Goal: Obtain resource: Download file/media

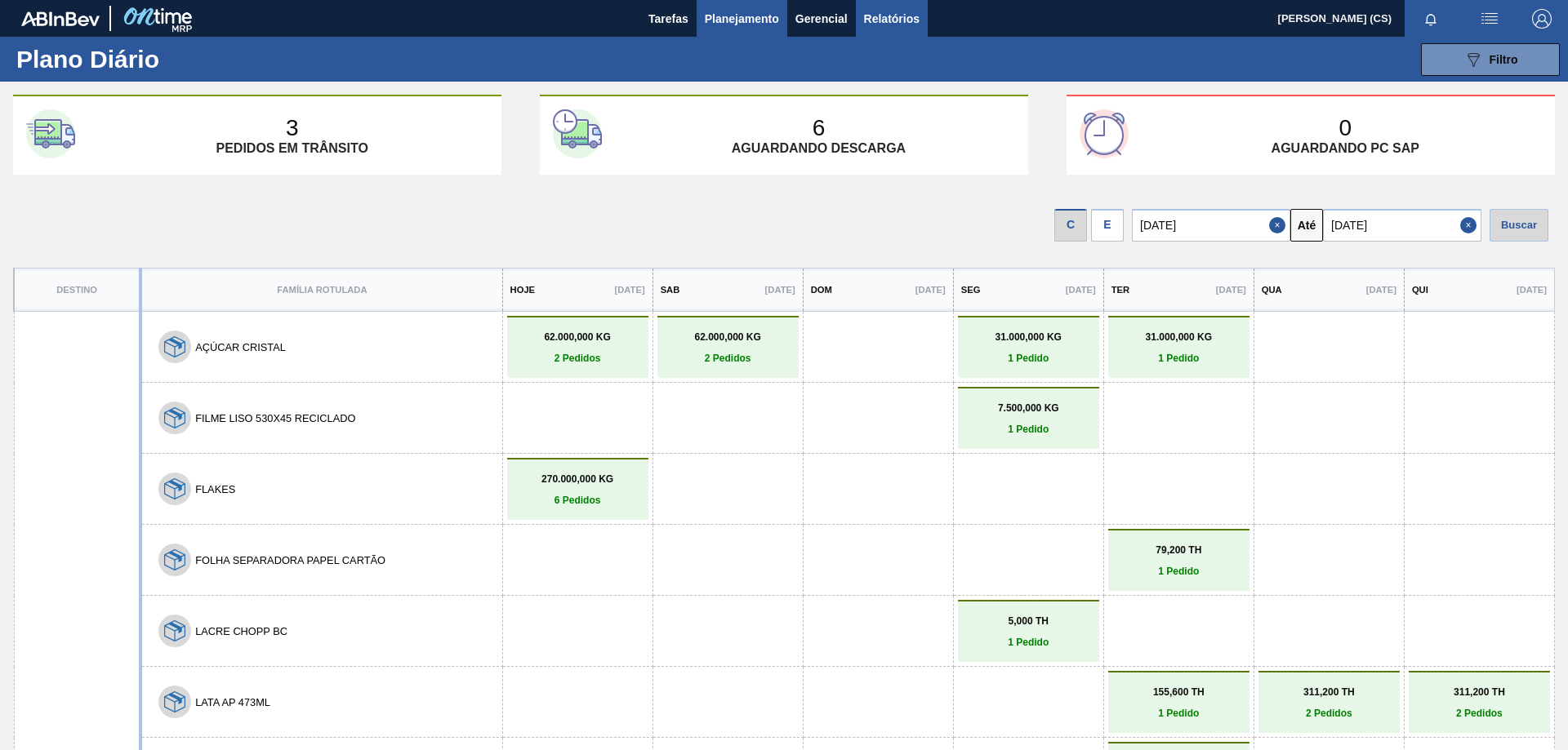
click at [887, 15] on span "Relatórios" at bounding box center [891, 19] width 56 height 19
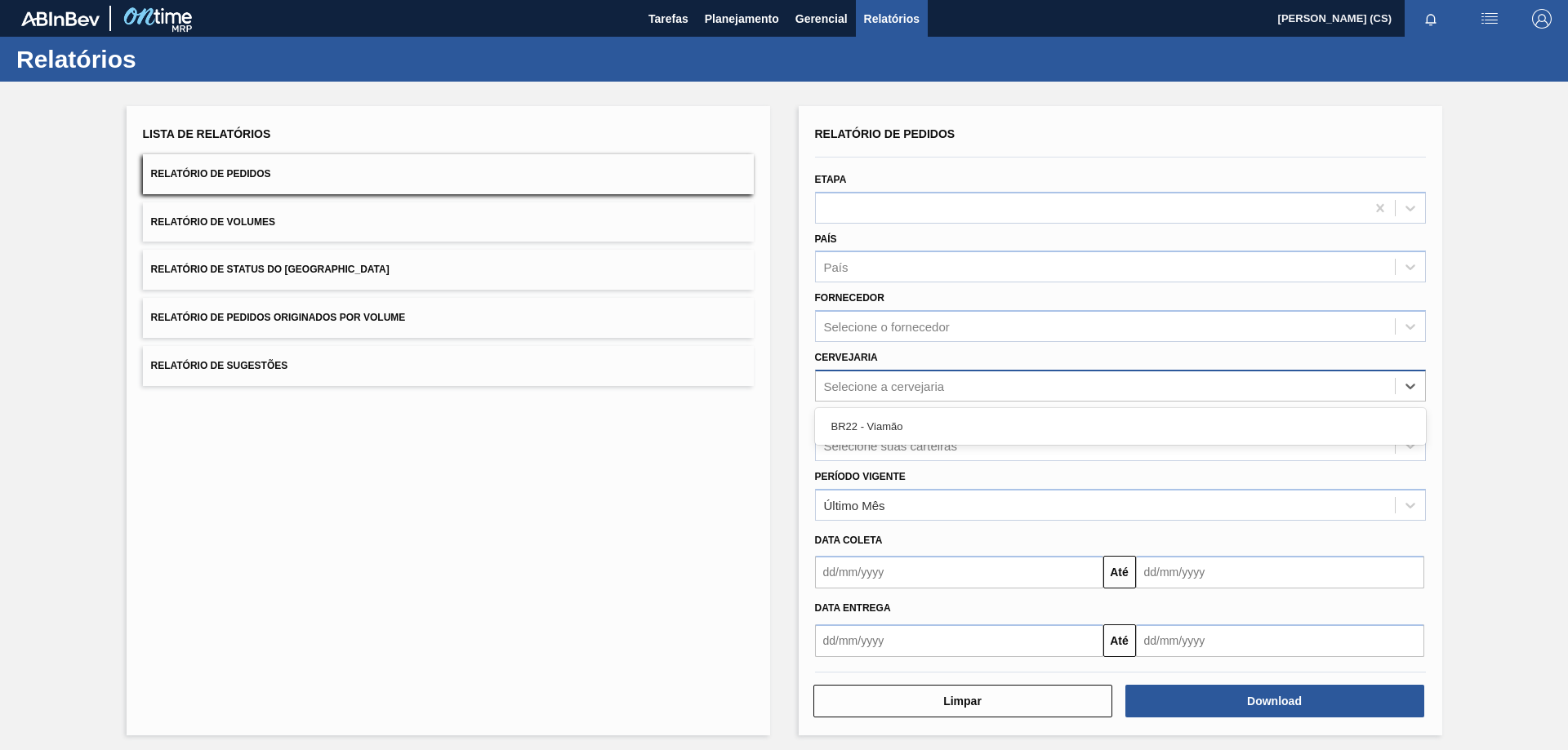
click at [870, 382] on div "Selecione a cervejaria" at bounding box center [884, 385] width 121 height 14
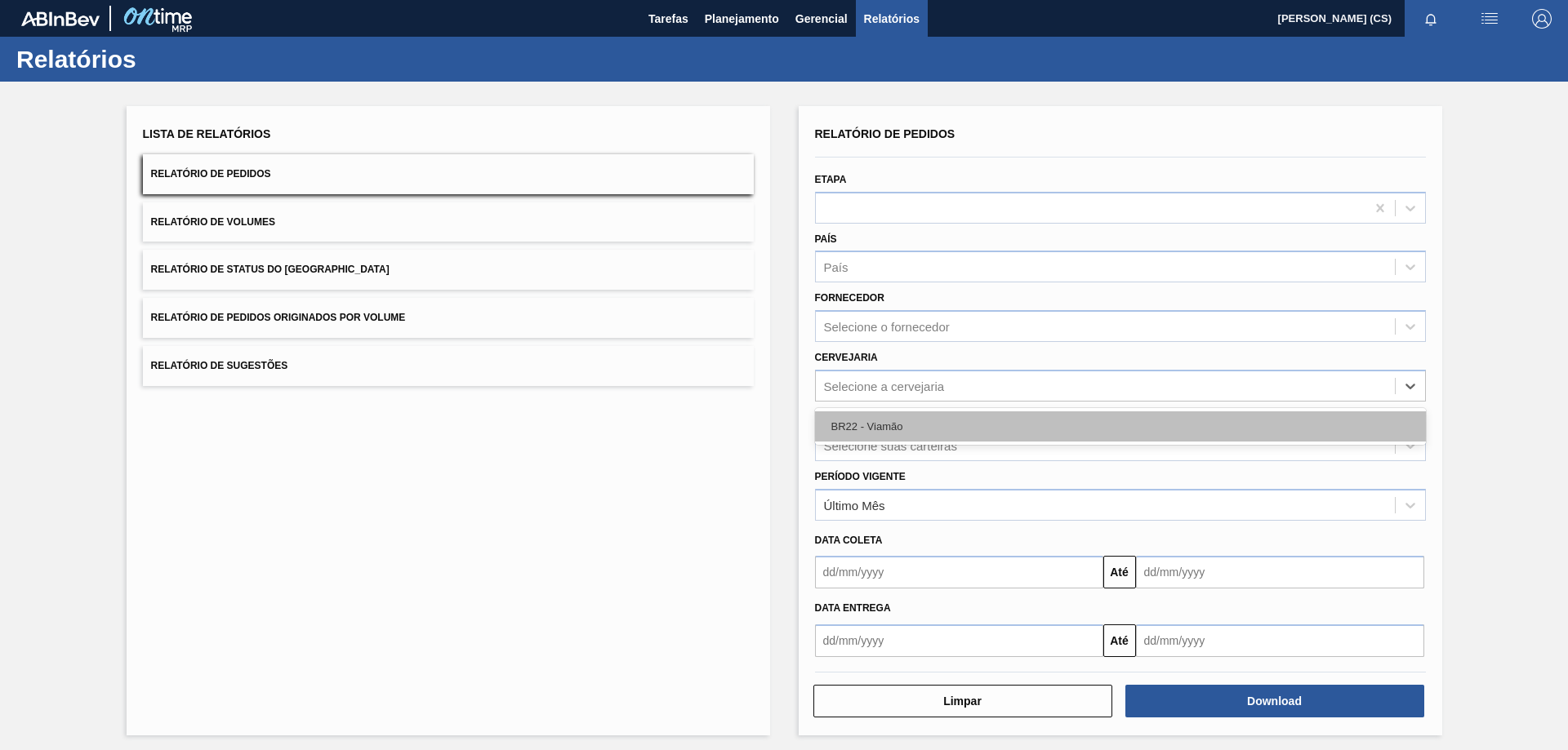
click at [871, 422] on div "BR22 - Viamão" at bounding box center [1121, 426] width 611 height 31
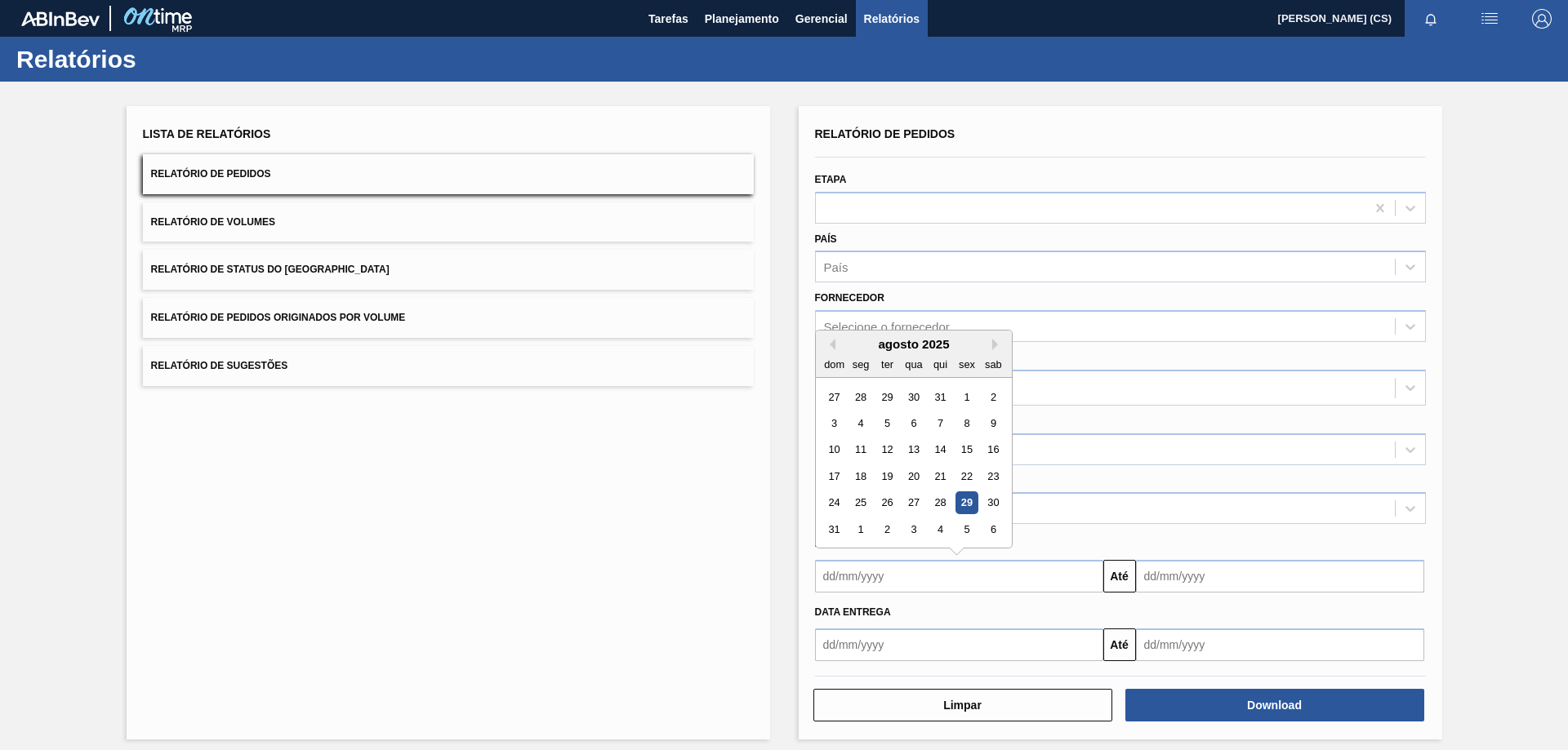
click at [862, 577] on input "text" at bounding box center [959, 575] width 288 height 32
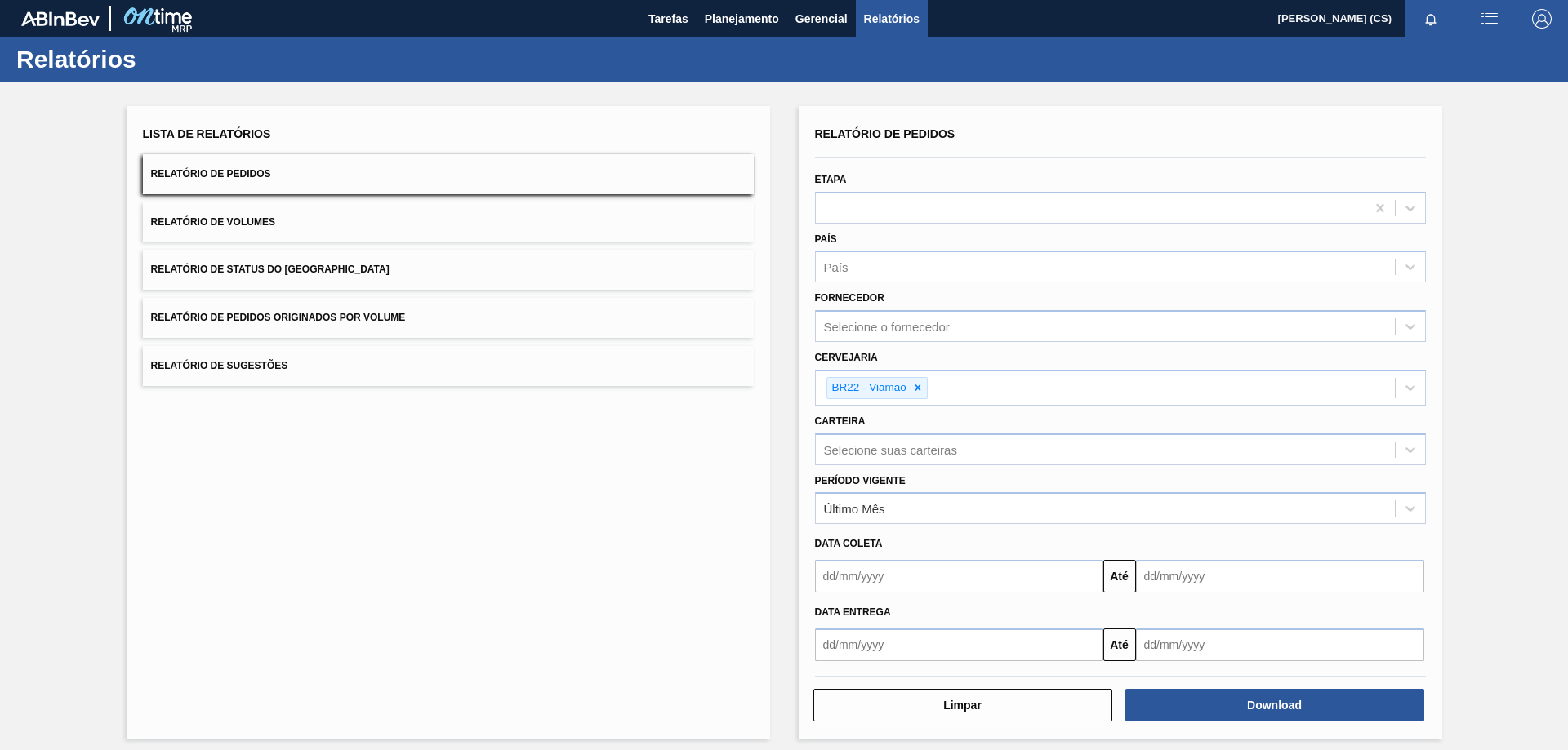
click at [1555, 476] on div "Lista de Relatórios Relatório de Pedidos Relatório de Volumes Relatório de Stat…" at bounding box center [784, 420] width 1568 height 679
click at [870, 573] on input "text" at bounding box center [959, 575] width 288 height 32
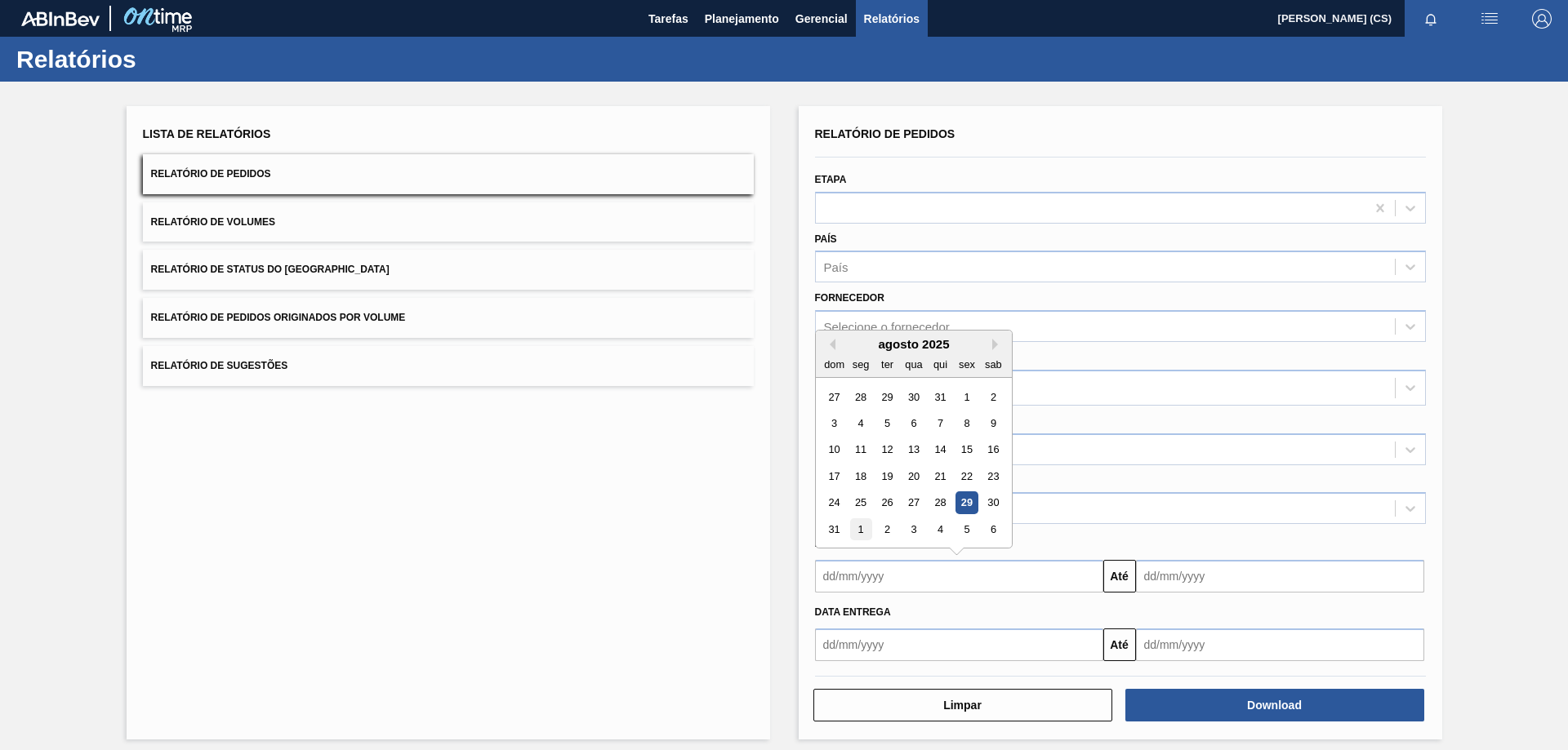
click at [852, 531] on div "1" at bounding box center [861, 529] width 22 height 22
type input "[DATE]"
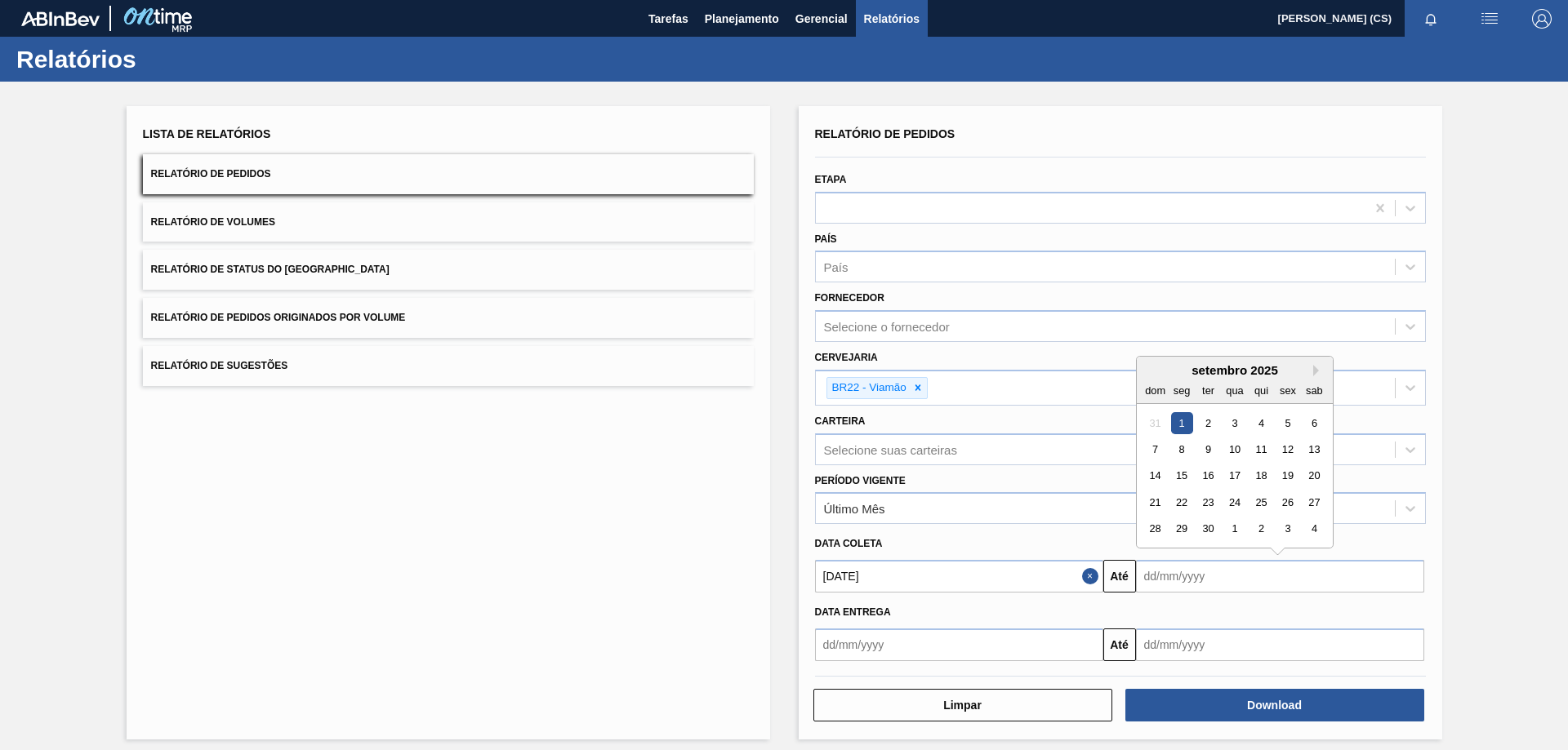
click at [1204, 572] on input "text" at bounding box center [1279, 575] width 288 height 32
click at [1236, 453] on div "10" at bounding box center [1234, 449] width 22 height 22
type input "[DATE]"
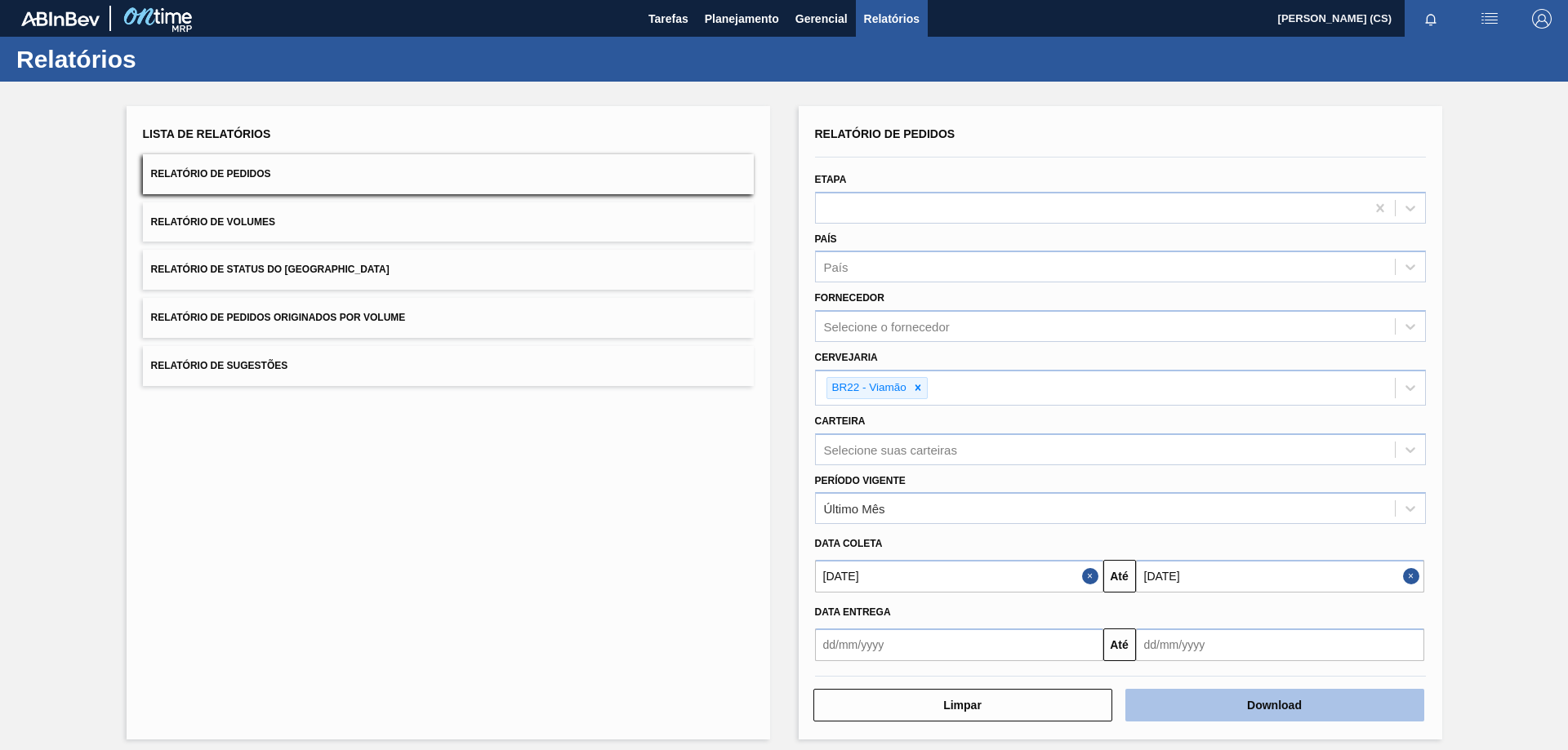
click at [1249, 707] on button "Download" at bounding box center [1275, 705] width 299 height 32
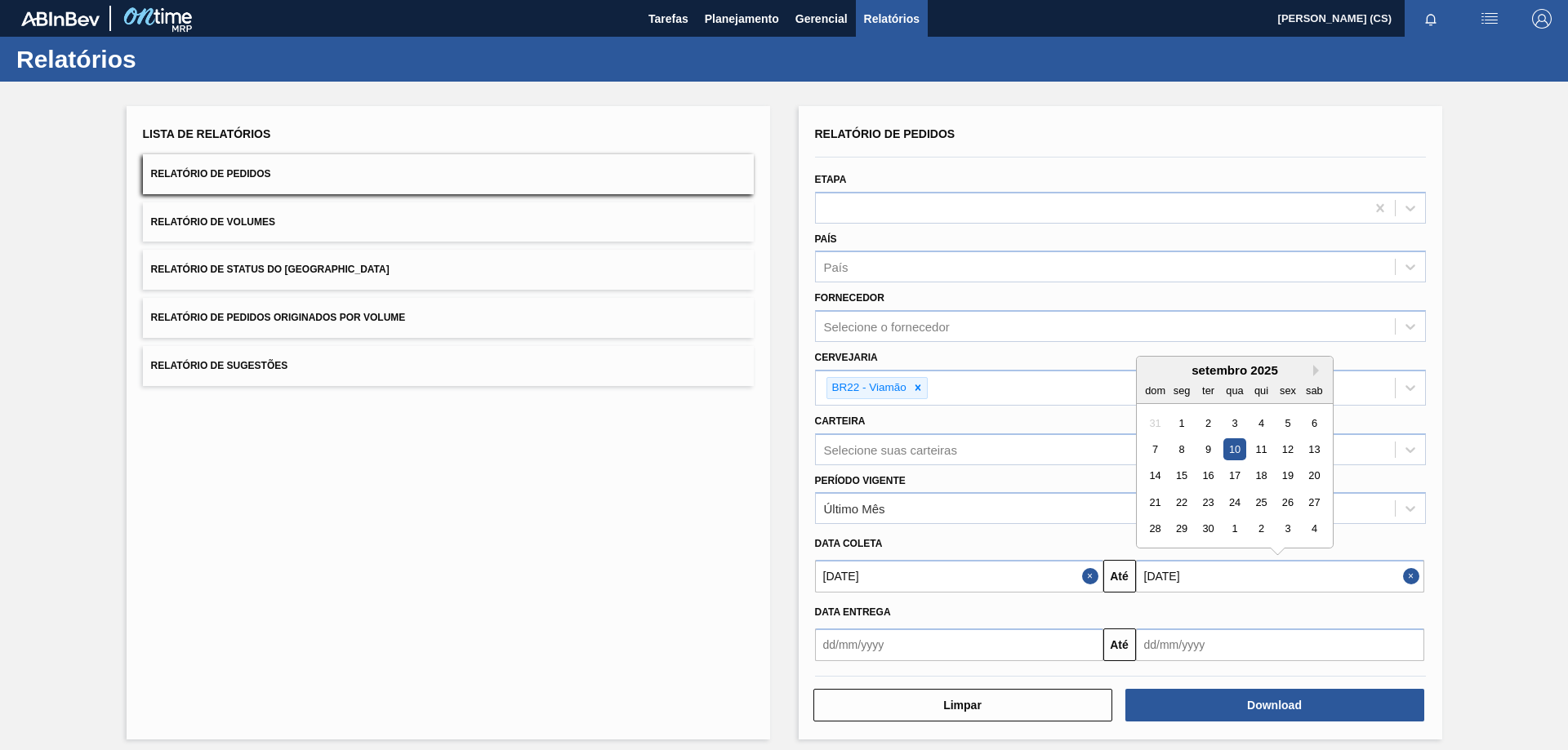
click at [1353, 577] on input "[DATE]" at bounding box center [1279, 575] width 288 height 32
click at [1315, 476] on div "20" at bounding box center [1314, 476] width 22 height 22
type input "[DATE]"
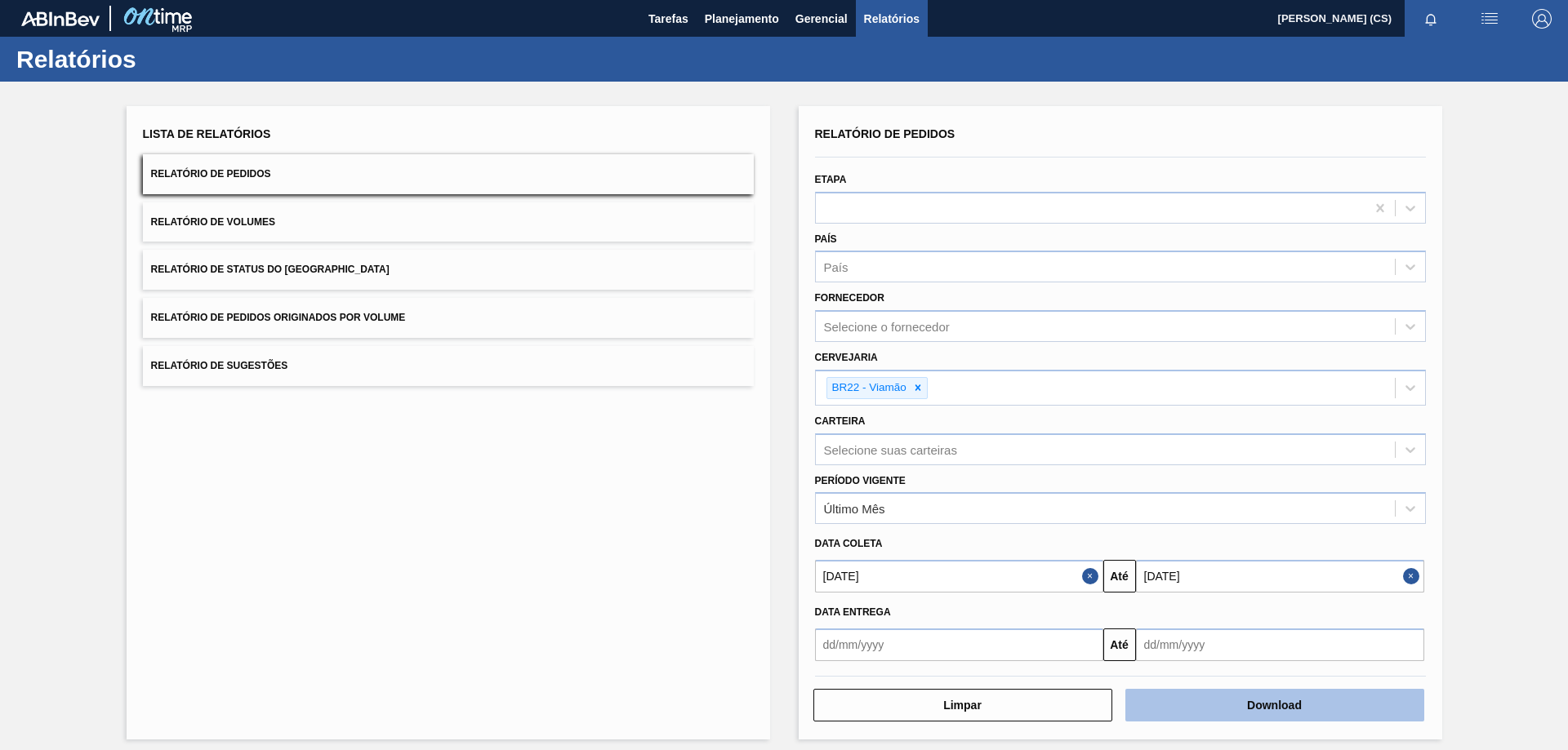
click at [1238, 703] on button "Download" at bounding box center [1275, 705] width 299 height 32
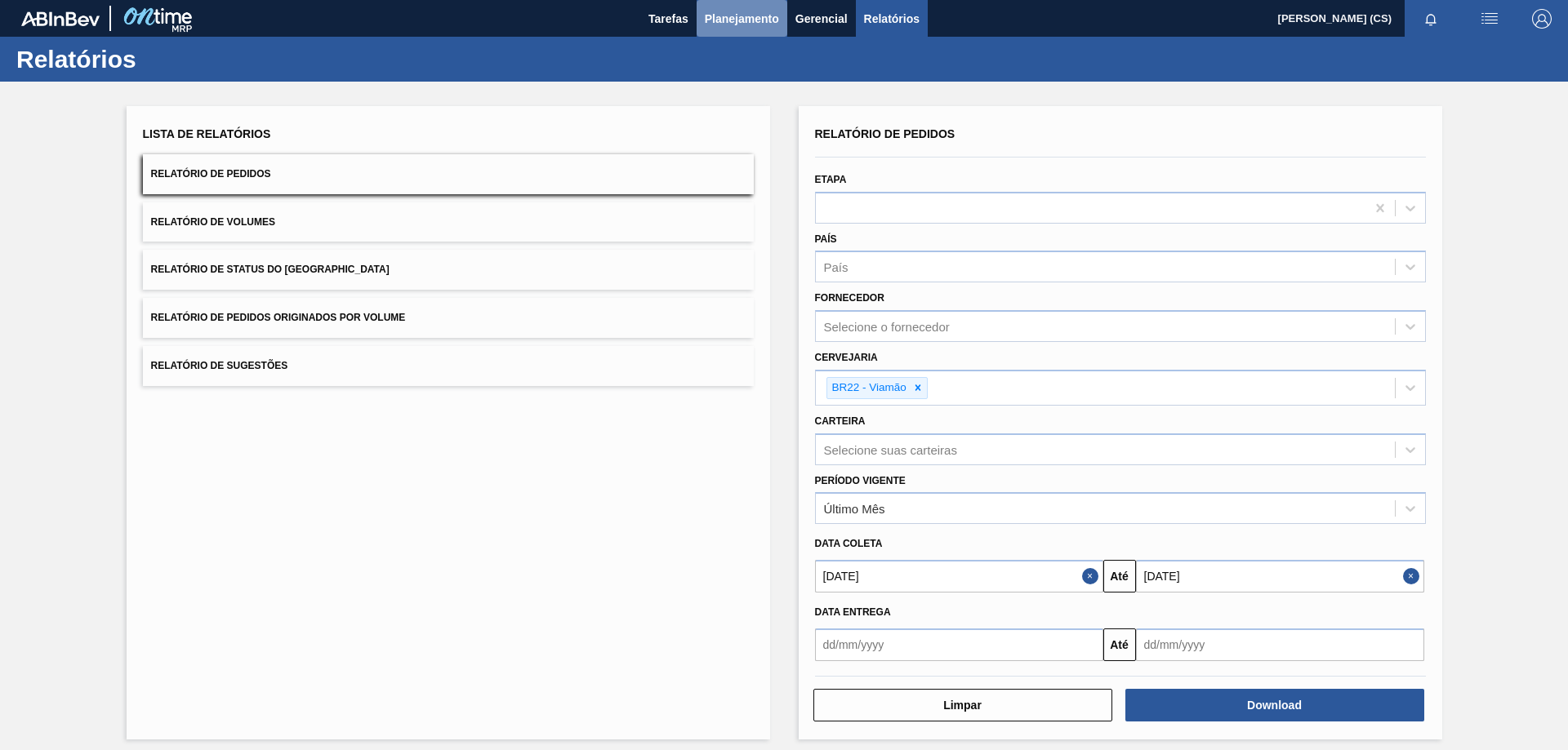
click at [732, 19] on span "Planejamento" at bounding box center [742, 19] width 74 height 19
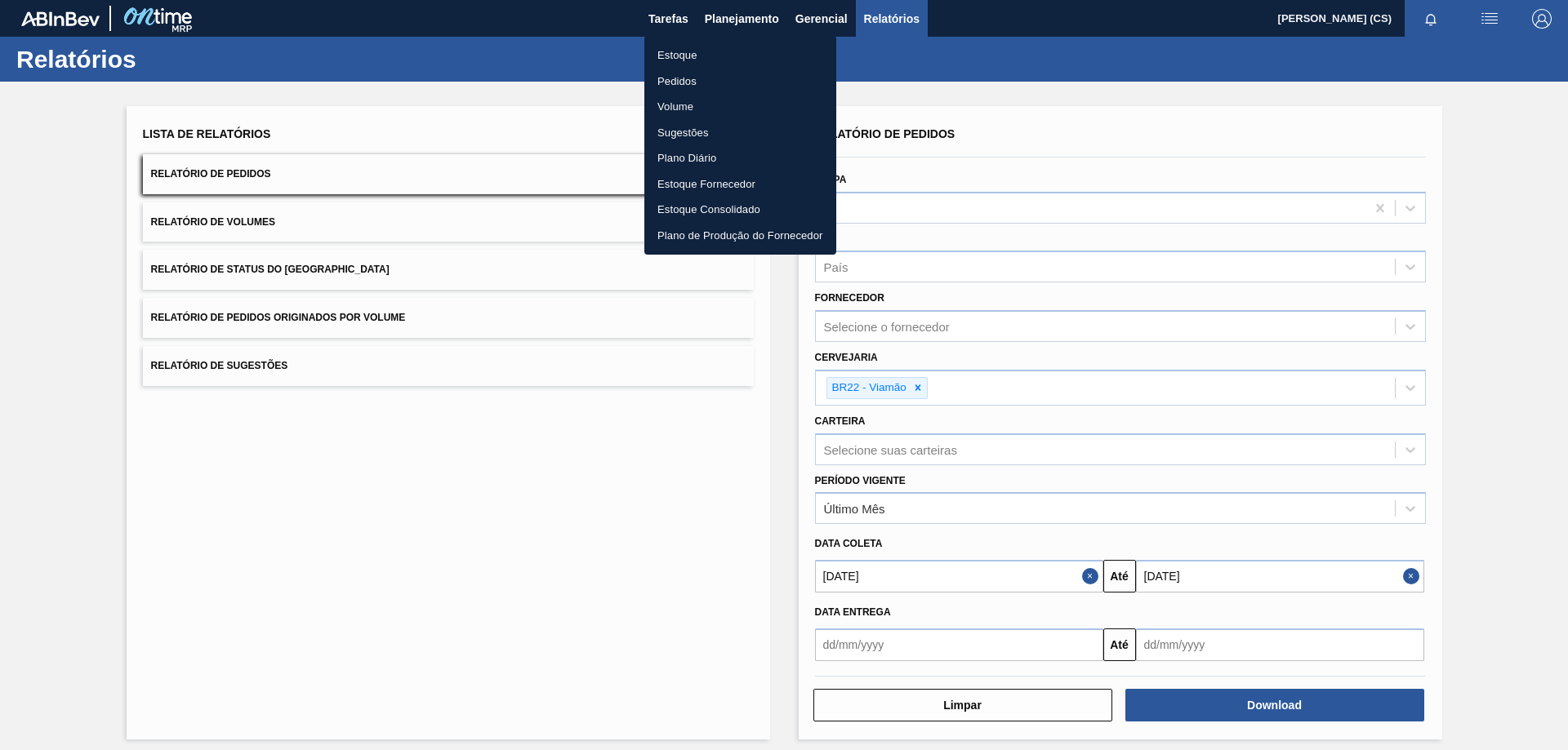
click at [712, 58] on li "Estoque" at bounding box center [740, 56] width 192 height 26
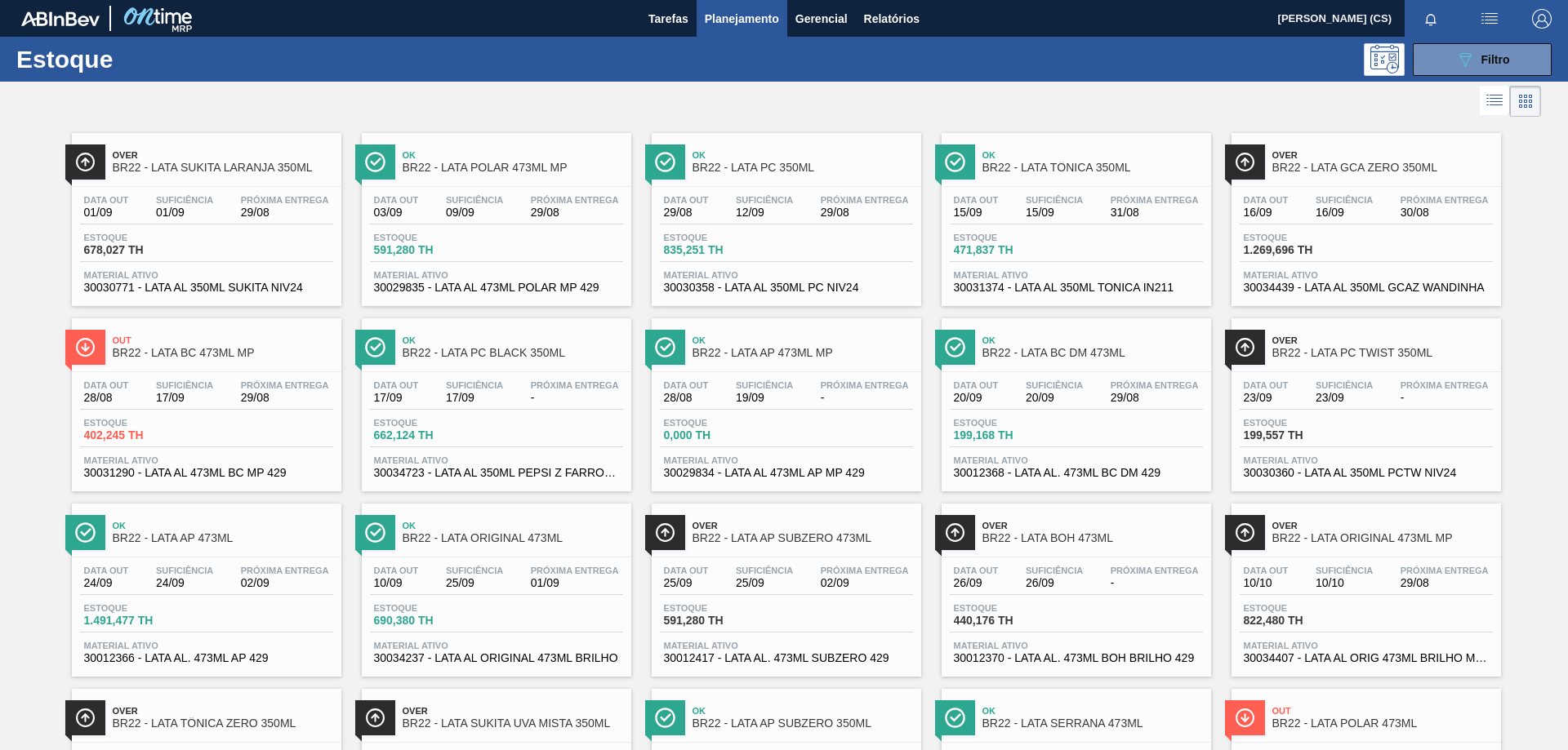
click at [88, 343] on img at bounding box center [85, 347] width 20 height 20
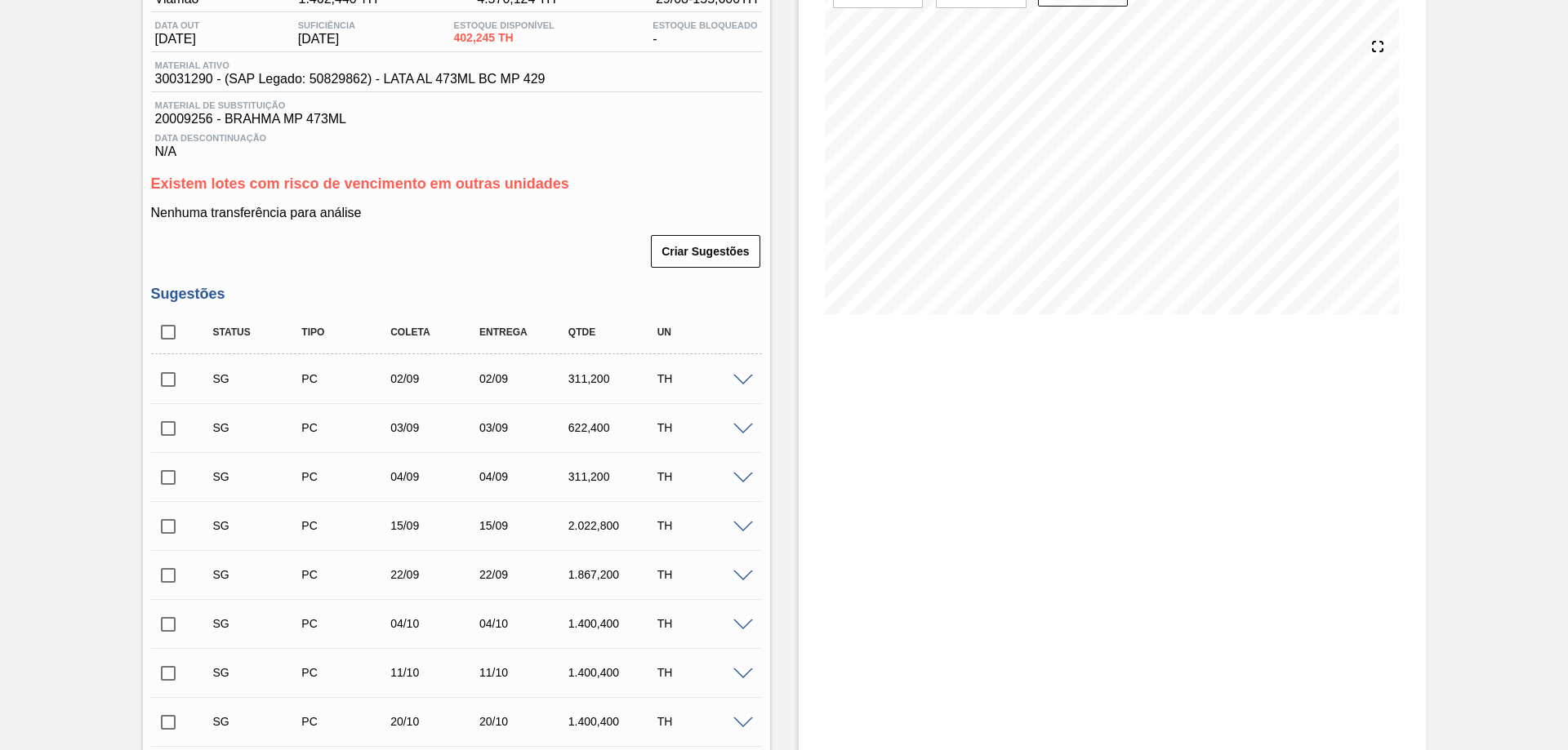
scroll to position [245, 0]
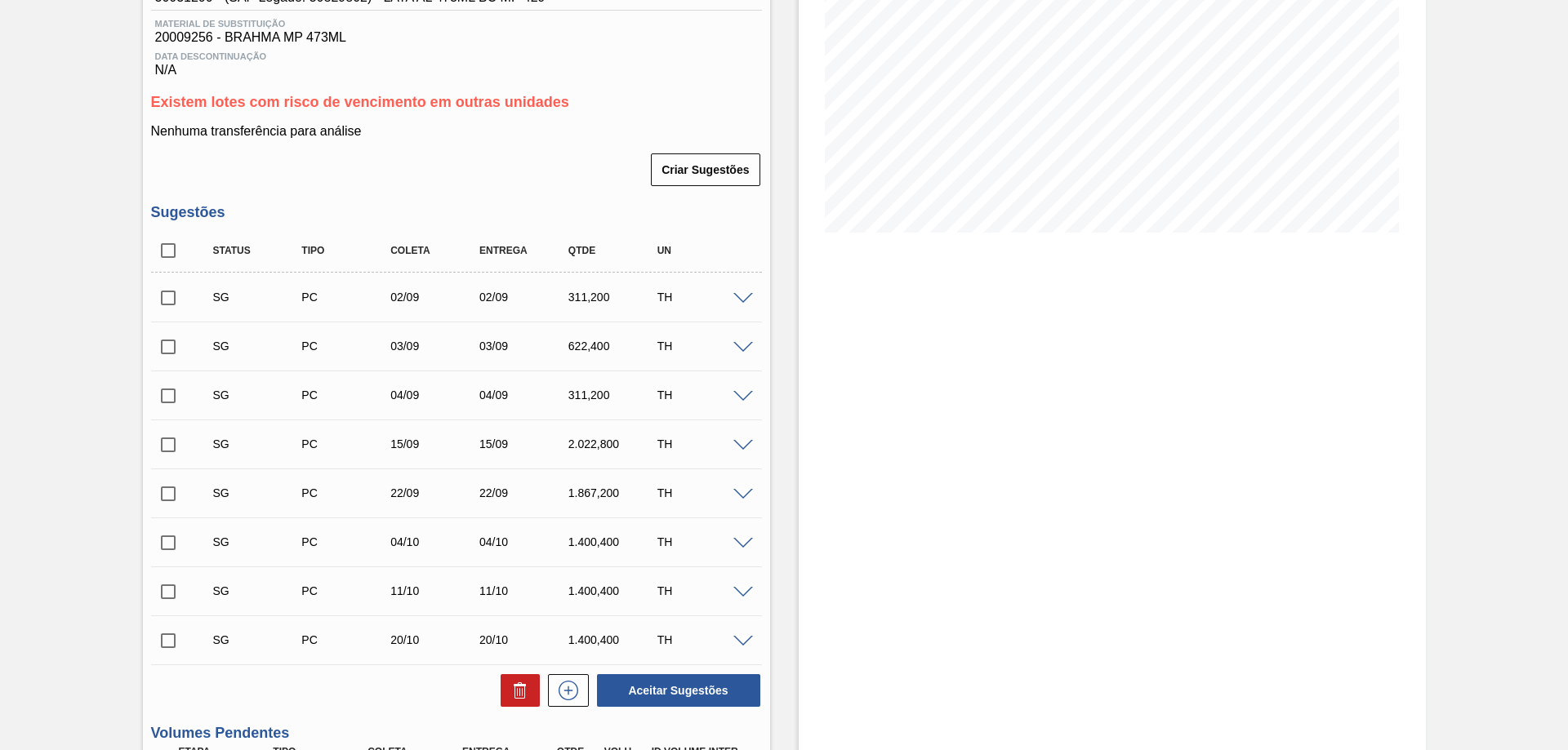
click at [738, 293] on span at bounding box center [743, 299] width 19 height 12
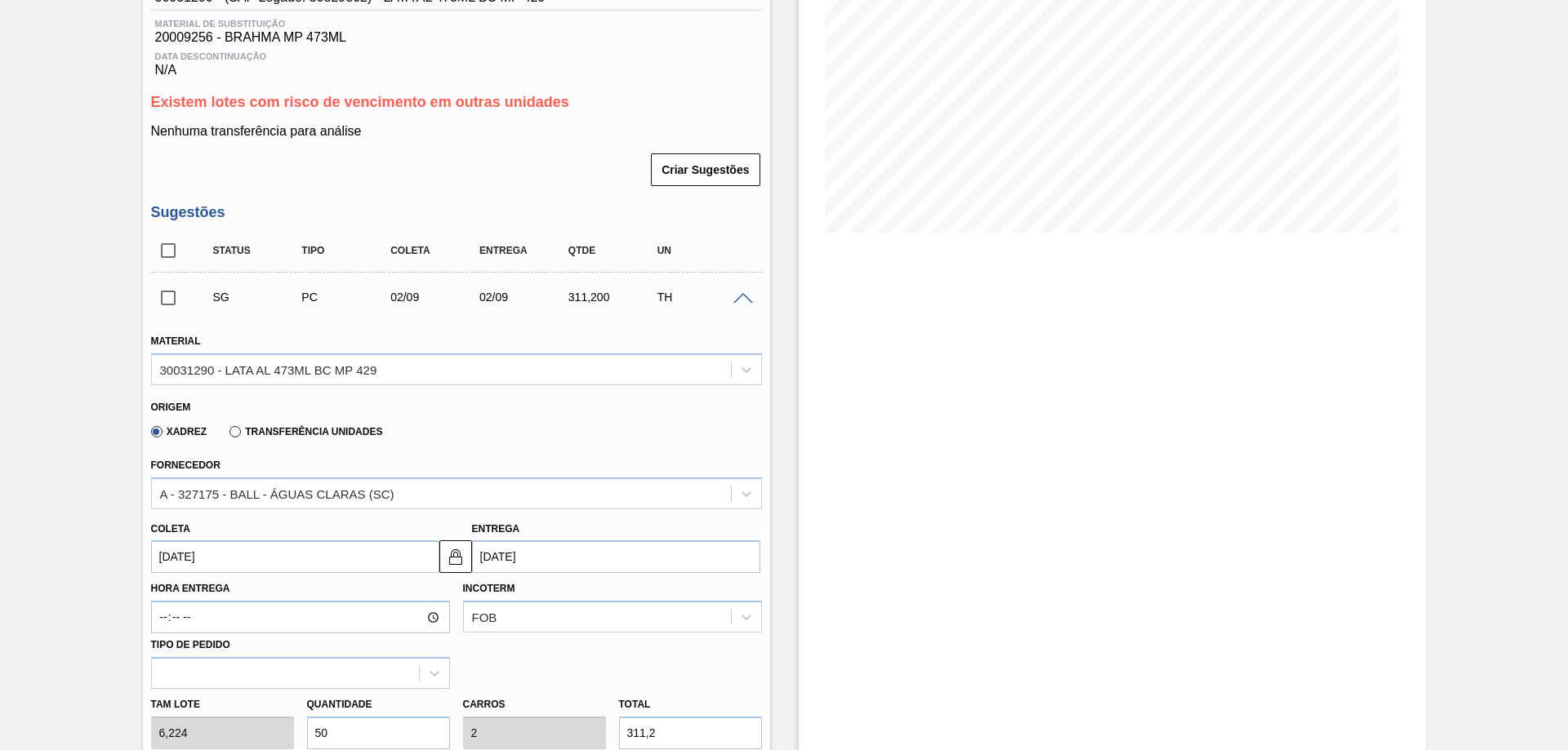
click at [739, 297] on span at bounding box center [743, 299] width 19 height 12
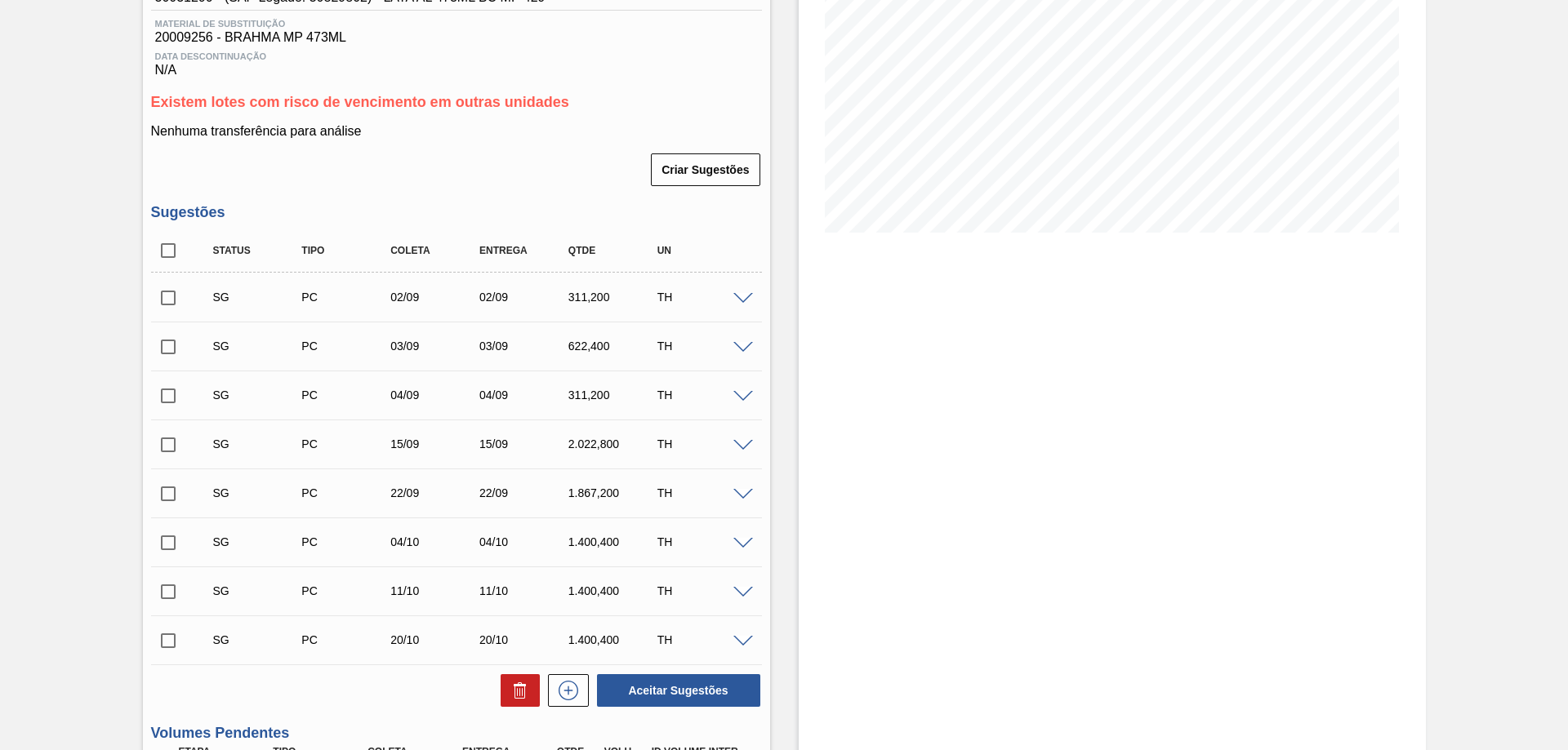
scroll to position [327, 0]
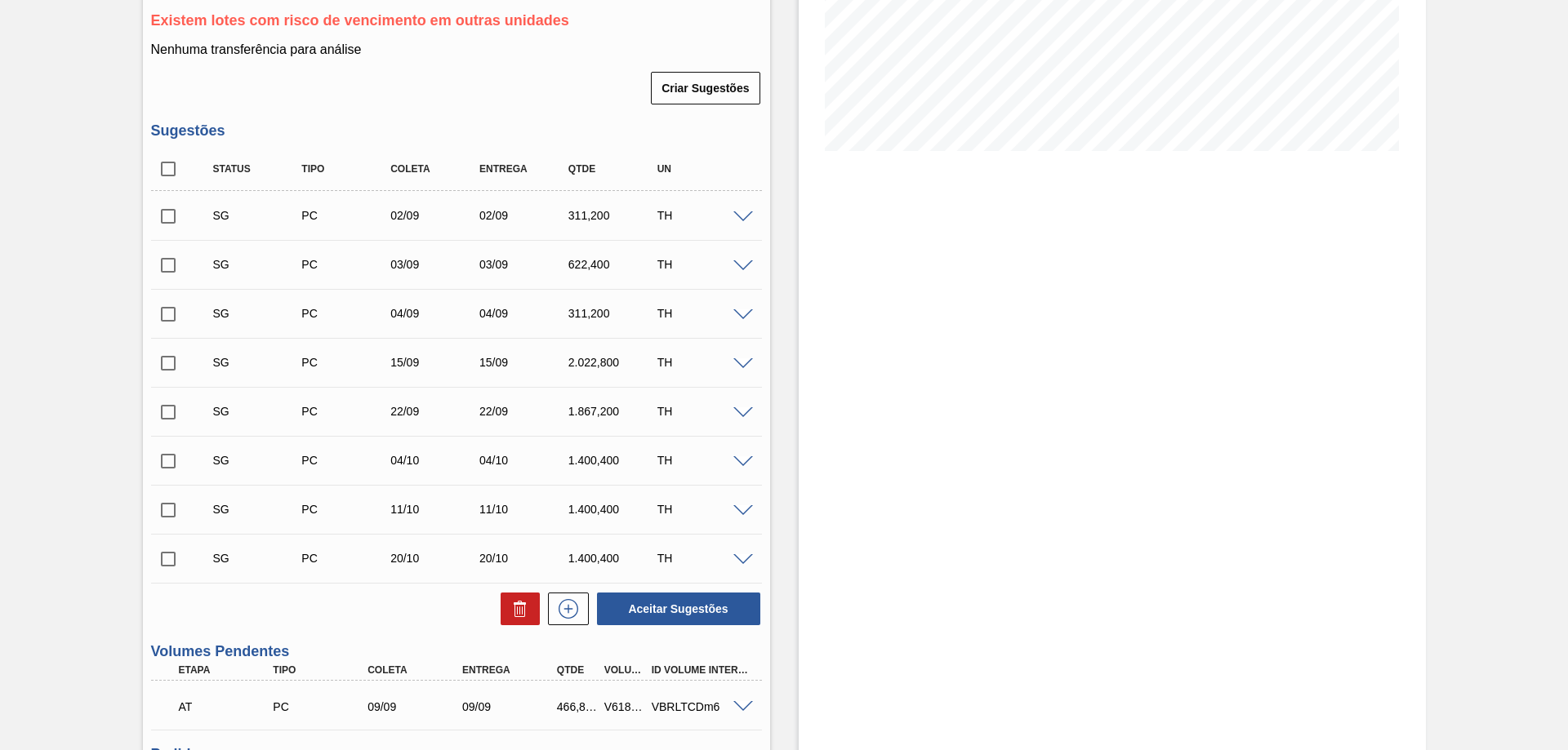
click at [743, 217] on span at bounding box center [743, 217] width 19 height 12
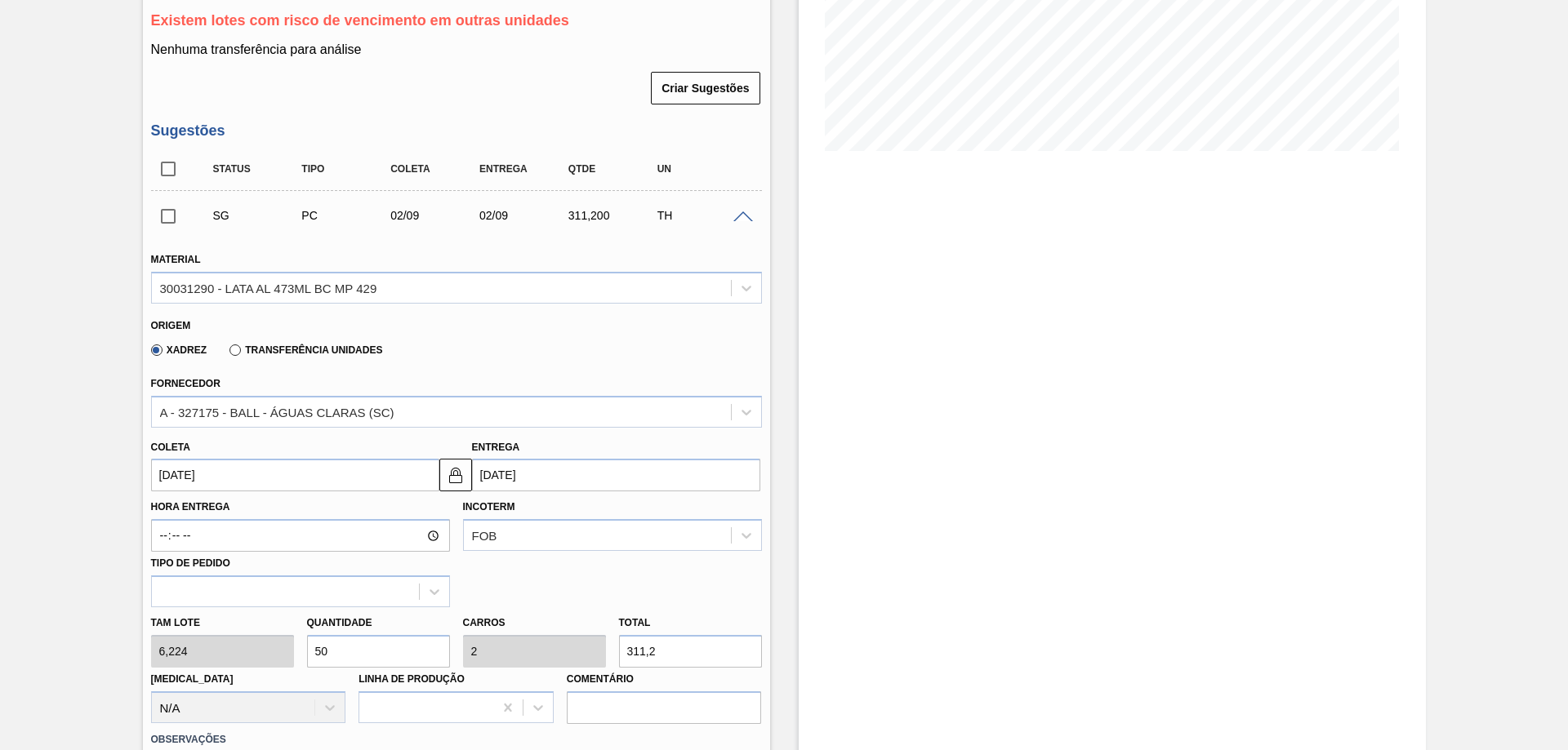
click at [744, 217] on span at bounding box center [743, 217] width 19 height 12
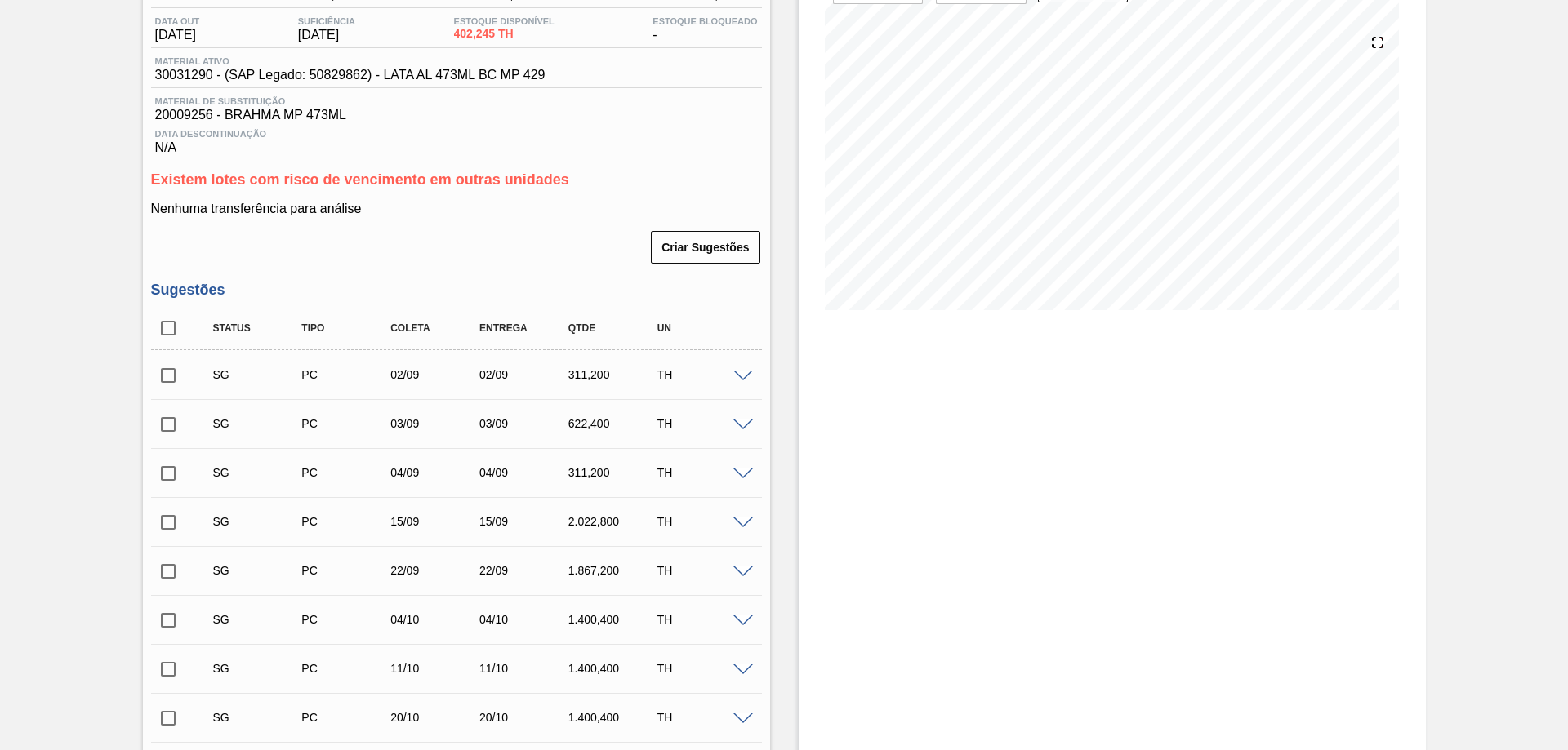
scroll to position [249, 0]
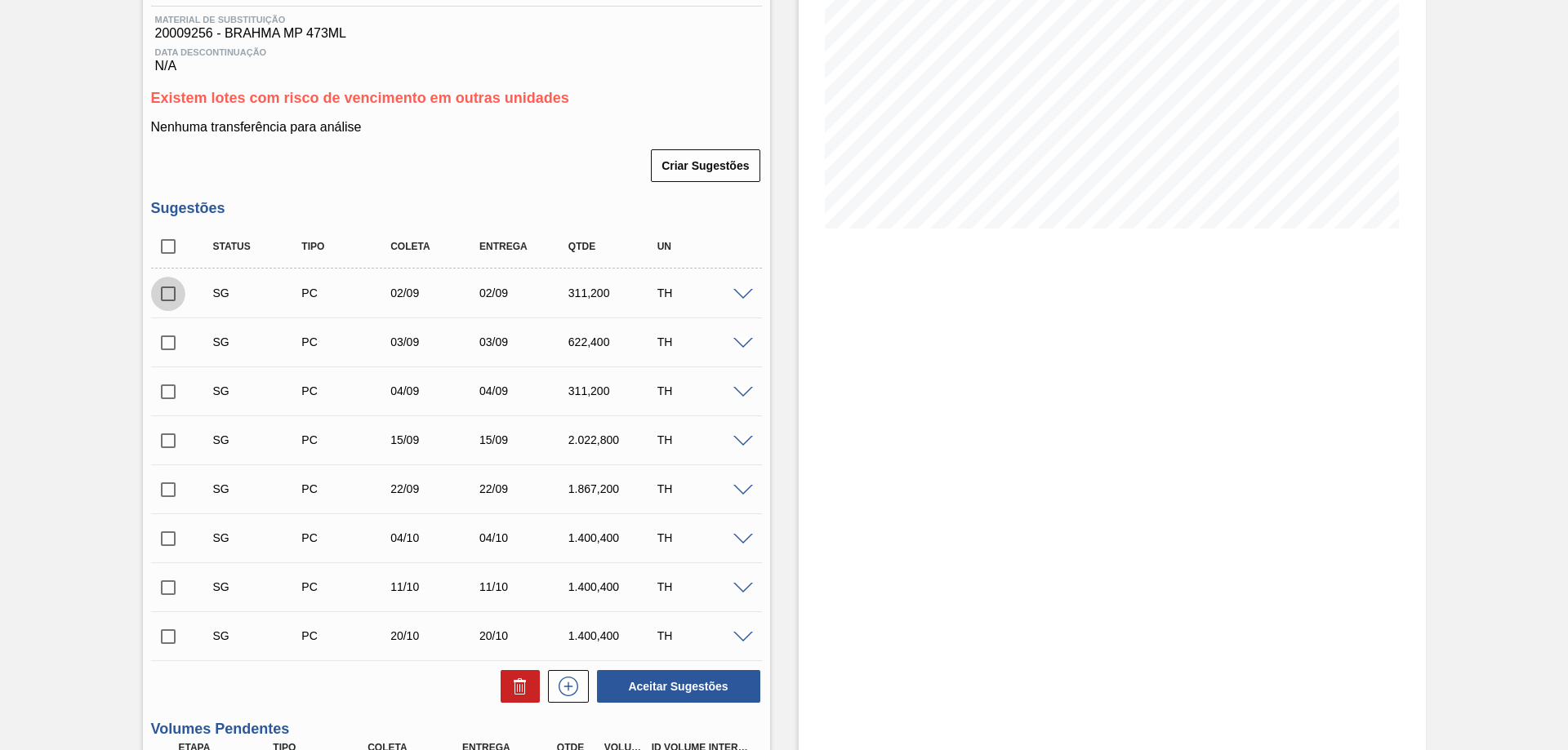
click at [171, 292] on input "checkbox" at bounding box center [168, 293] width 34 height 34
checkbox input "true"
click at [166, 340] on input "checkbox" at bounding box center [168, 343] width 34 height 34
checkbox input "true"
click at [165, 389] on input "checkbox" at bounding box center [168, 392] width 34 height 34
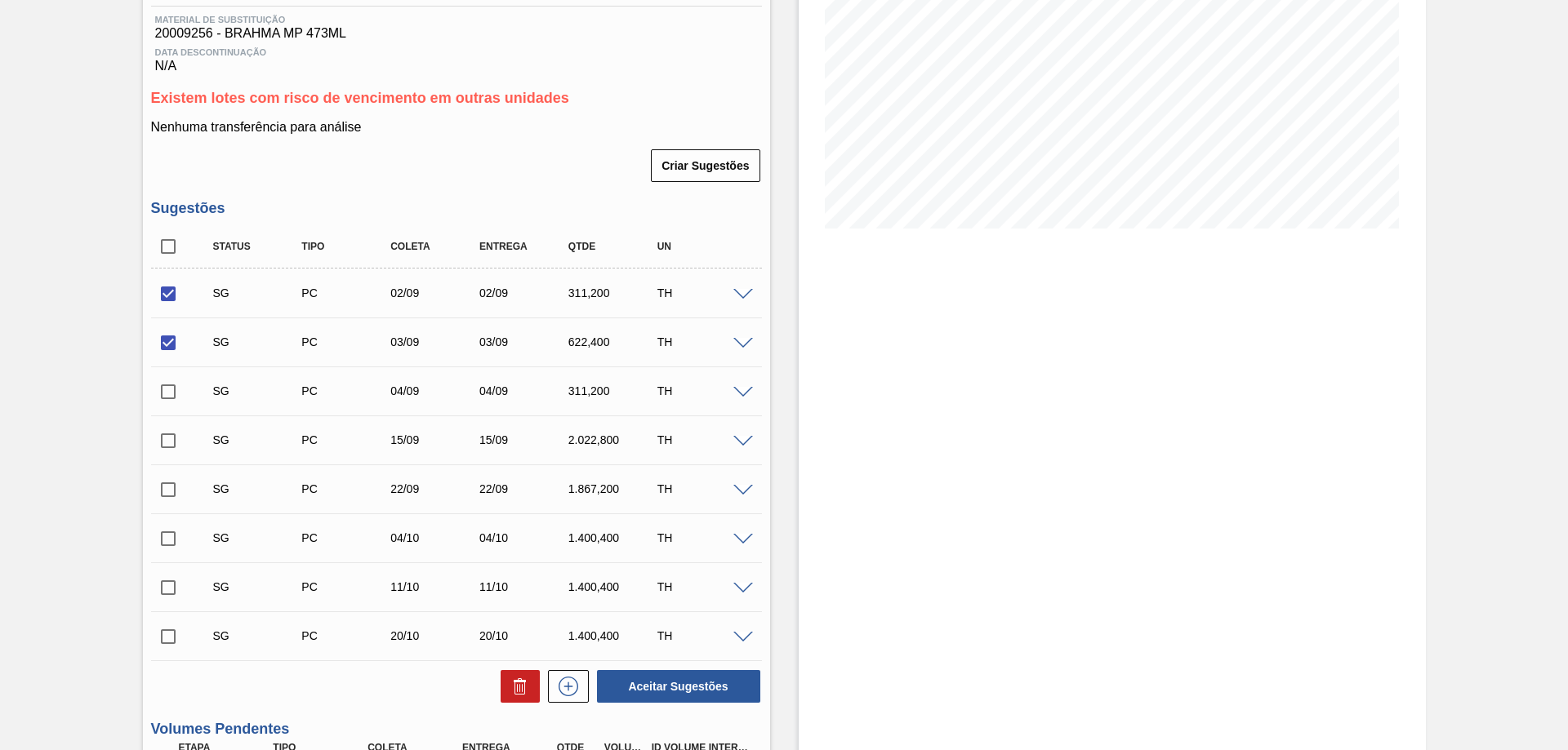
checkbox input "true"
click at [520, 684] on icon at bounding box center [520, 686] width 19 height 19
checkbox input "false"
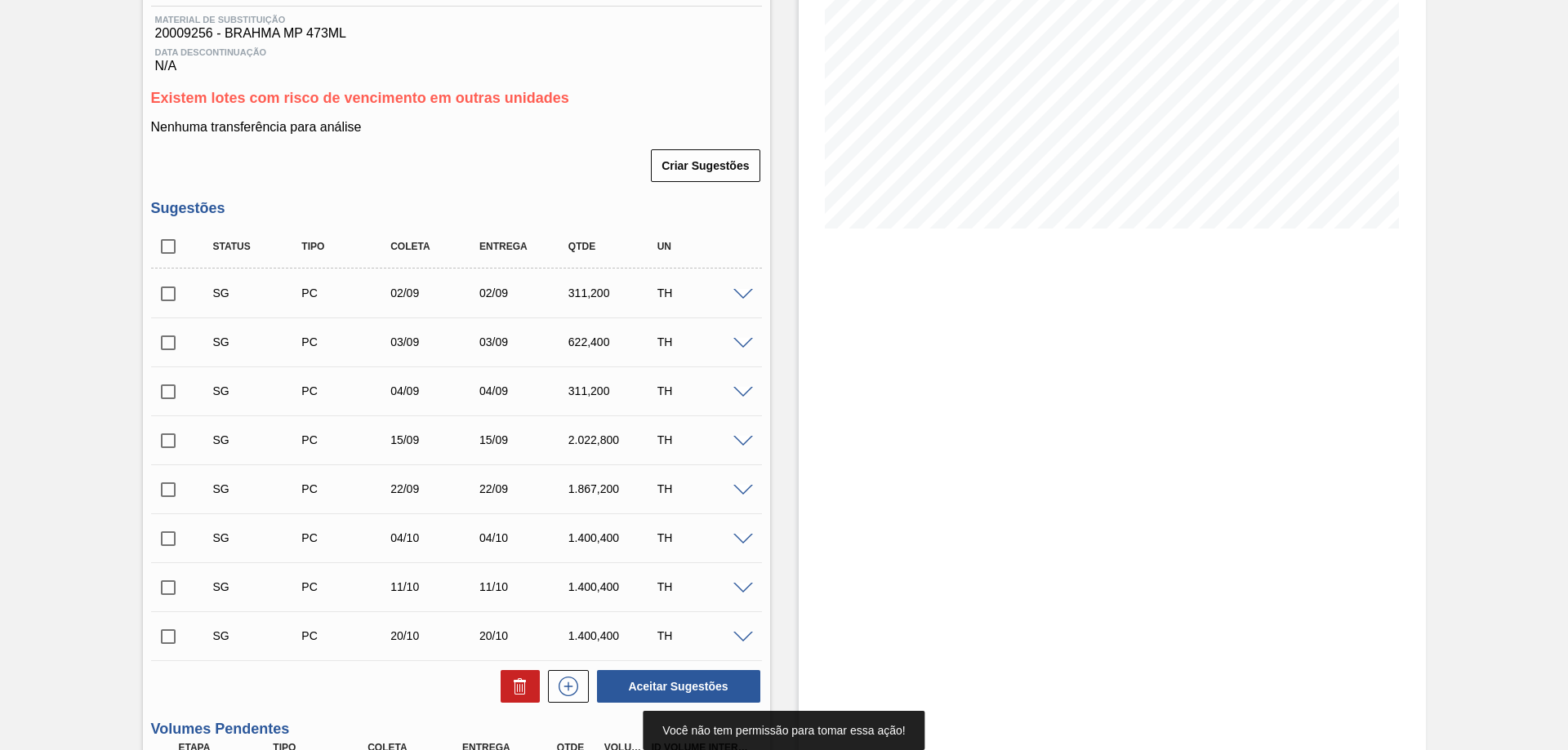
click at [538, 175] on div "Criar Sugestões" at bounding box center [457, 165] width 611 height 36
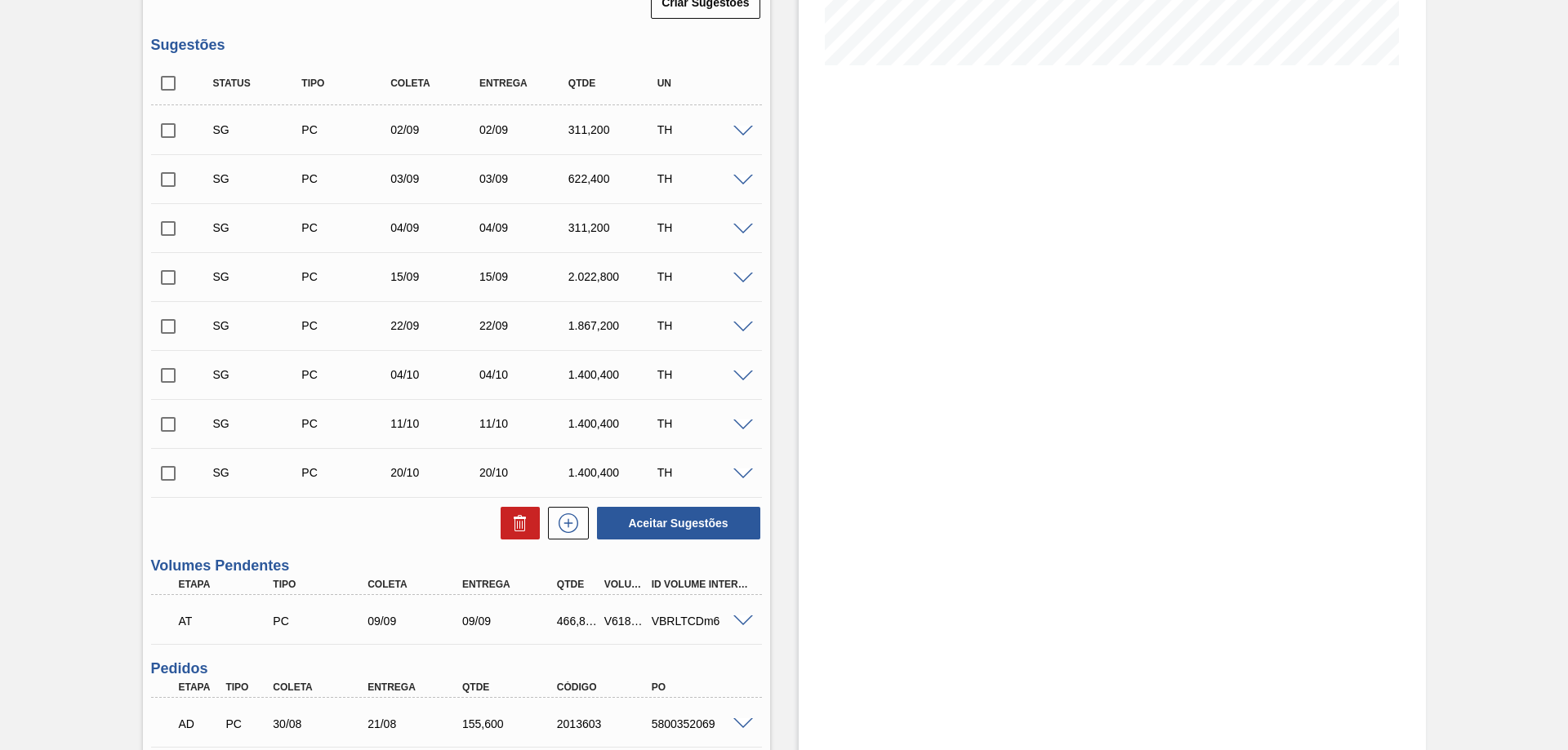
scroll to position [657, 0]
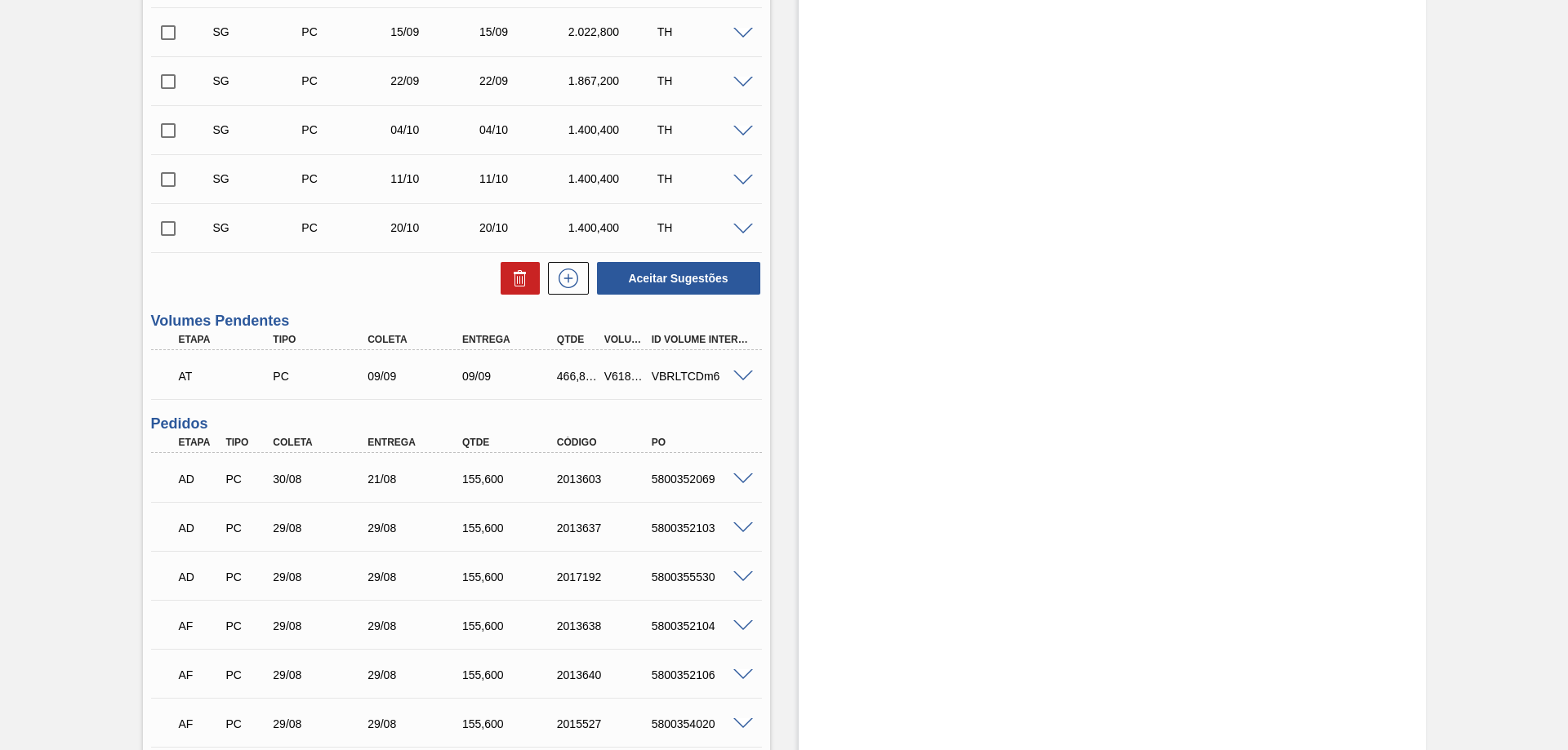
click at [740, 375] on span at bounding box center [743, 376] width 19 height 12
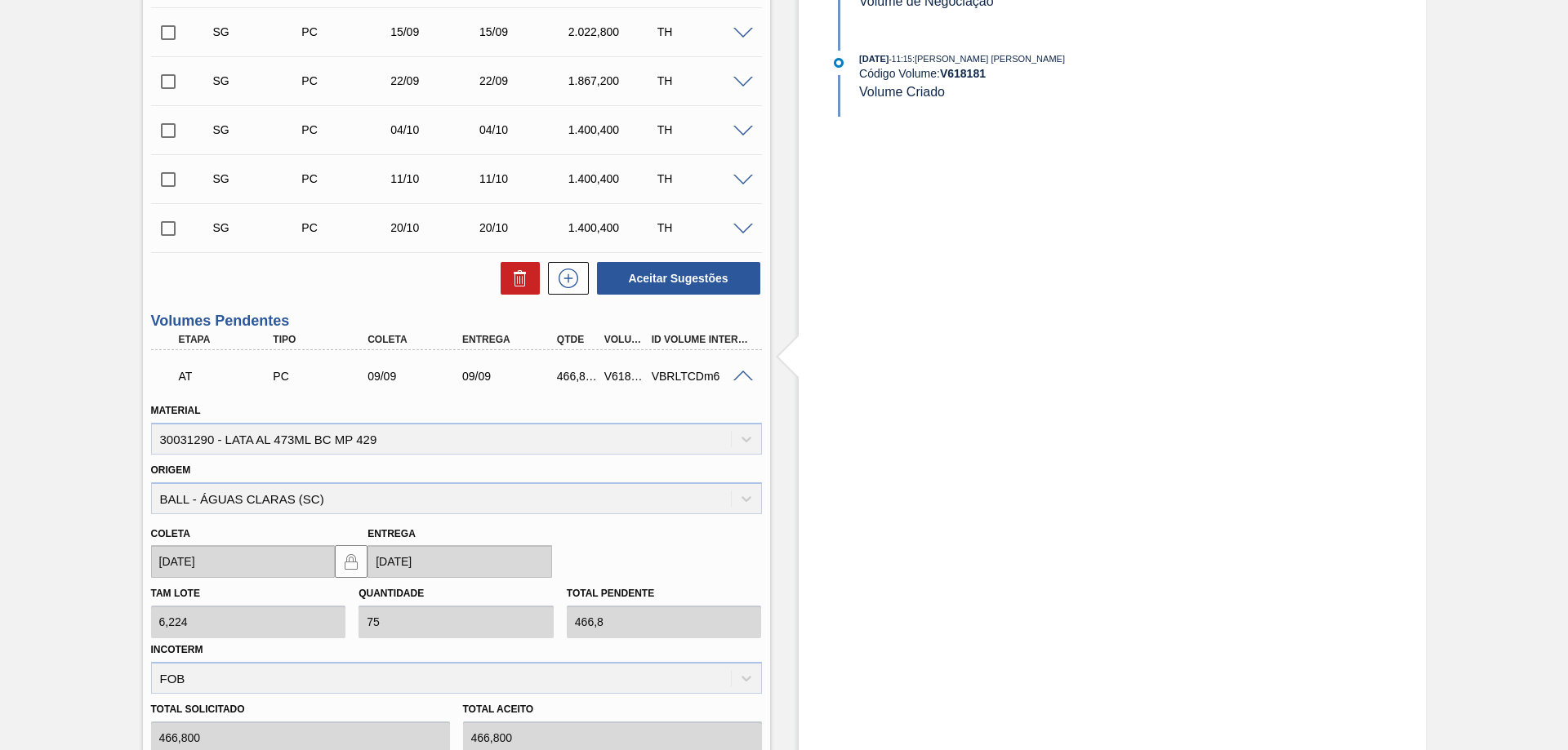
click at [740, 375] on span at bounding box center [743, 376] width 19 height 12
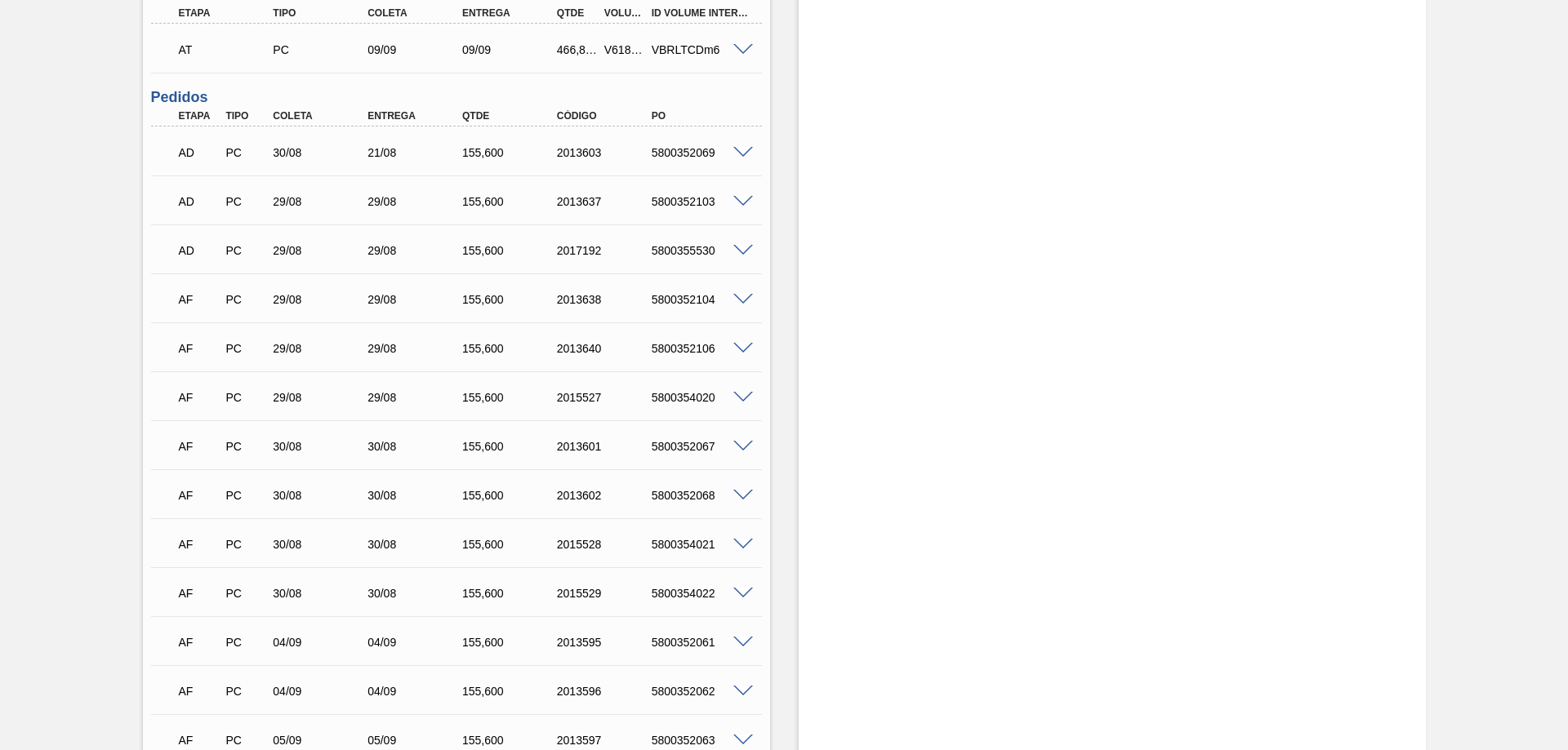
scroll to position [1147, 0]
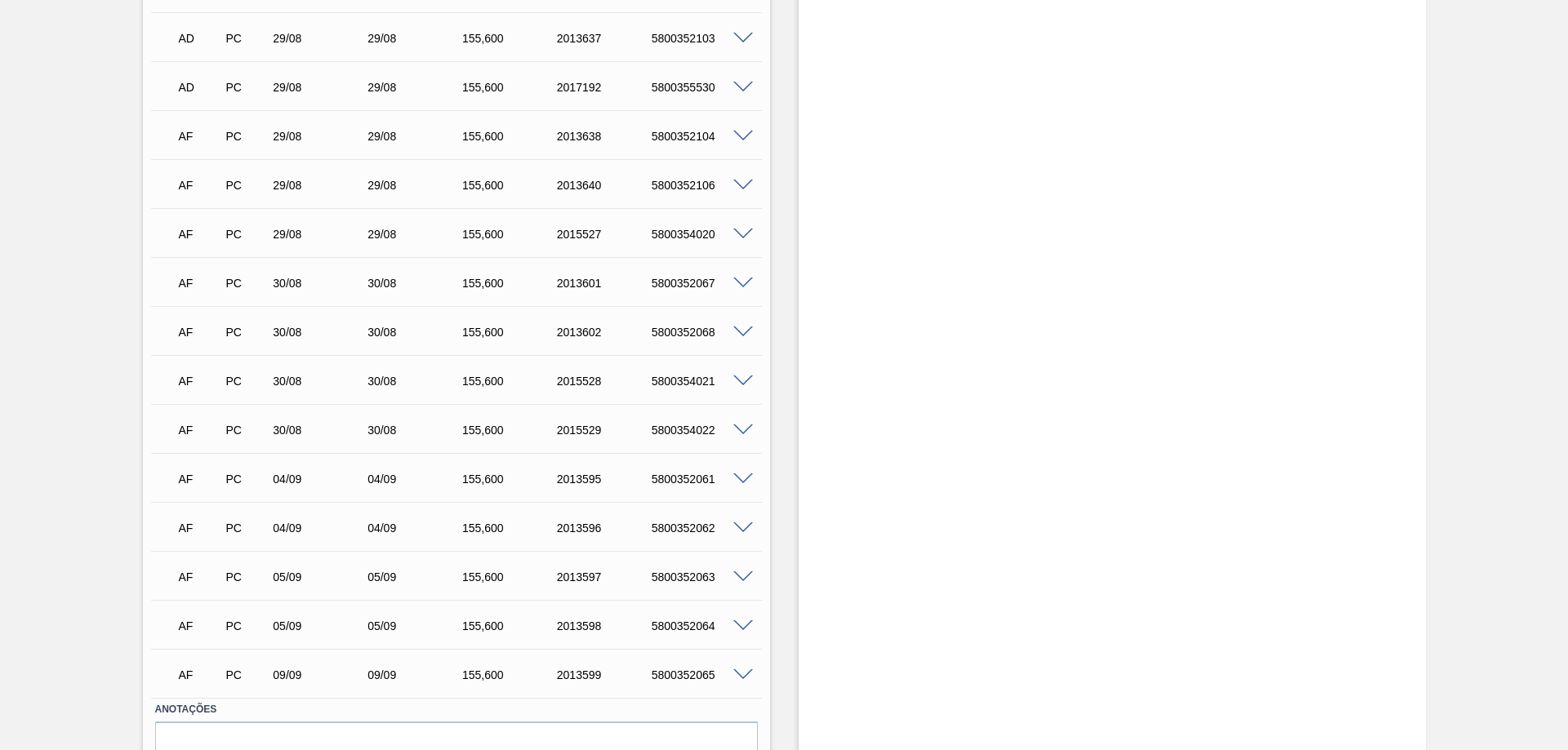
click at [735, 671] on span at bounding box center [743, 675] width 19 height 12
type input "OK PARA POSTERGAÇÃO PARA DIA 09/09"
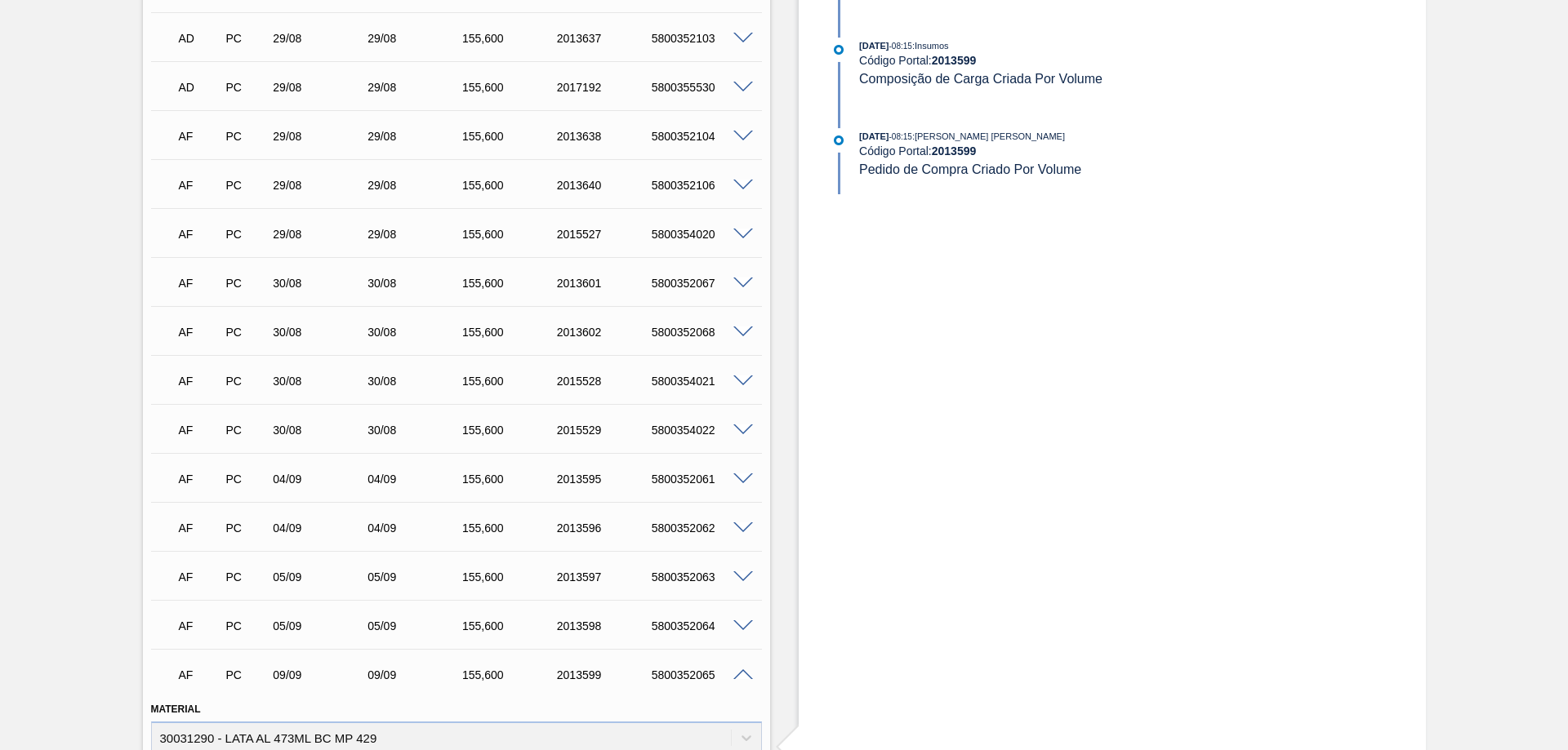
scroll to position [1391, 0]
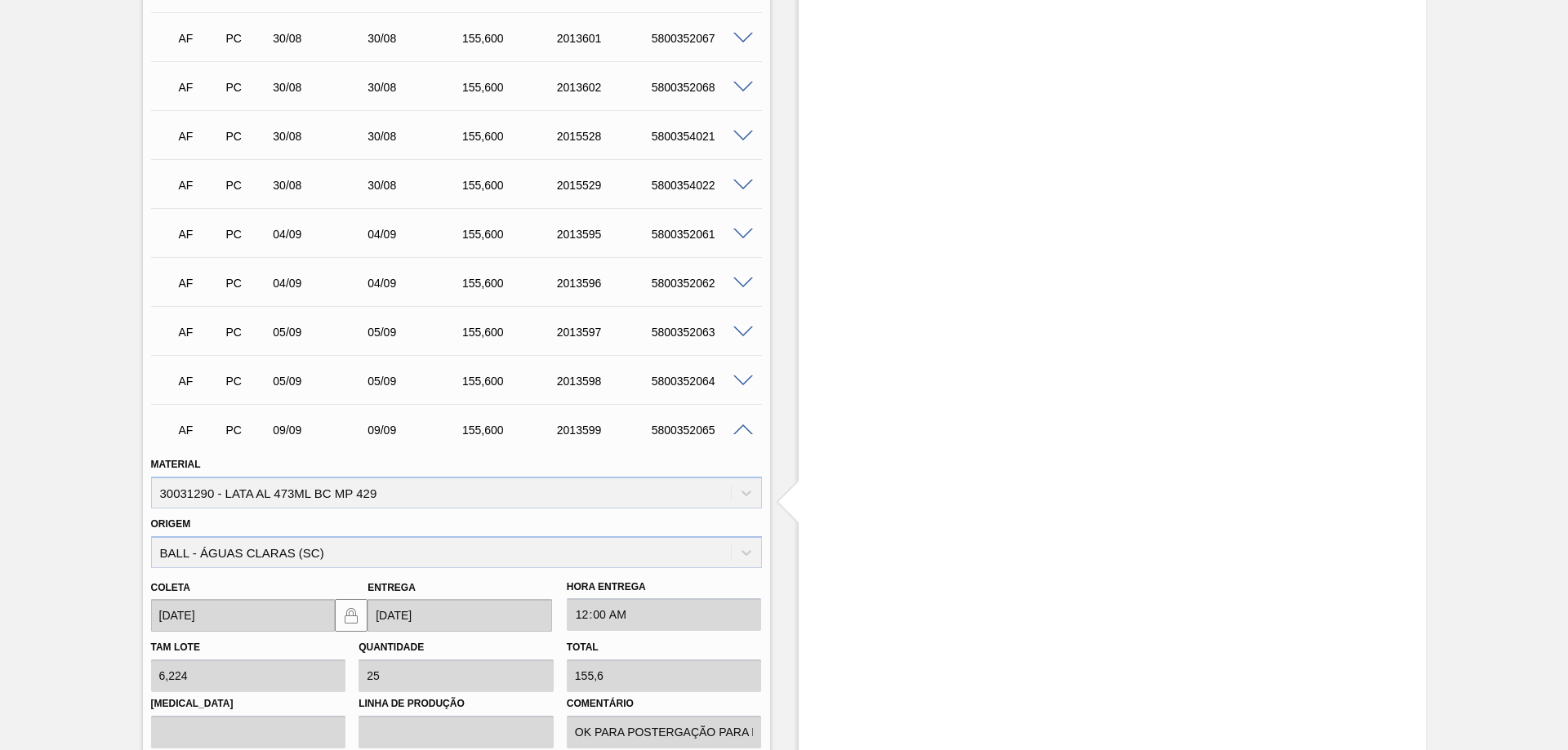
click at [736, 421] on div "AF PC 09/09 09/09 155,[PHONE_NUMBER] 5800352065" at bounding box center [457, 429] width 611 height 41
click at [738, 428] on span at bounding box center [743, 430] width 19 height 12
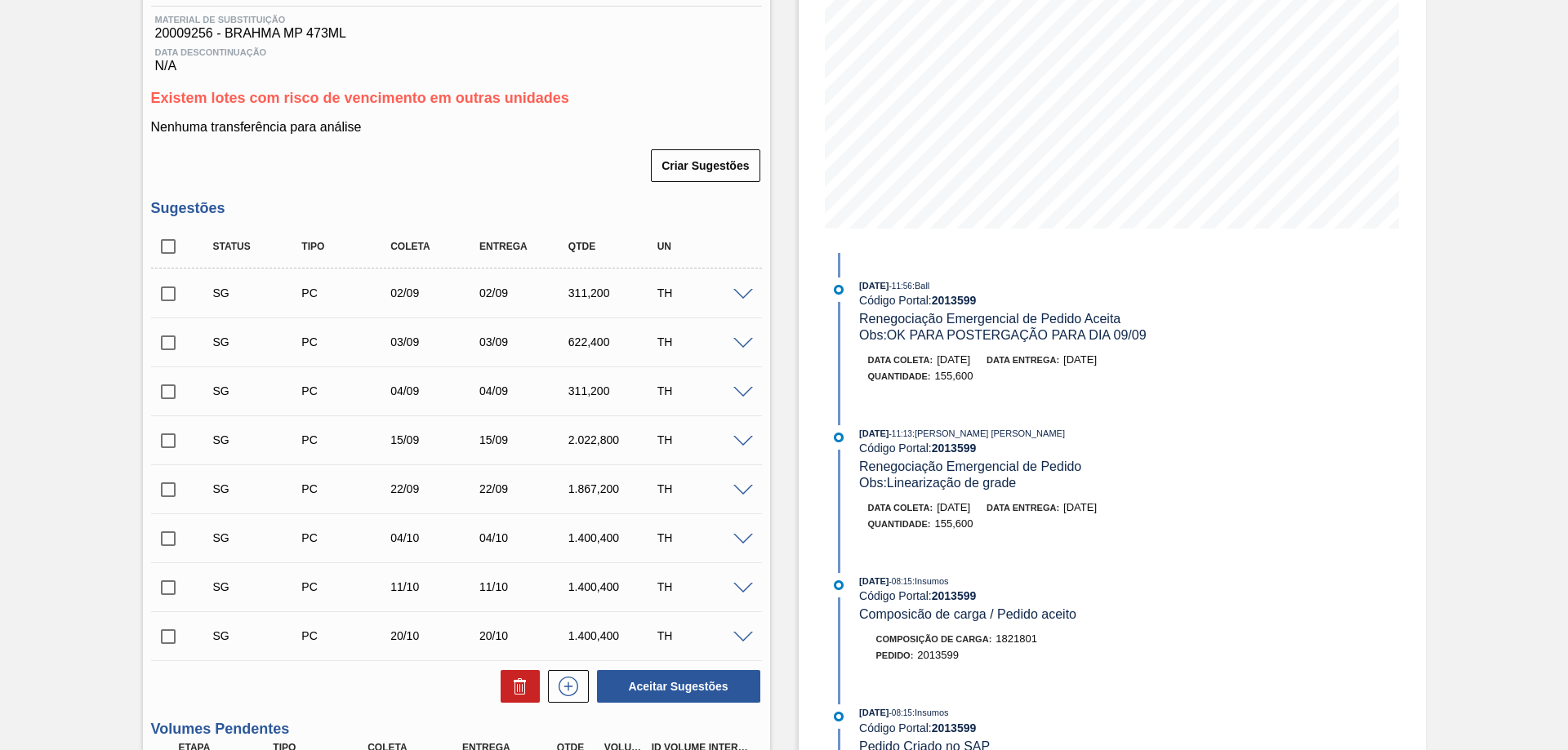
scroll to position [0, 0]
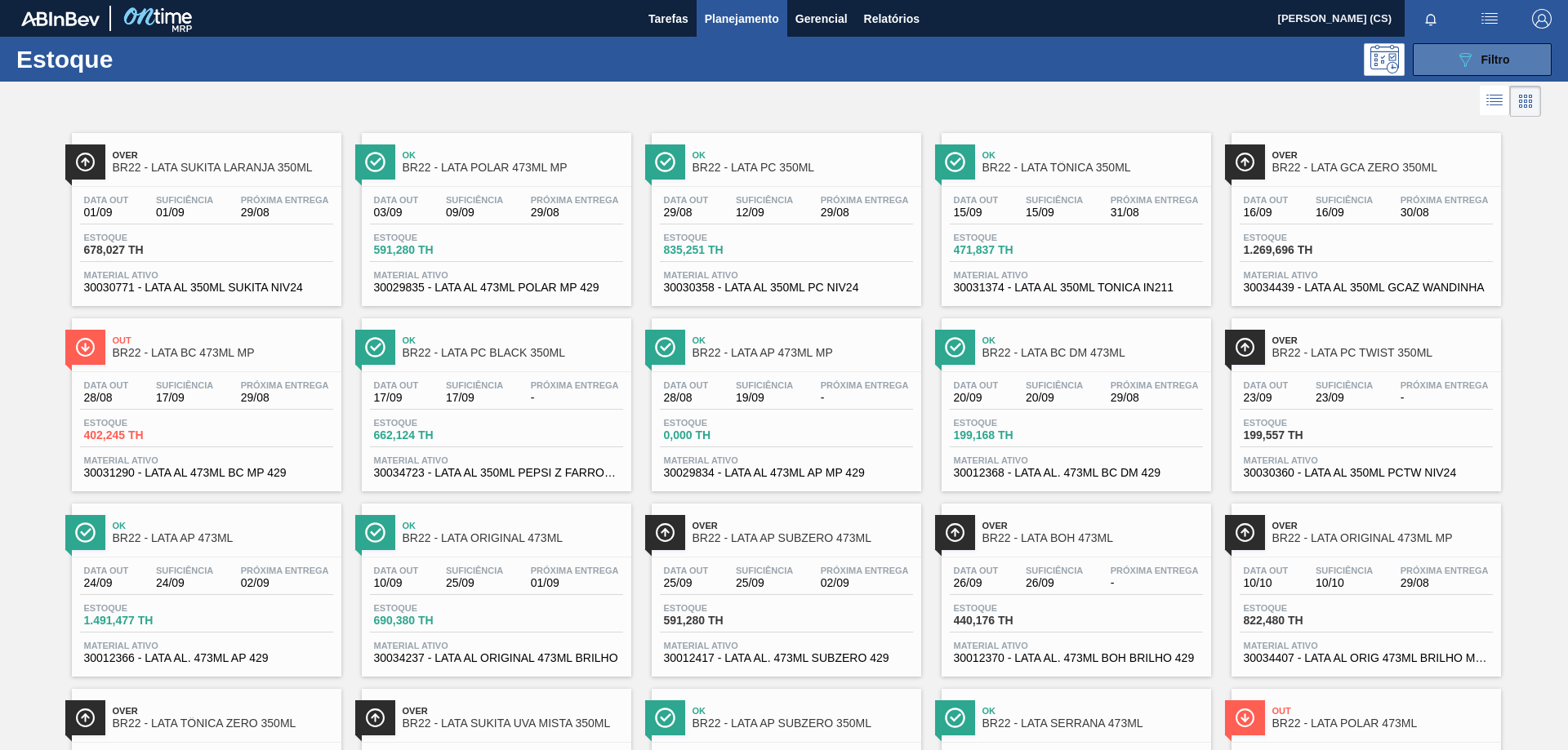
click at [1457, 58] on icon "089F7B8B-B2A5-4AFE-B5C0-19BA573D28AC" at bounding box center [1464, 59] width 19 height 19
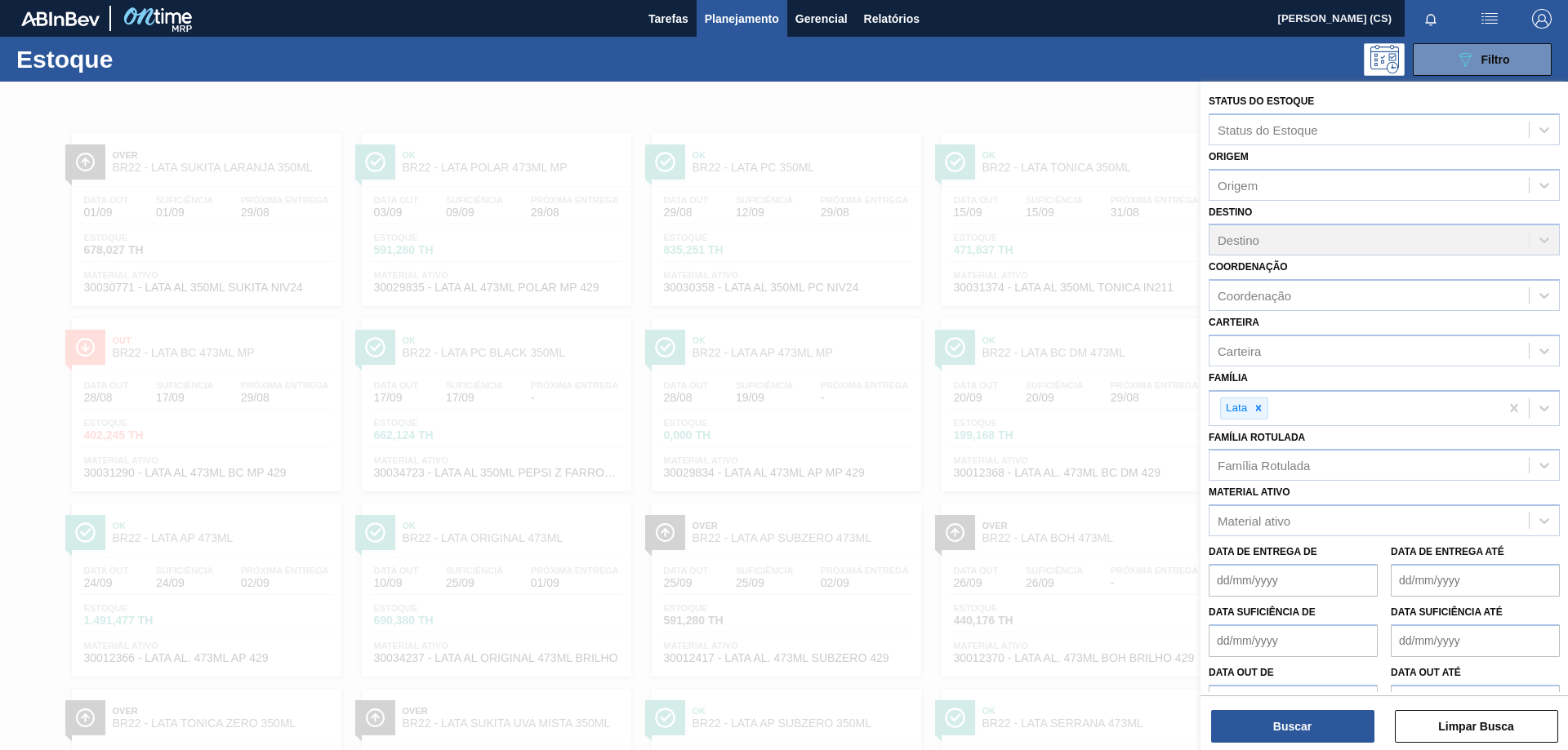
click at [1059, 115] on div at bounding box center [784, 457] width 1568 height 750
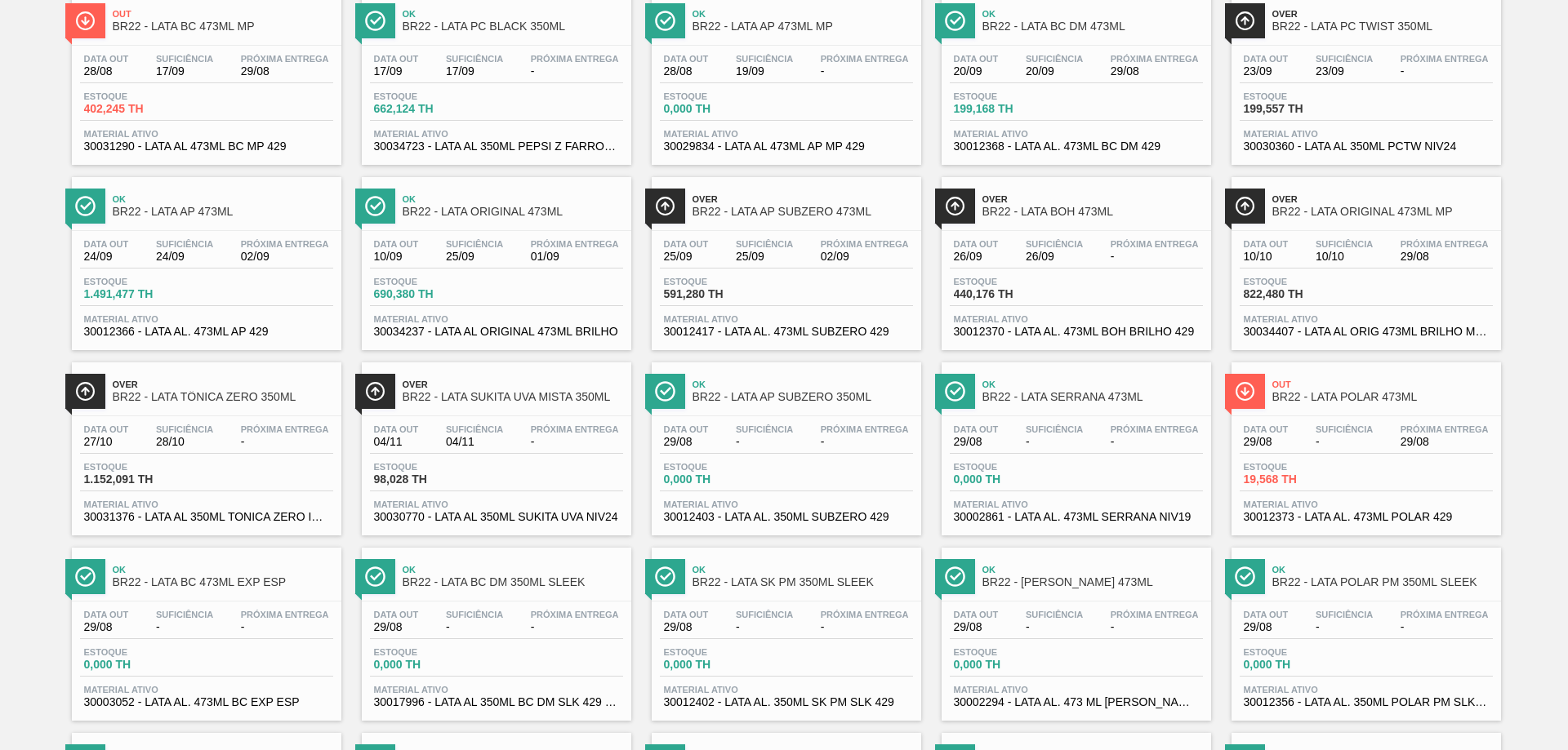
scroll to position [490, 0]
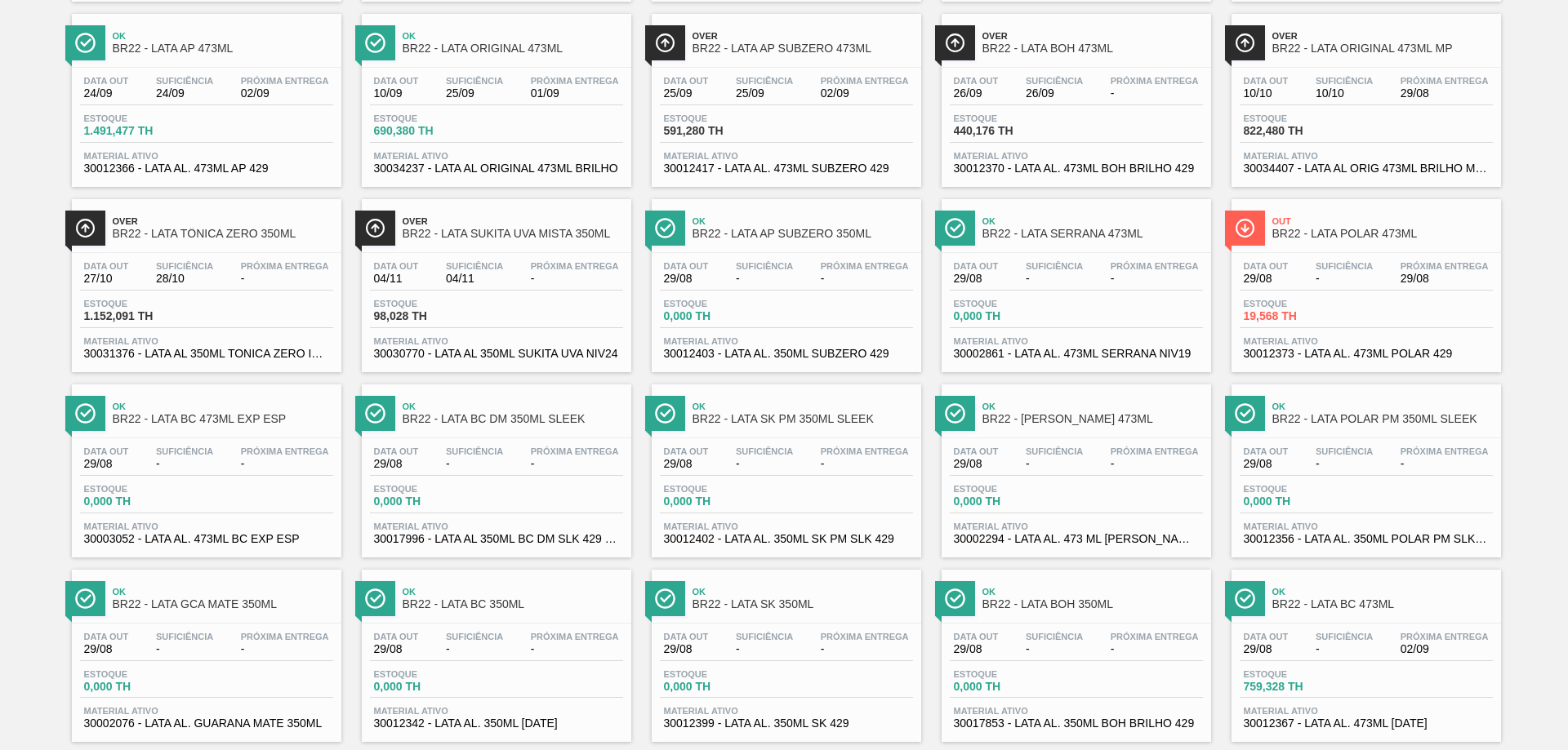
click at [1302, 599] on span "BR22 - LATA BC 473ML" at bounding box center [1381, 604] width 220 height 12
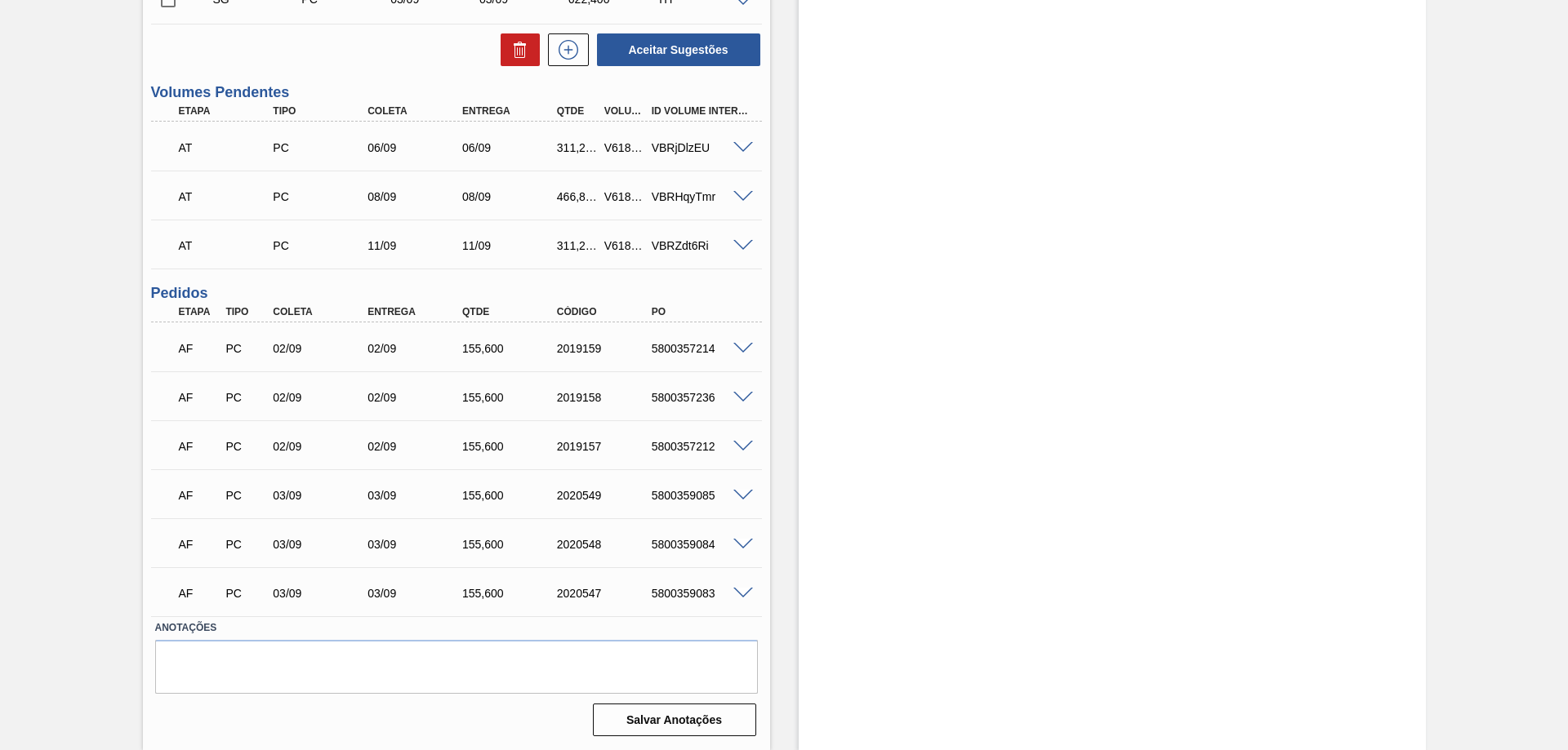
scroll to position [368, 0]
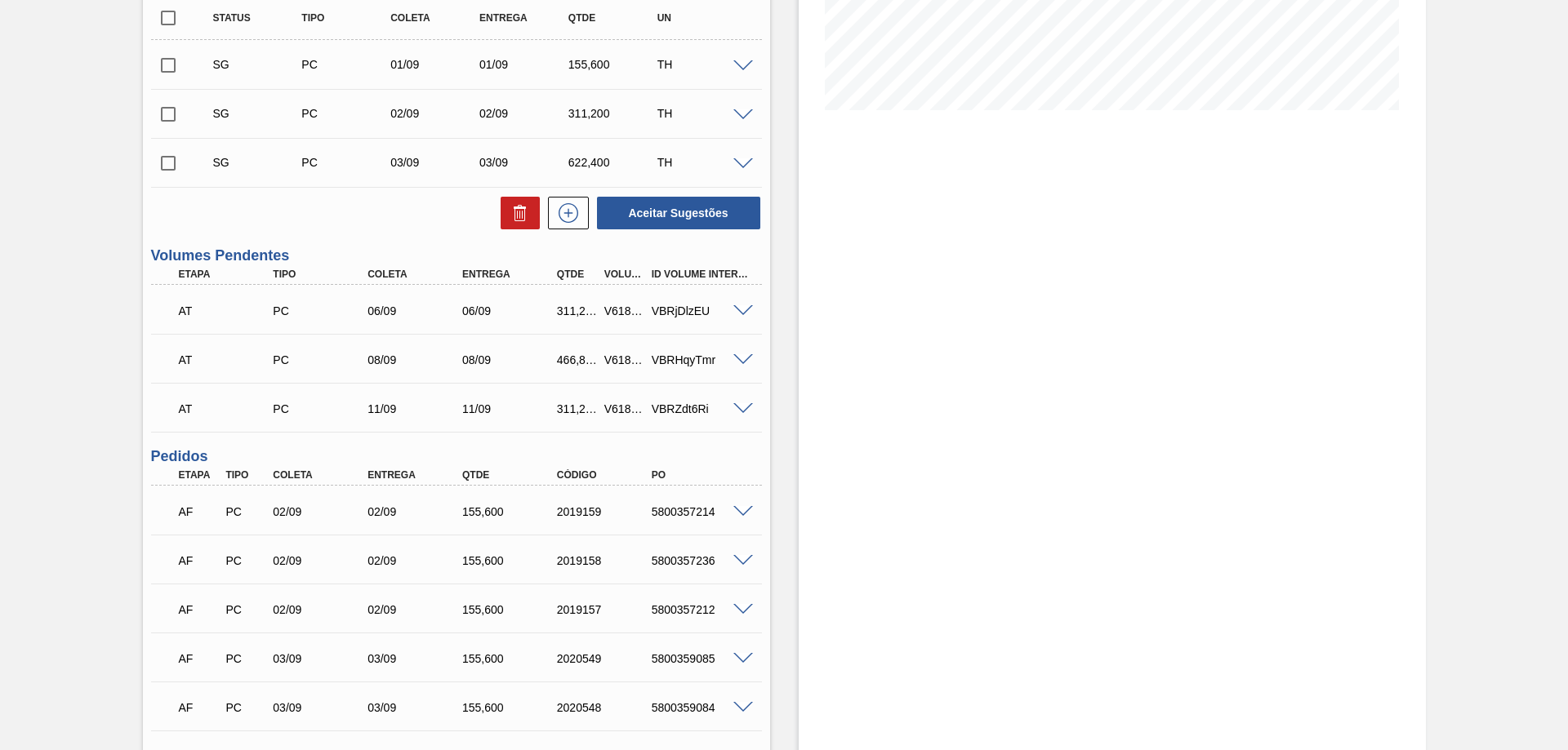
click at [738, 313] on span at bounding box center [743, 311] width 19 height 12
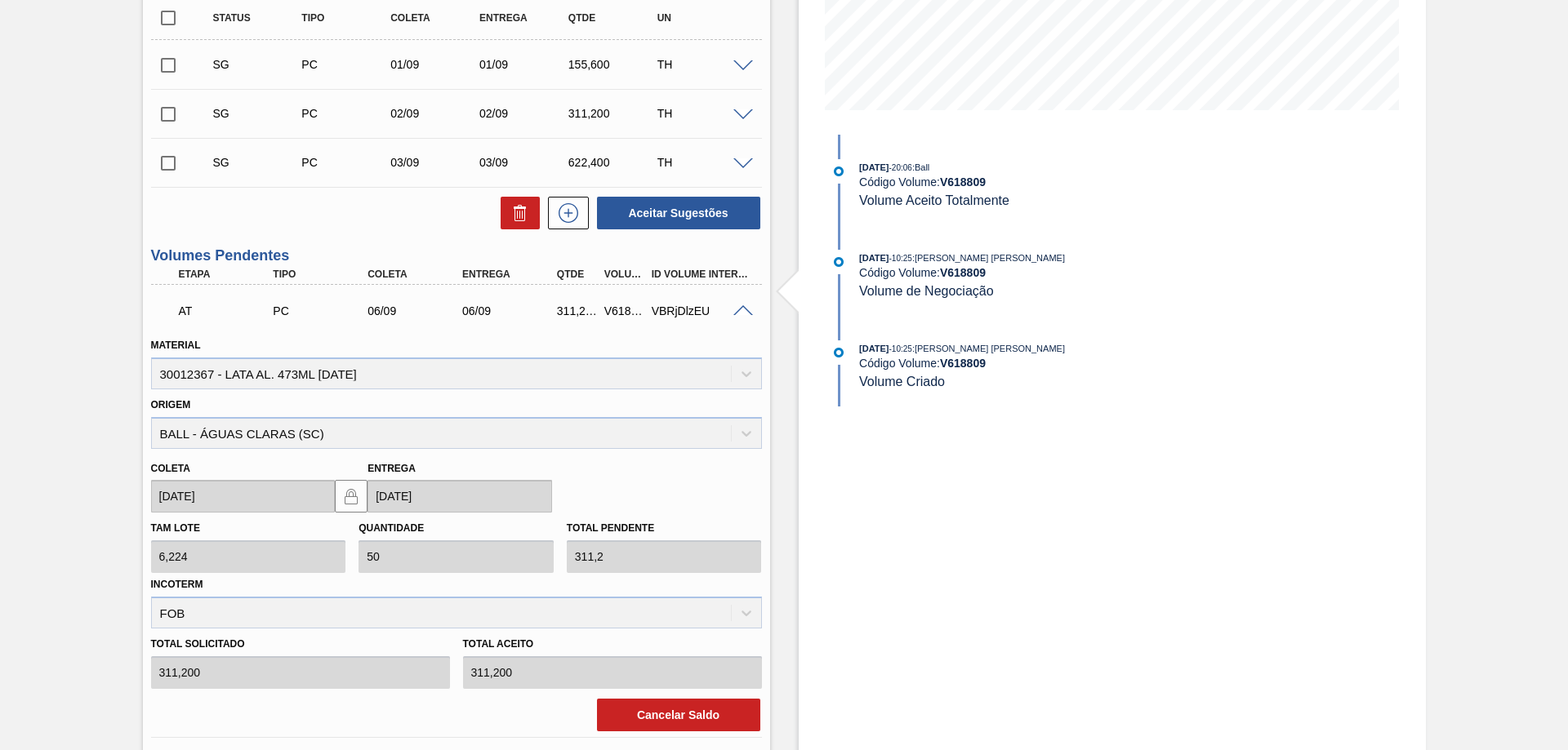
click at [742, 310] on span at bounding box center [743, 311] width 19 height 12
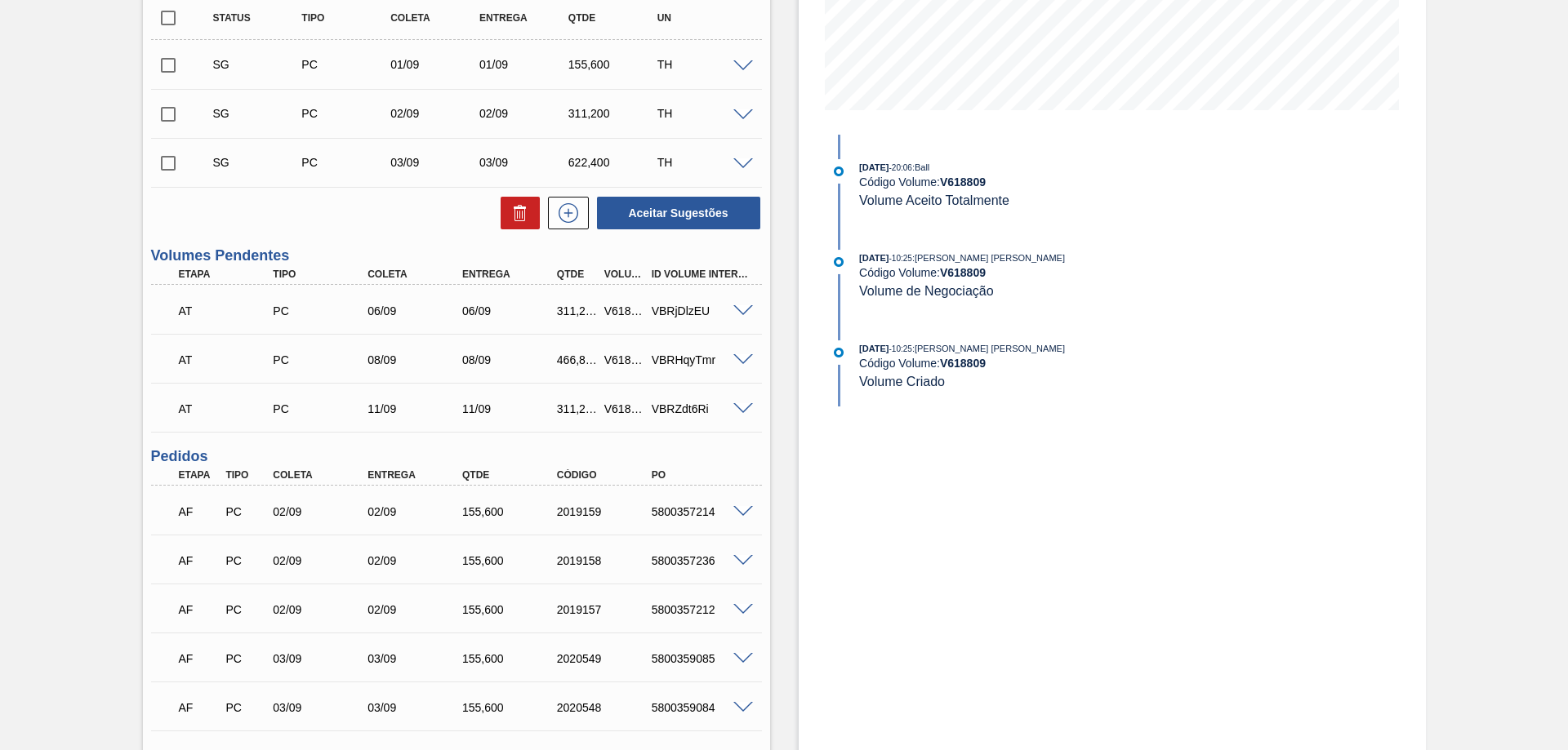
click at [742, 360] on span at bounding box center [743, 360] width 19 height 12
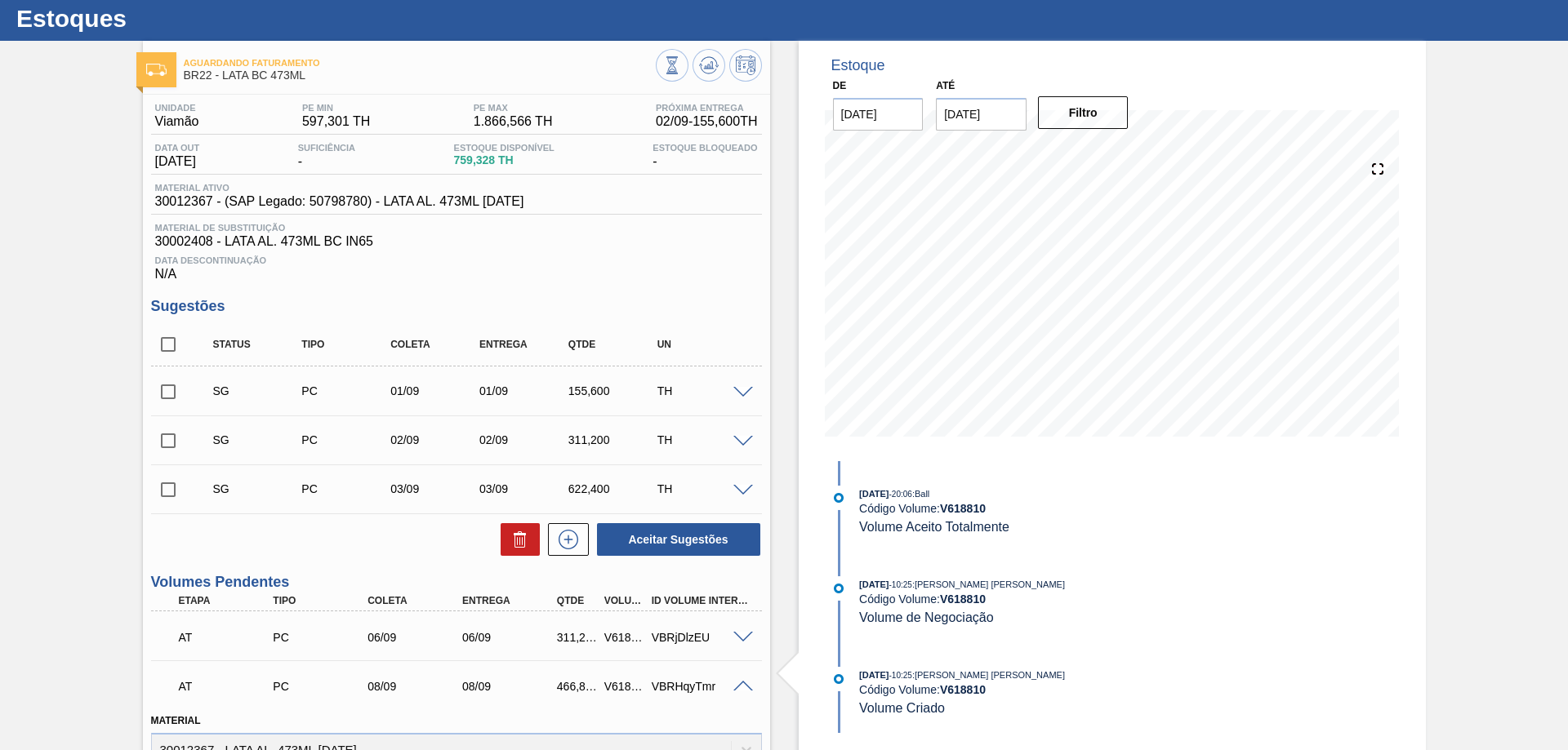
scroll to position [204, 0]
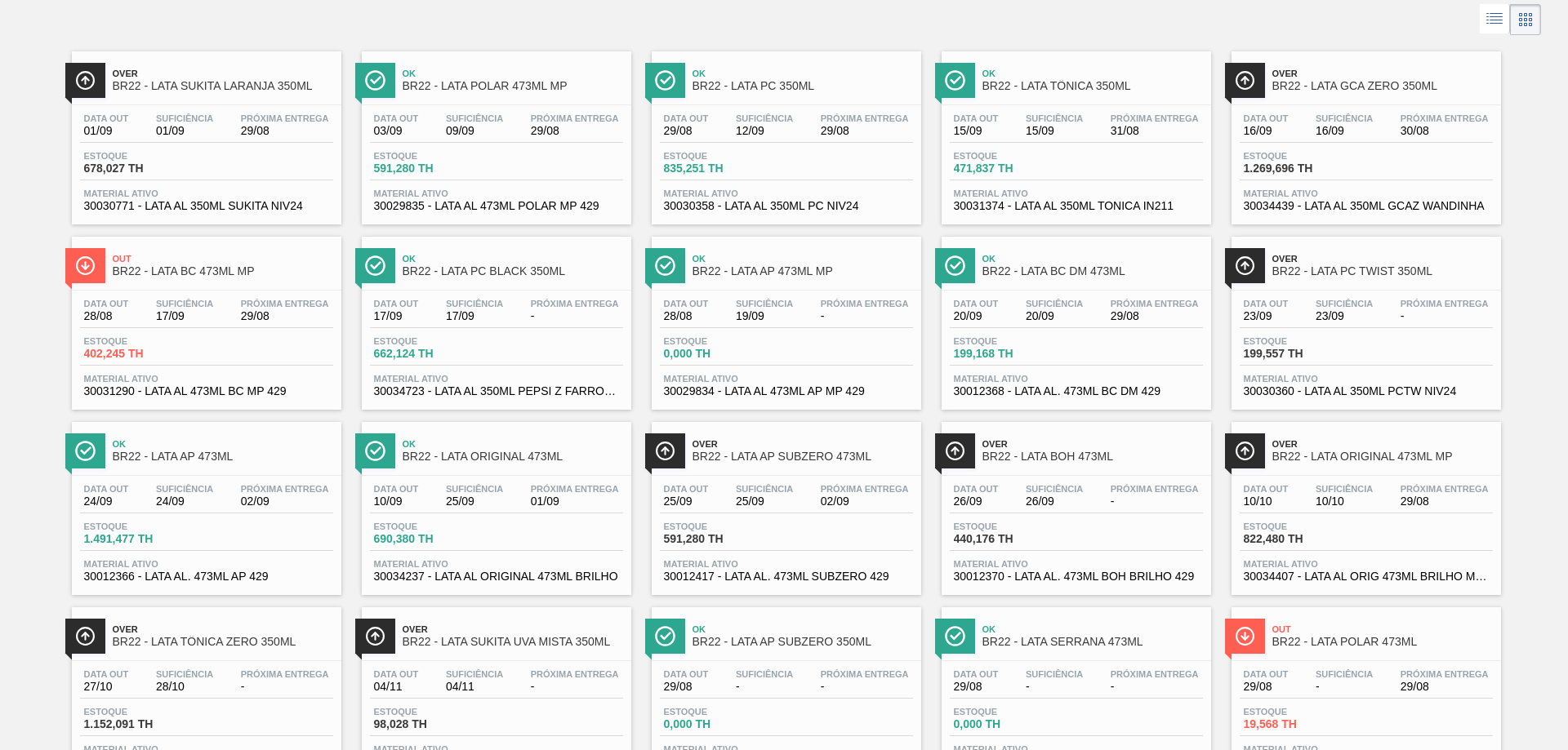
scroll to position [163, 0]
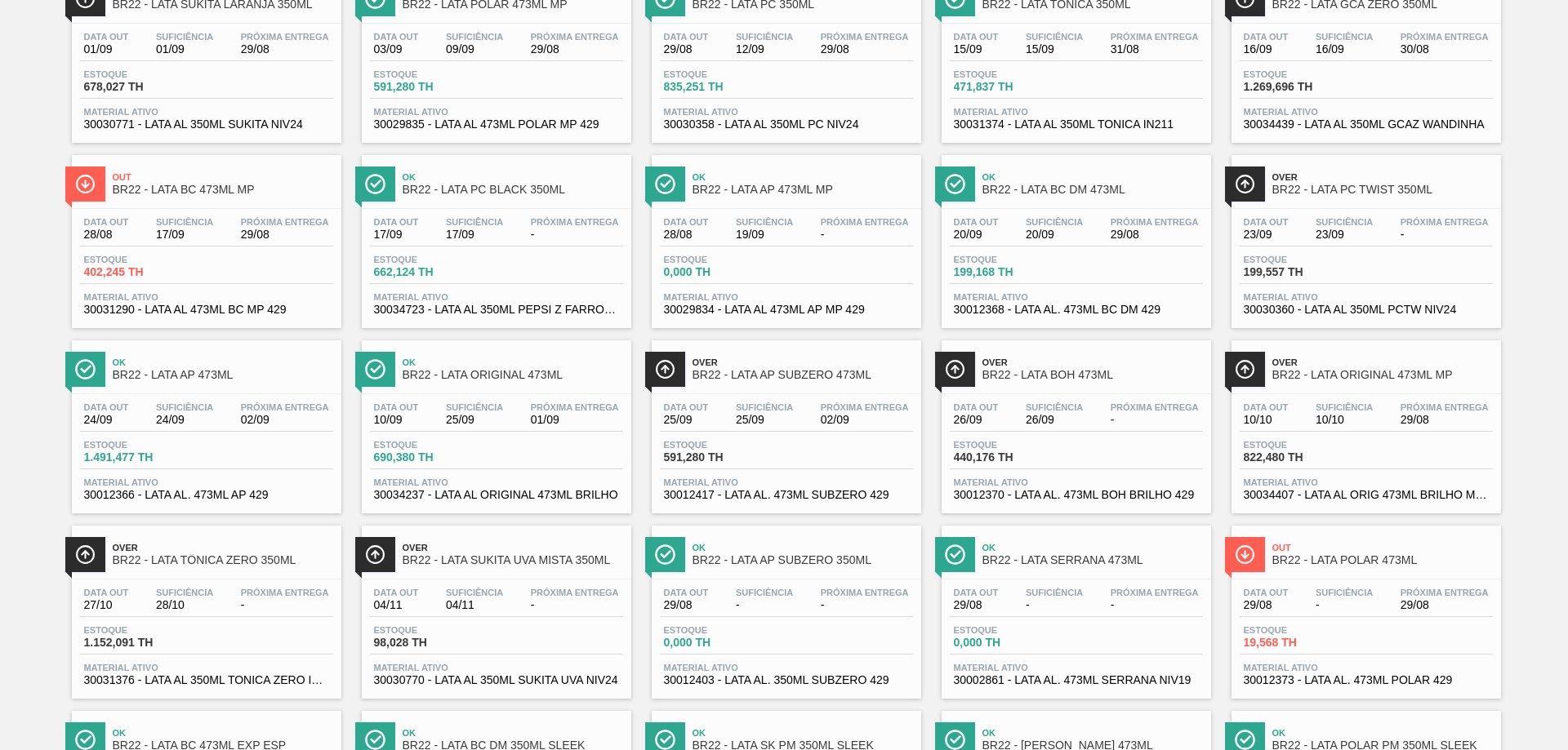
click at [1294, 552] on div "Out BR22 - LATA POLAR 473ML" at bounding box center [1381, 555] width 220 height 37
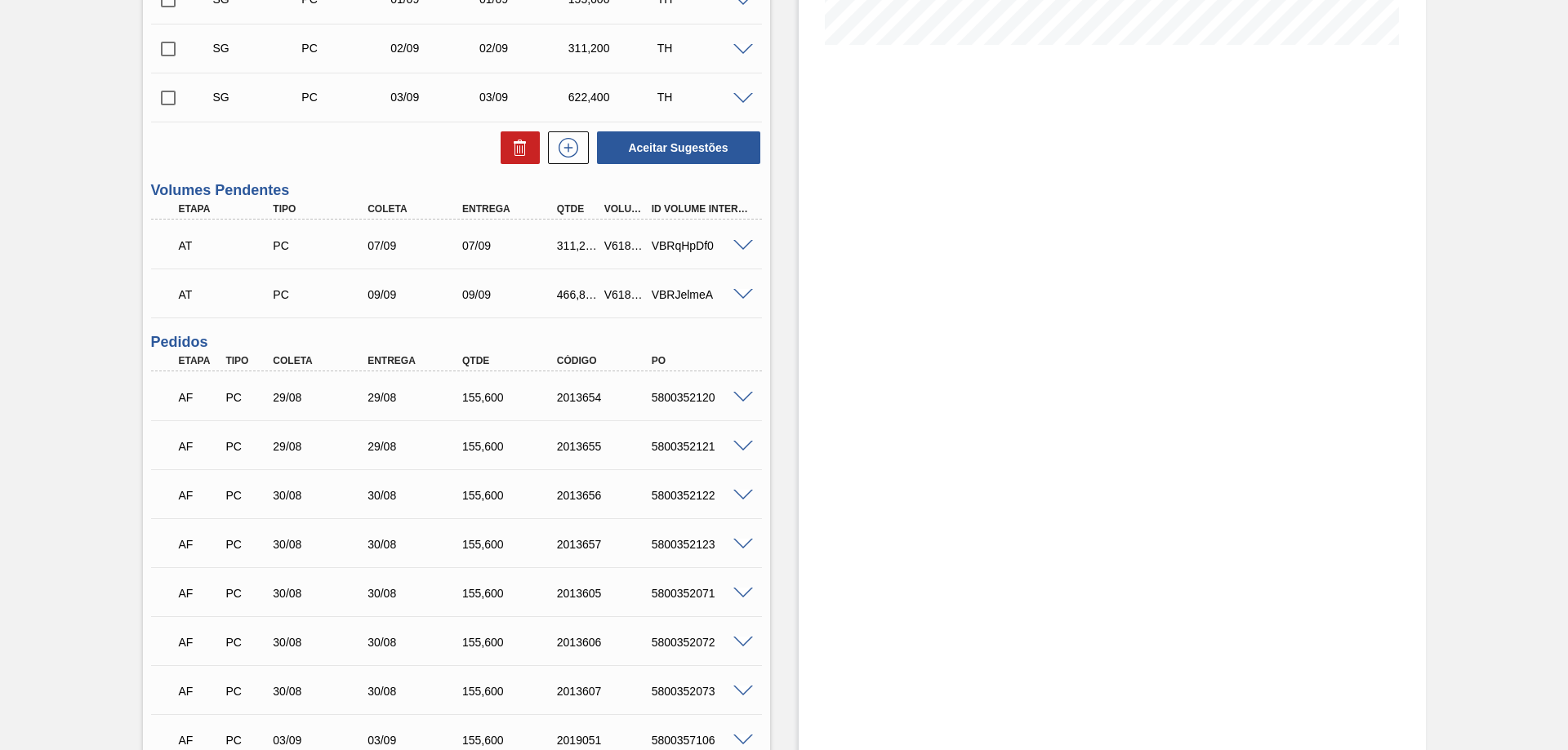
scroll to position [514, 0]
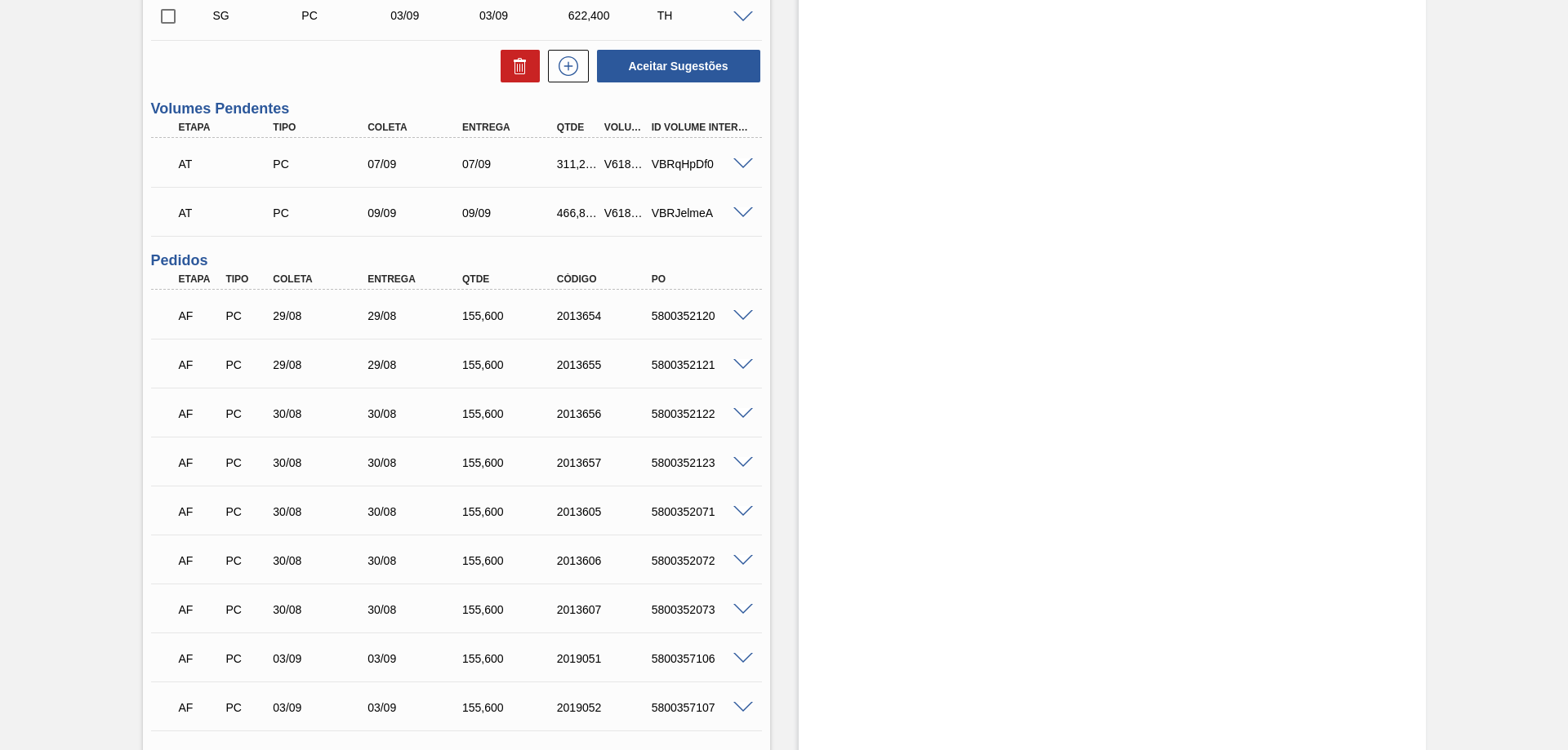
click at [732, 308] on div at bounding box center [745, 314] width 32 height 12
click at [742, 319] on span at bounding box center [743, 316] width 19 height 12
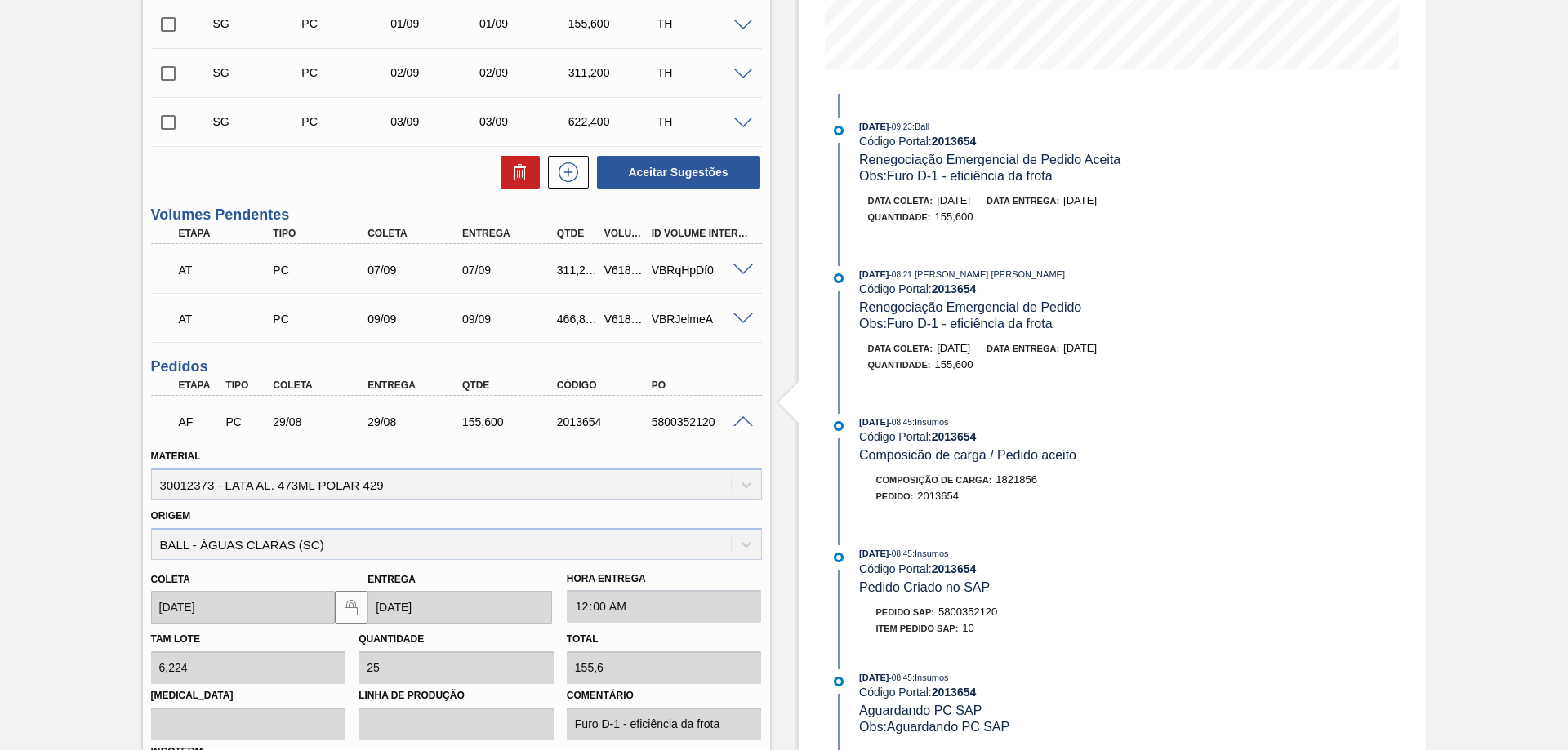
scroll to position [653, 0]
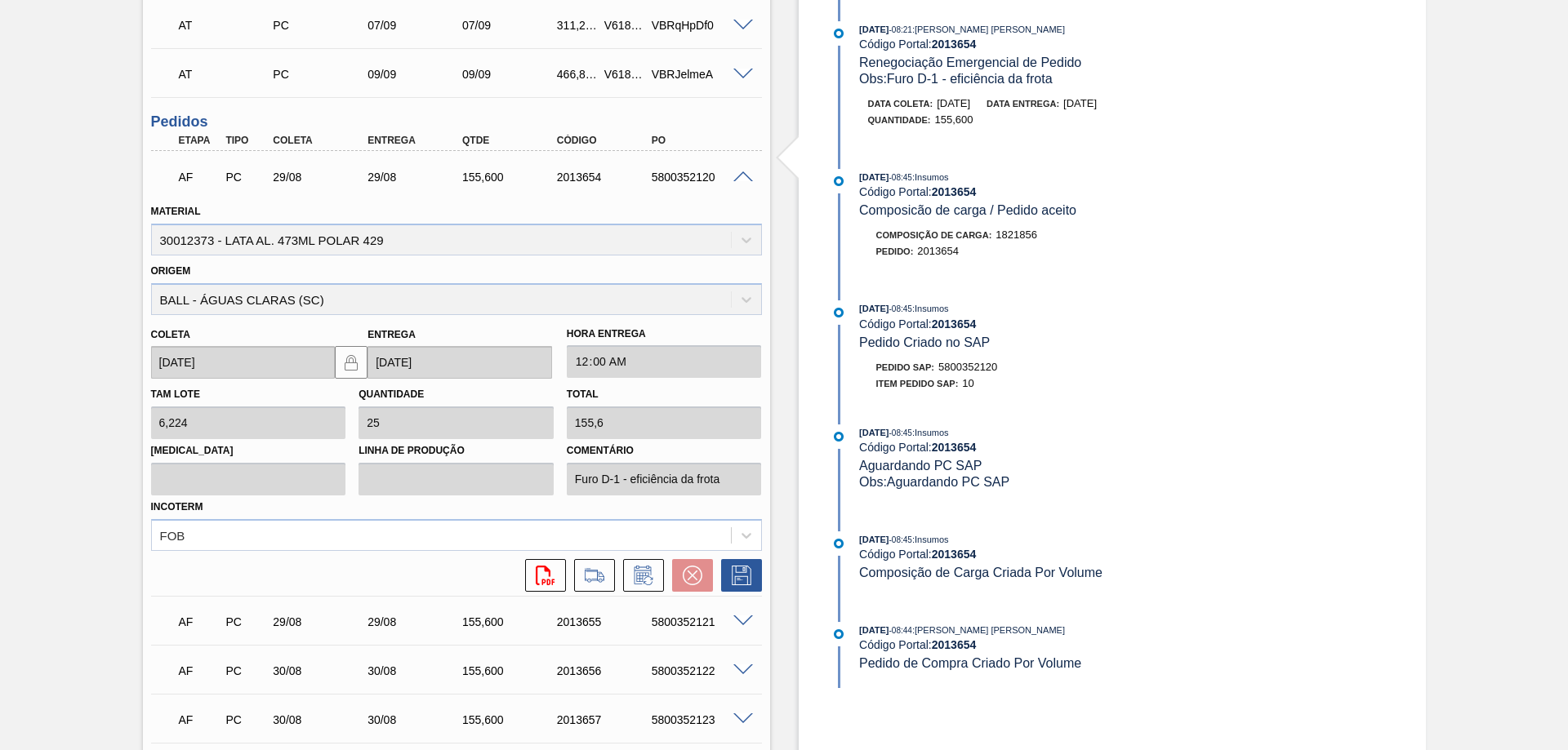
click at [735, 174] on span at bounding box center [743, 177] width 19 height 12
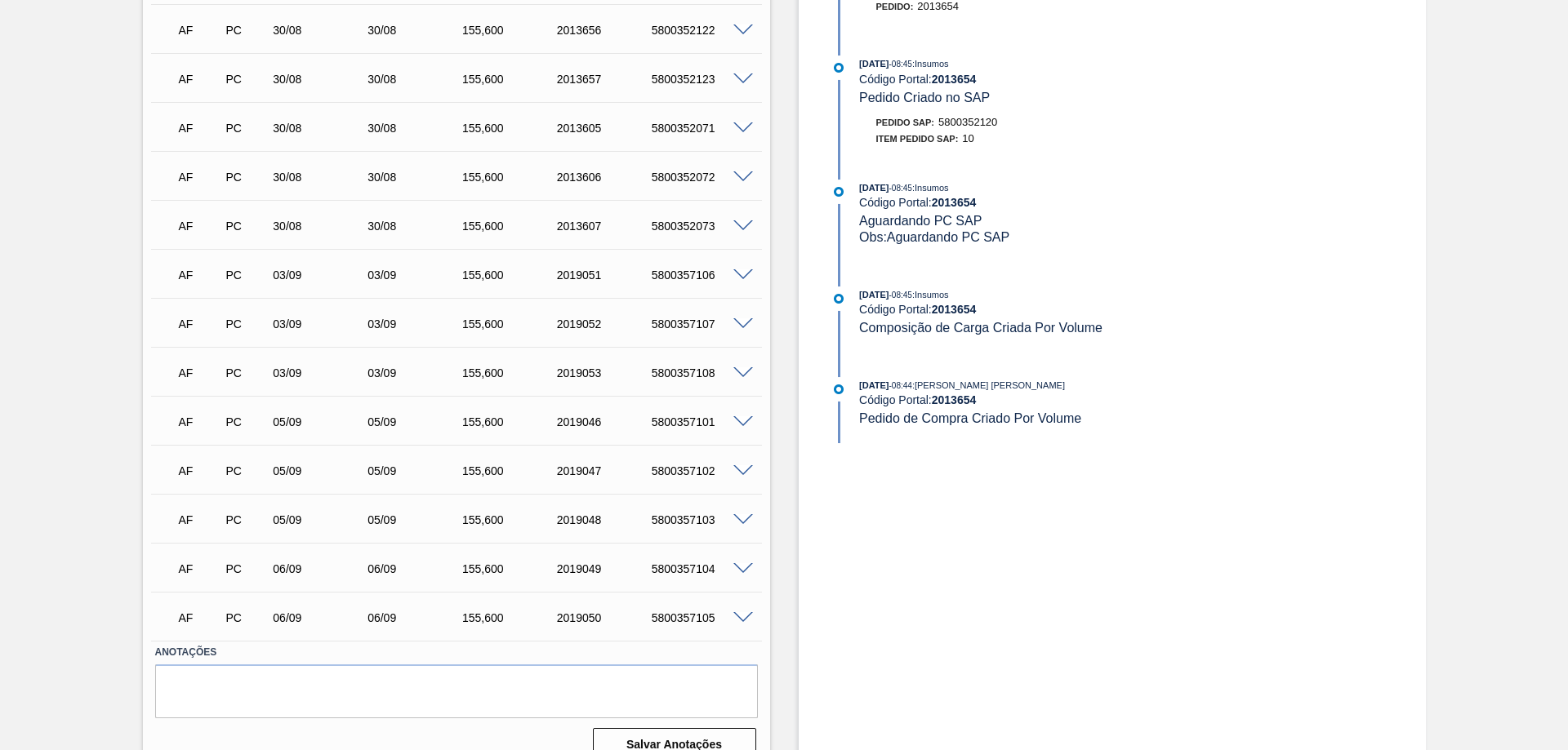
scroll to position [923, 0]
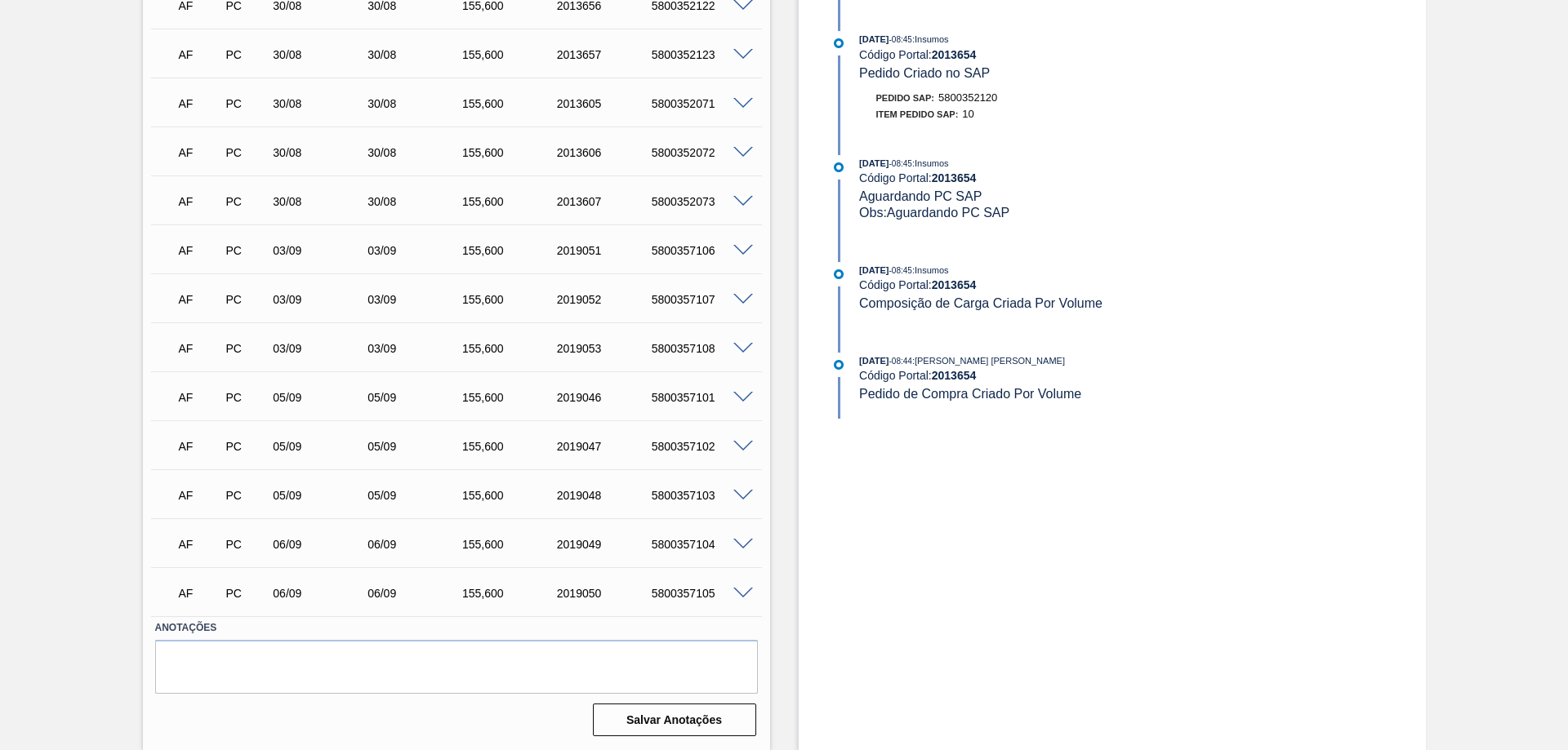
click at [744, 590] on span at bounding box center [743, 593] width 19 height 12
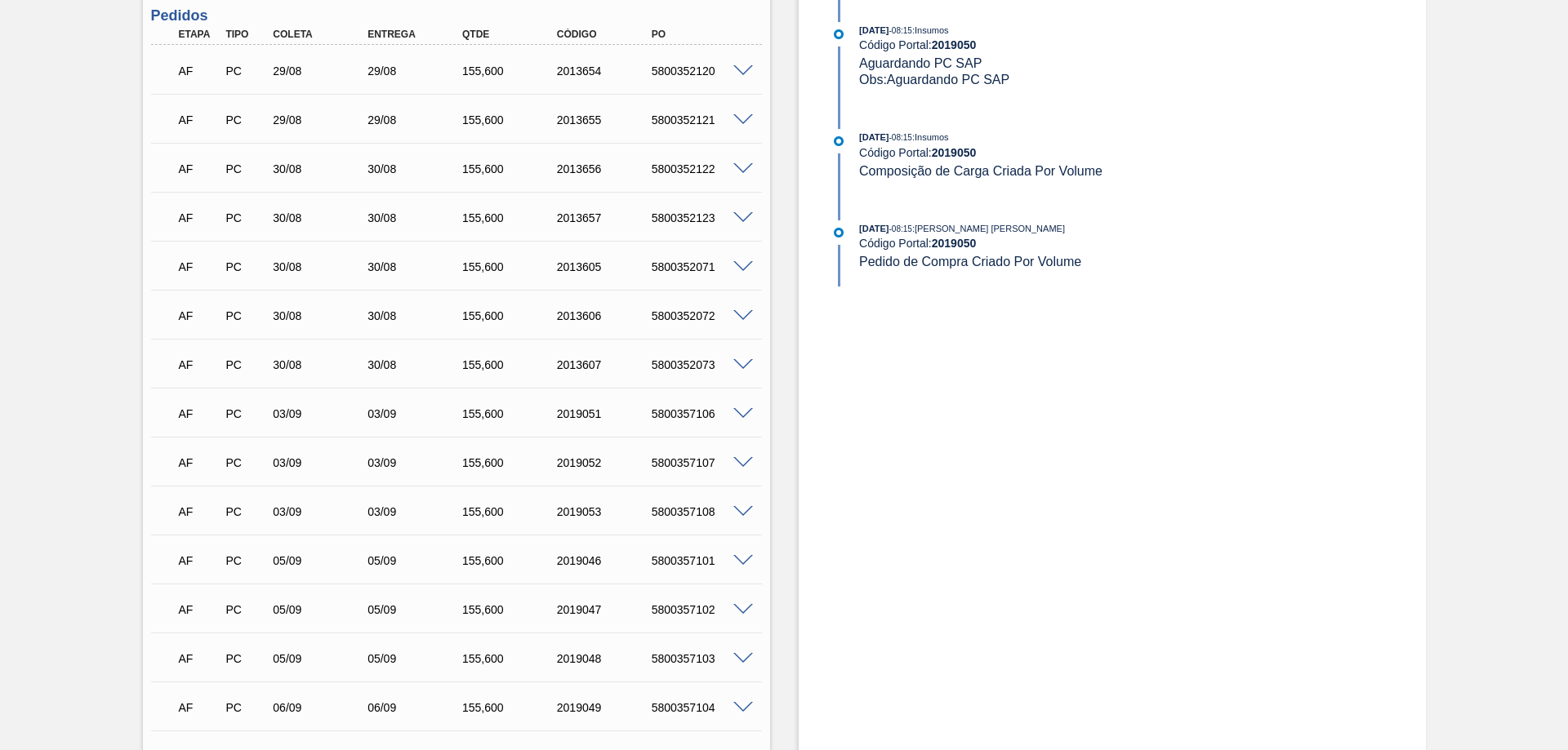
scroll to position [1004, 0]
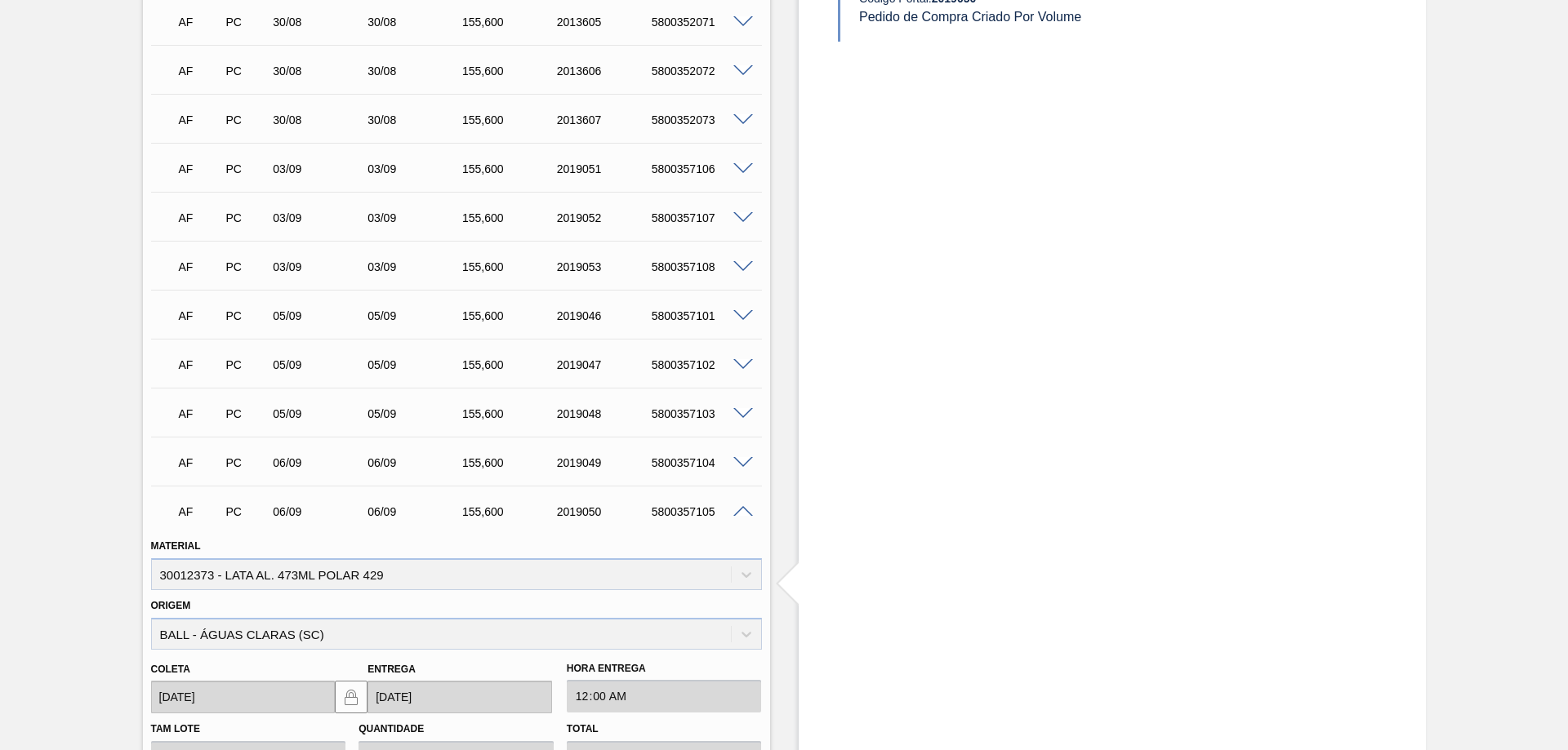
click at [743, 514] on span at bounding box center [743, 511] width 19 height 12
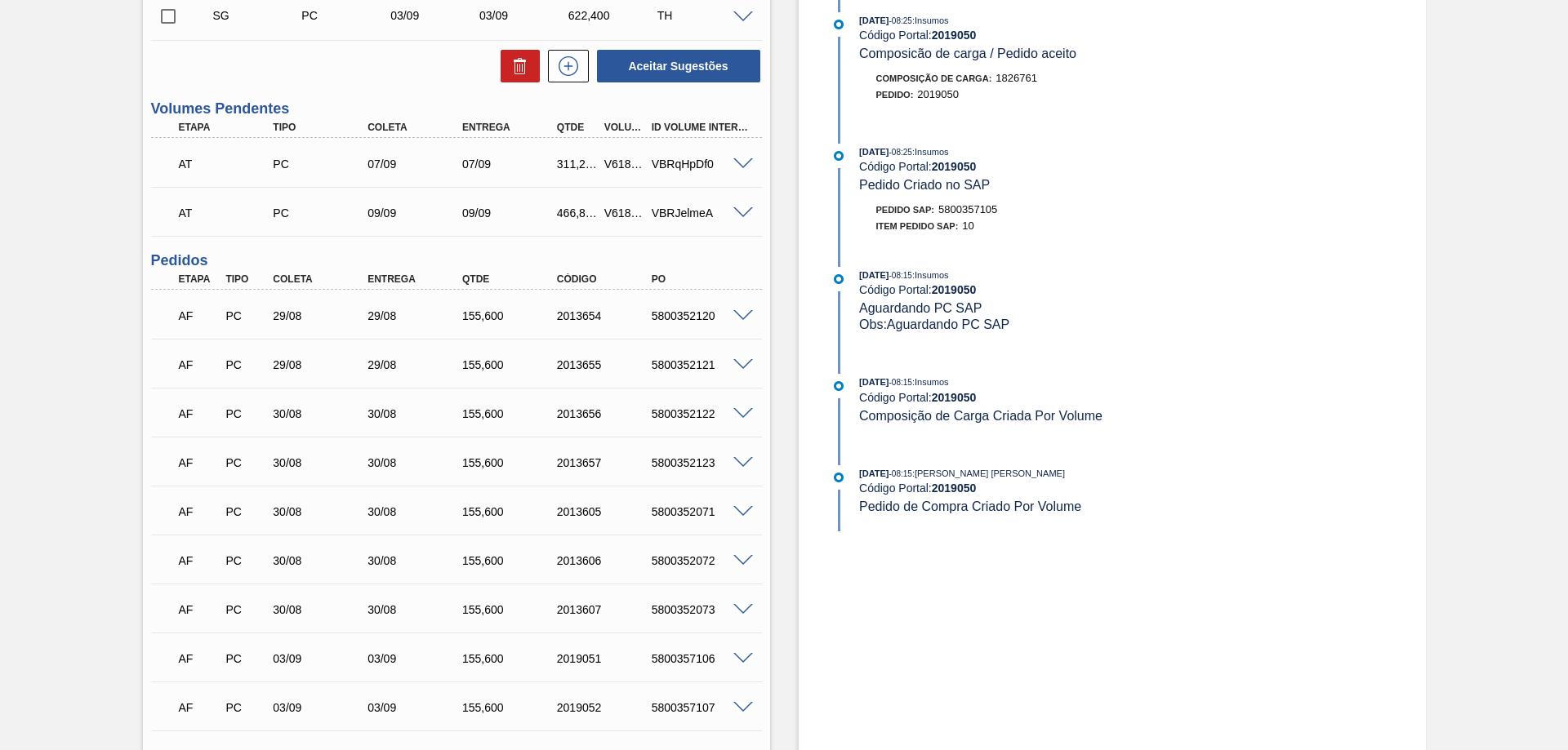
scroll to position [269, 0]
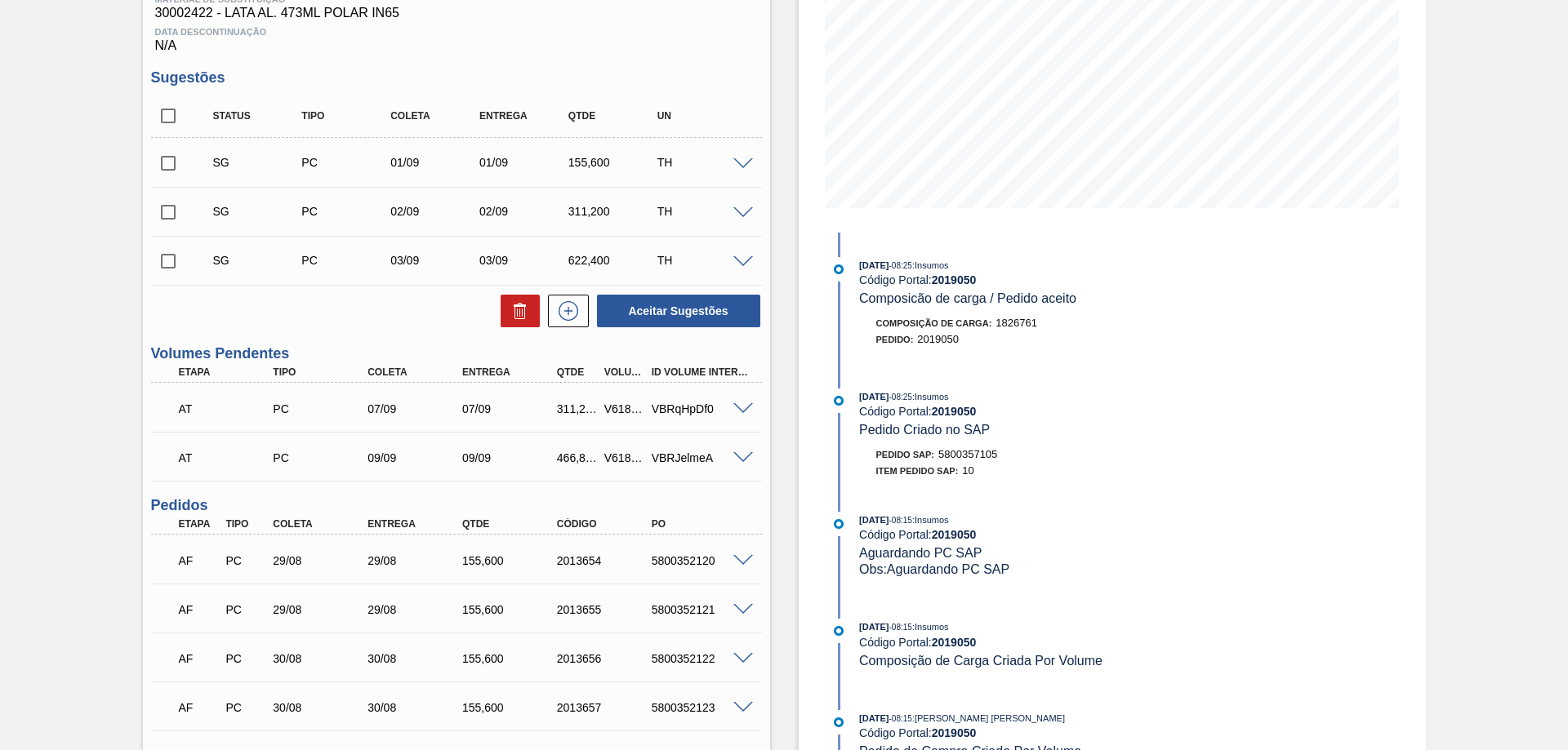
click at [742, 159] on span at bounding box center [743, 164] width 19 height 12
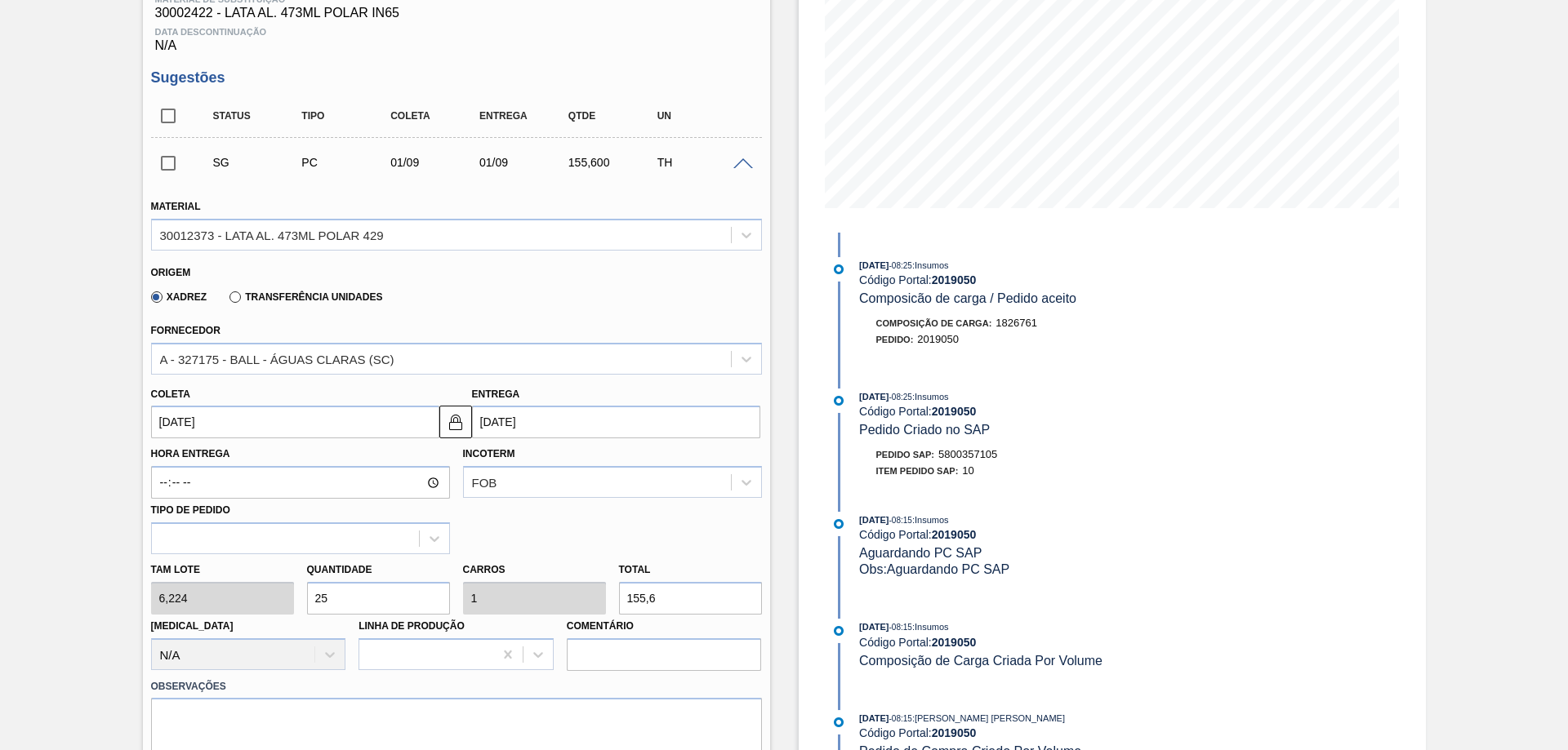
click at [742, 164] on span at bounding box center [743, 164] width 19 height 12
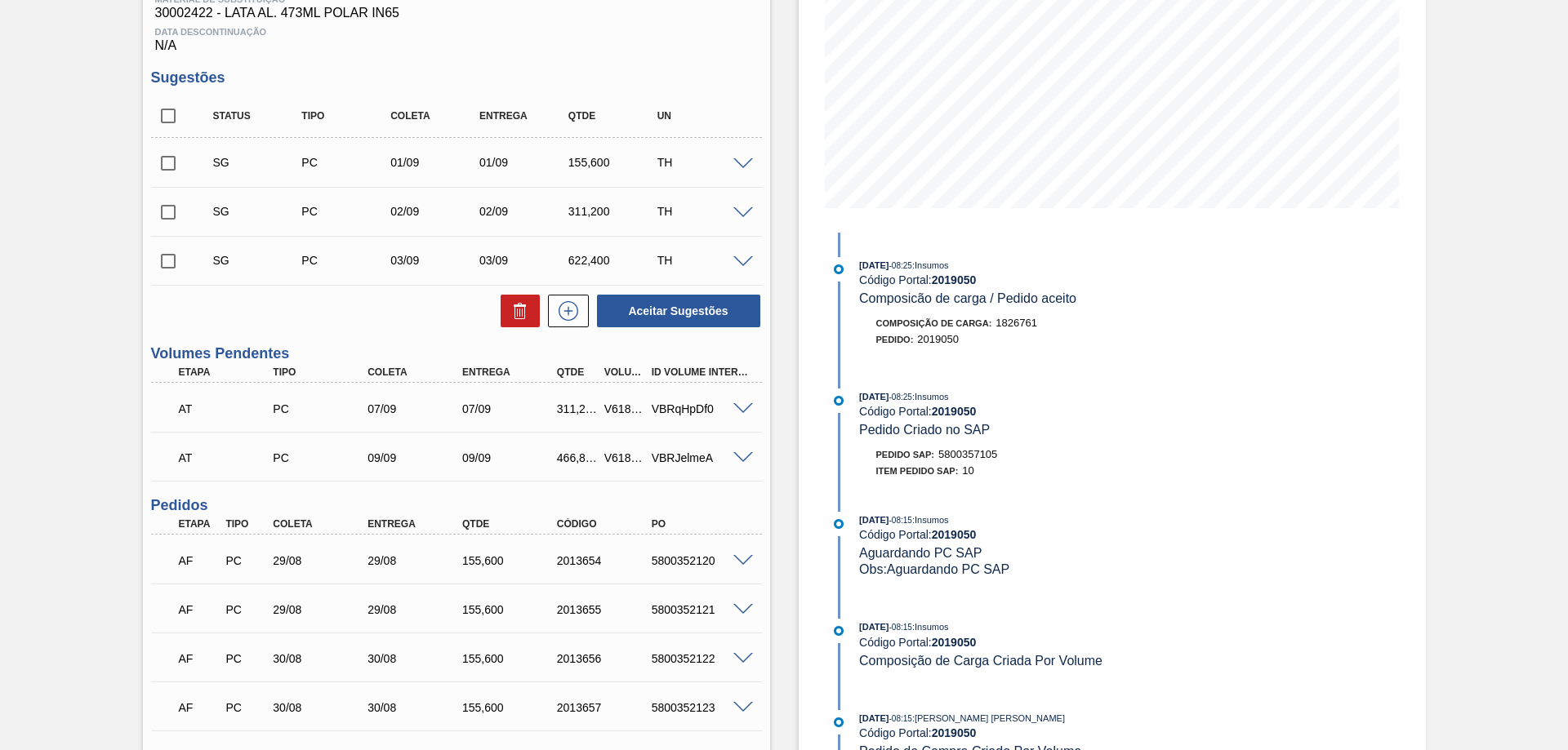
click at [744, 211] on span at bounding box center [743, 213] width 19 height 12
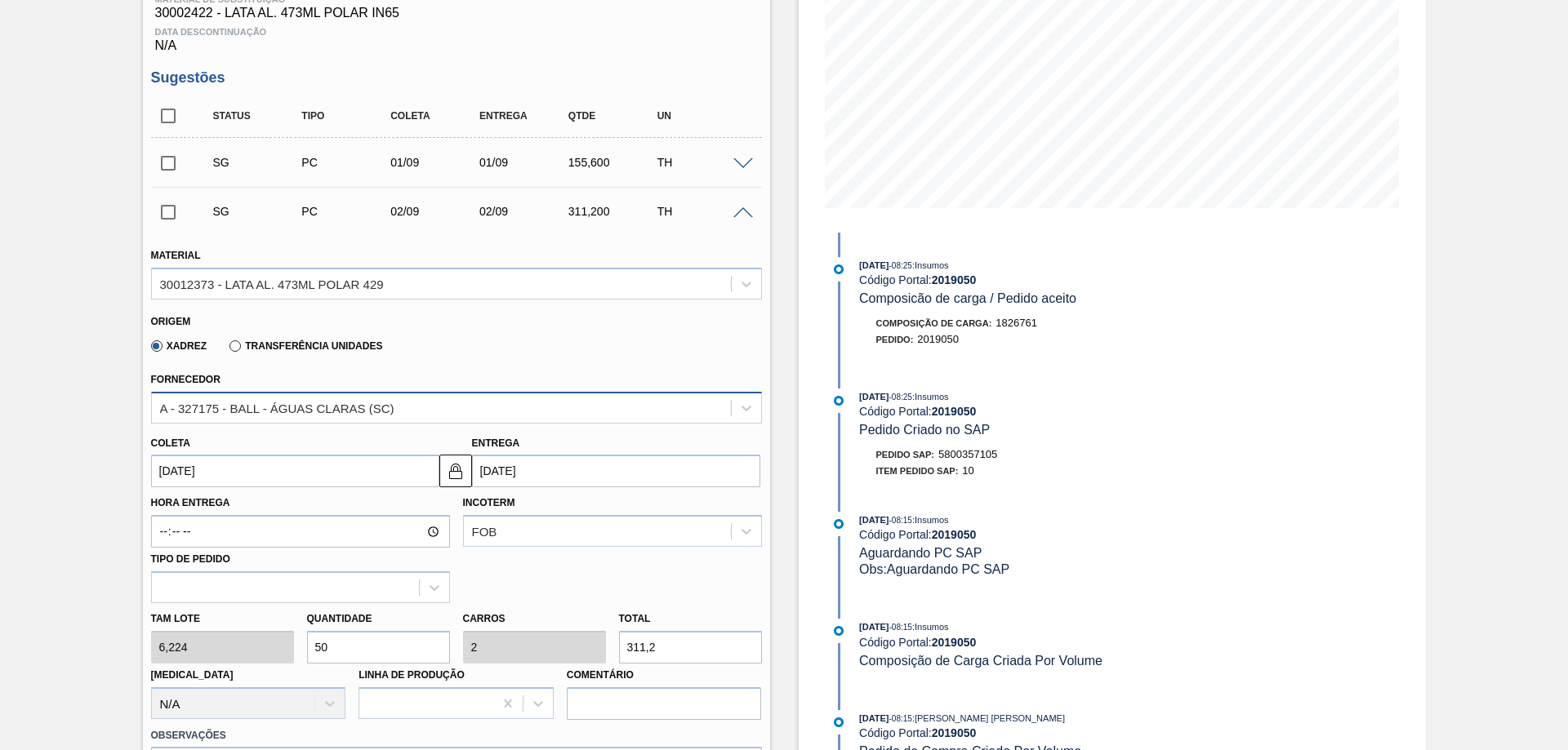
scroll to position [351, 0]
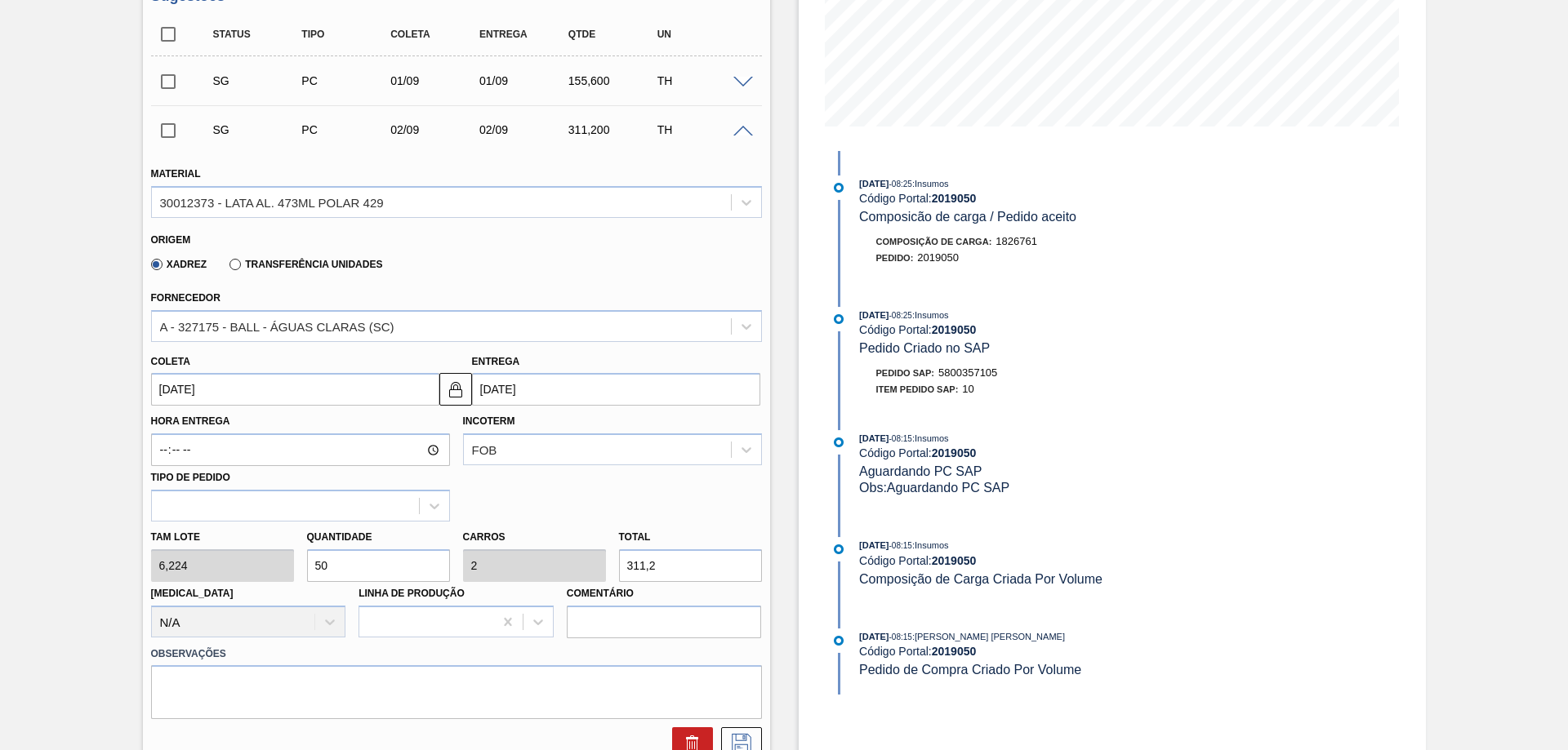
click at [741, 125] on span at bounding box center [743, 131] width 19 height 12
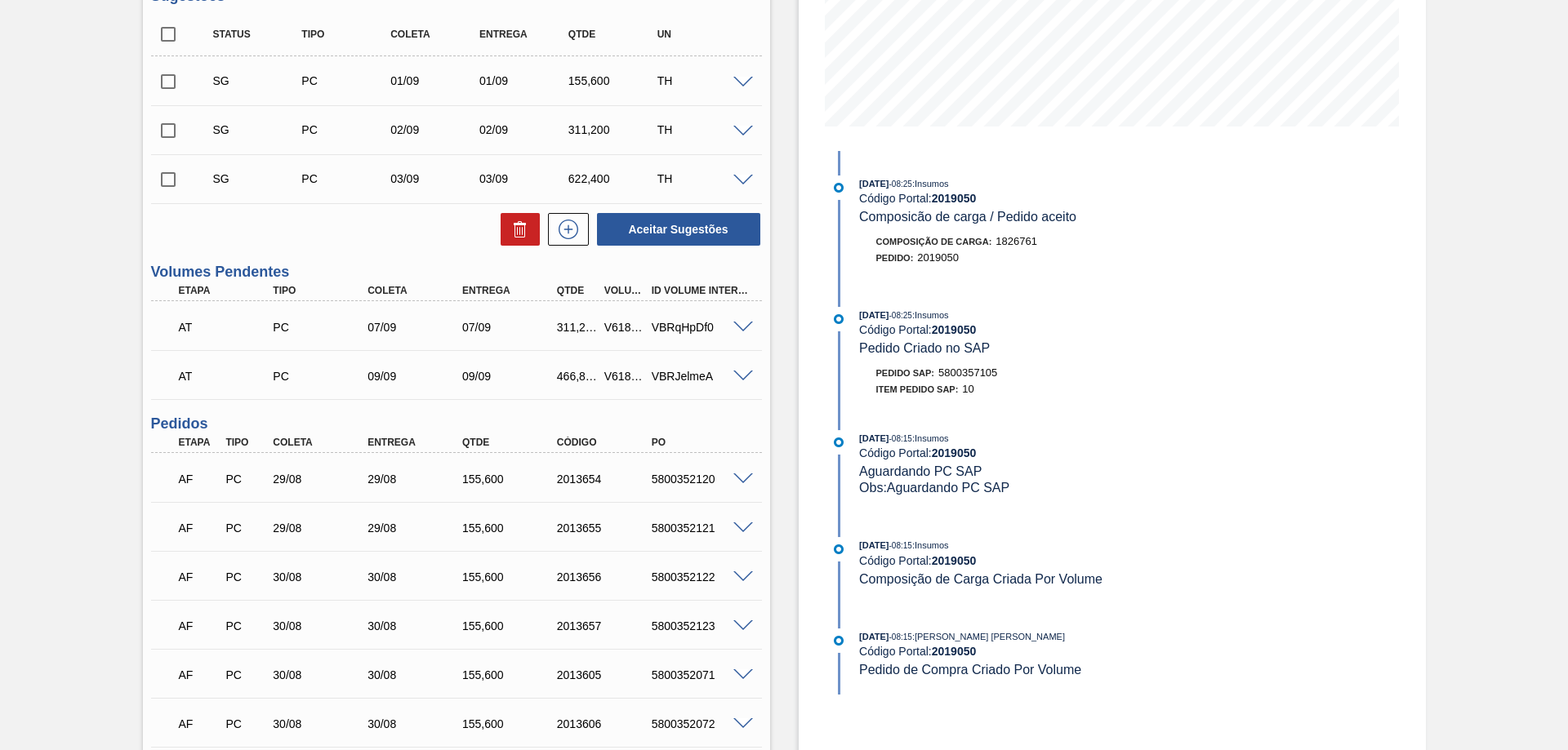
click at [745, 176] on span at bounding box center [743, 180] width 19 height 12
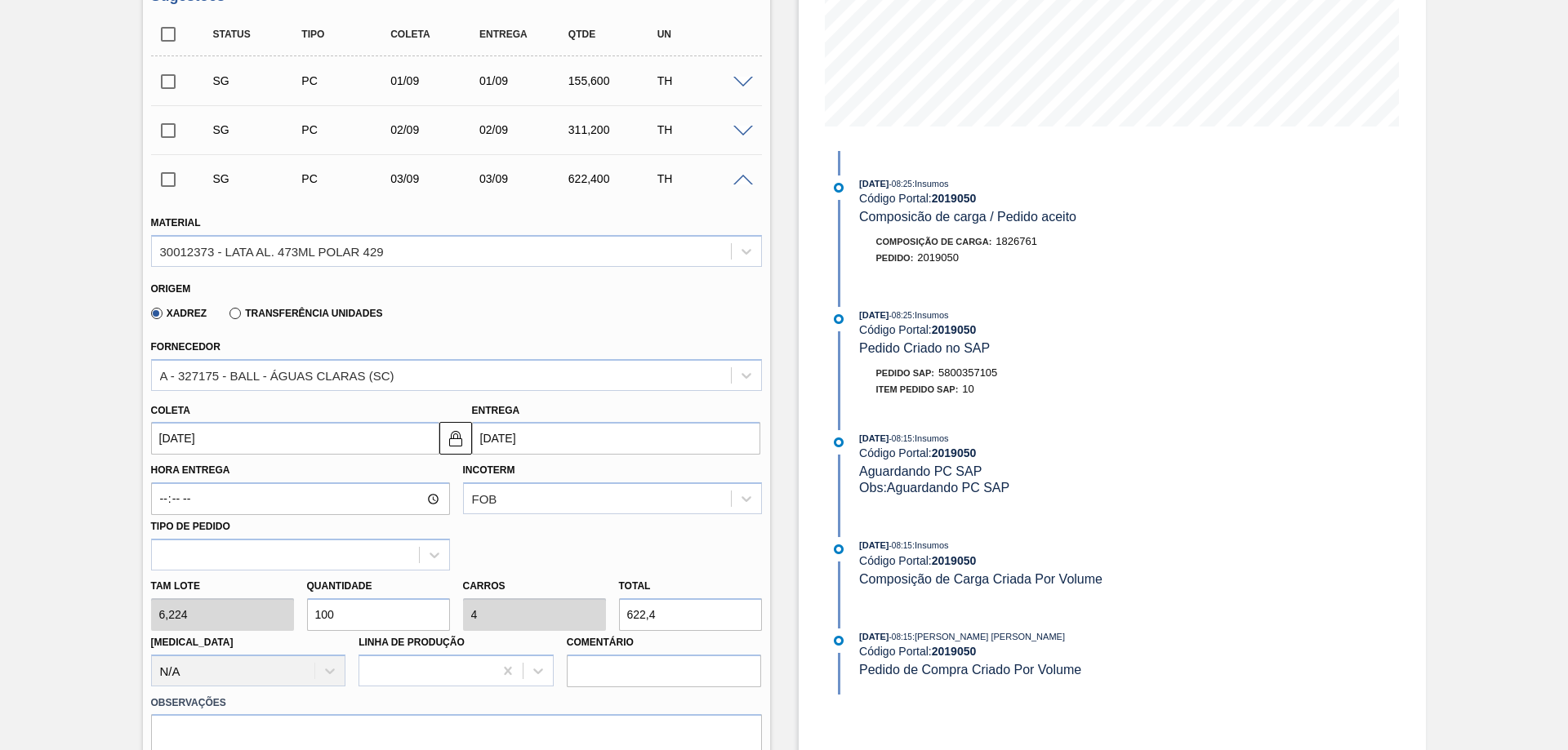
click at [745, 176] on span at bounding box center [743, 180] width 19 height 12
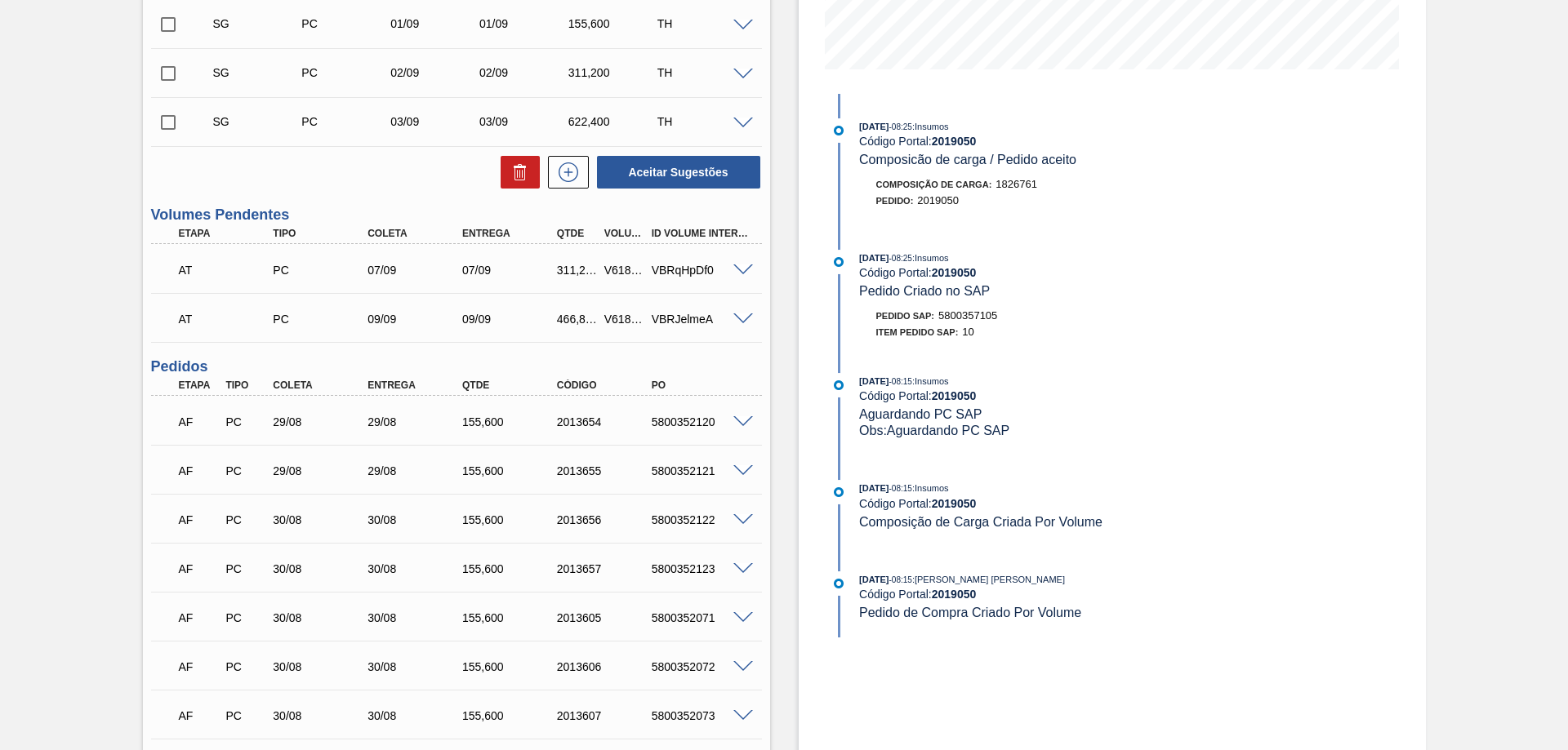
scroll to position [572, 0]
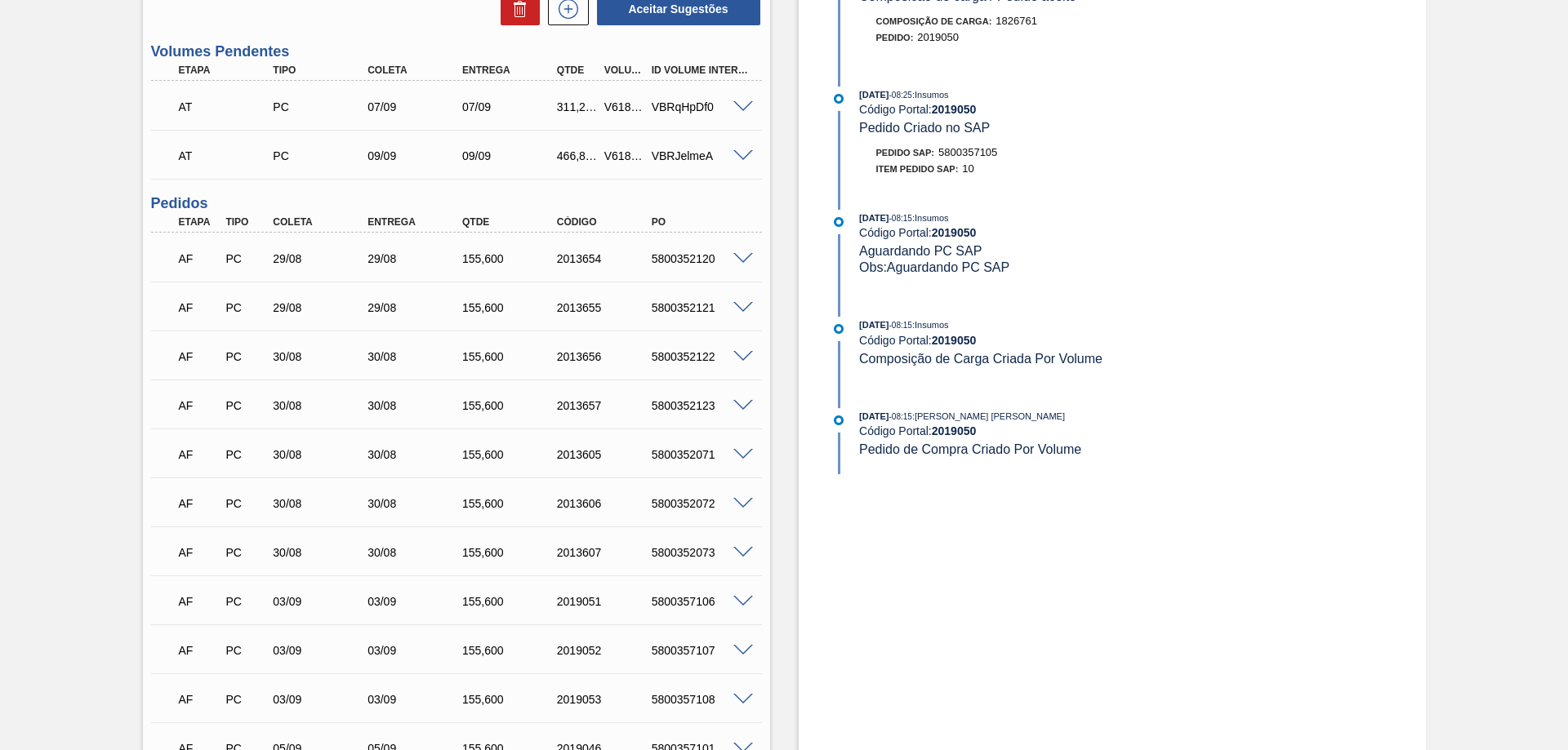
click at [986, 537] on div "Estoque De [DATE] Até [DATE] Filtro 03/09 Projeção de Estoque 2,664.768 [DOMAIN…" at bounding box center [1111, 305] width 627 height 1591
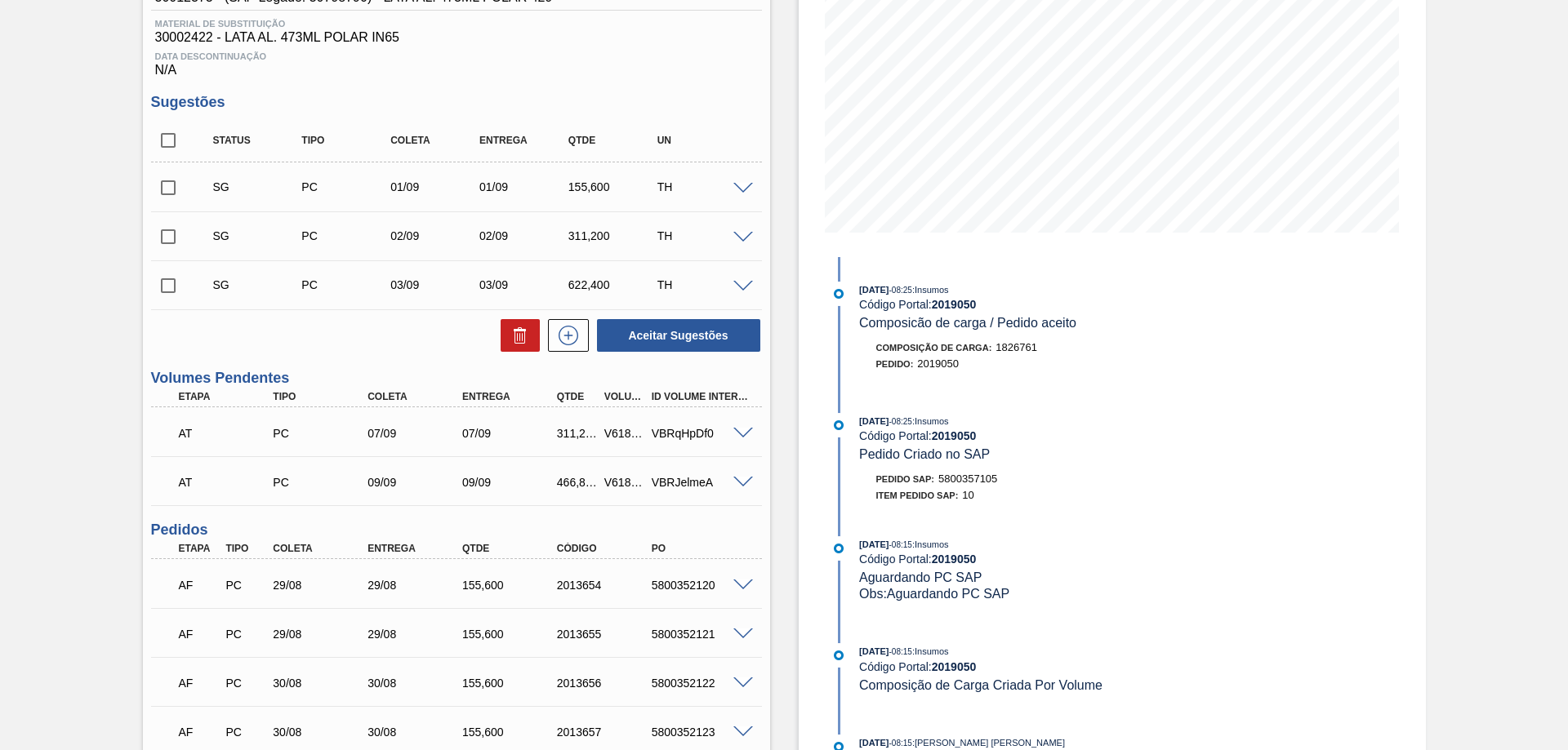
scroll to position [0, 0]
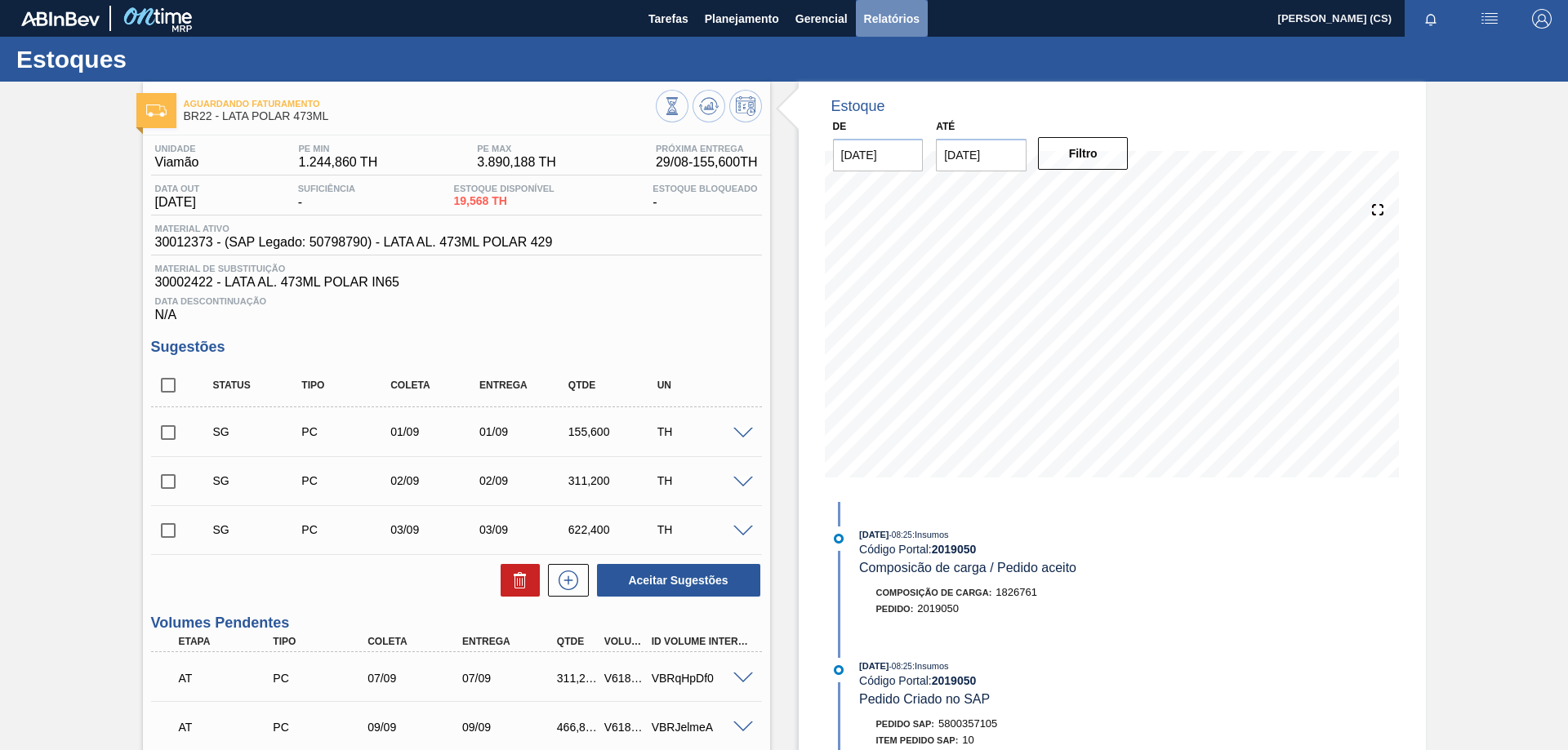
click at [892, 16] on span "Relatórios" at bounding box center [891, 19] width 56 height 19
